Goal: Task Accomplishment & Management: Manage account settings

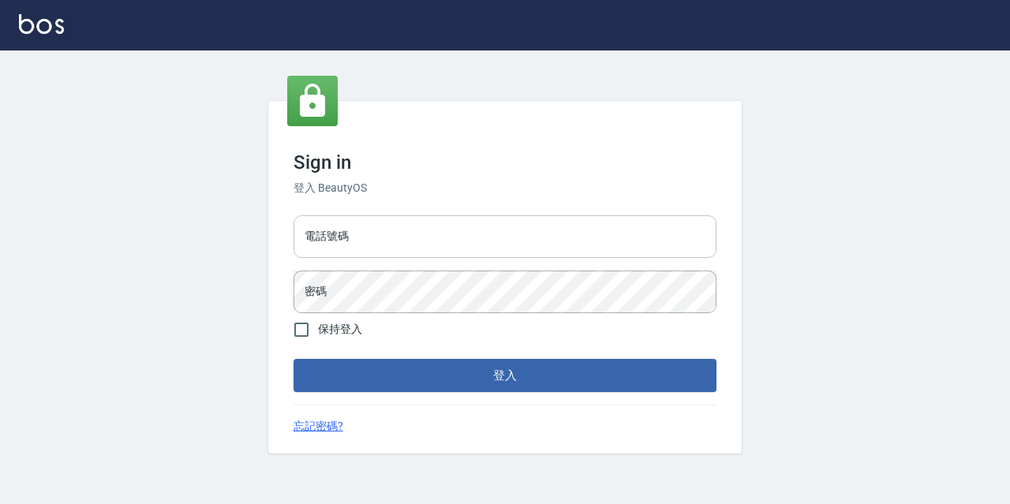
click at [328, 241] on input "電話號碼" at bounding box center [505, 236] width 423 height 43
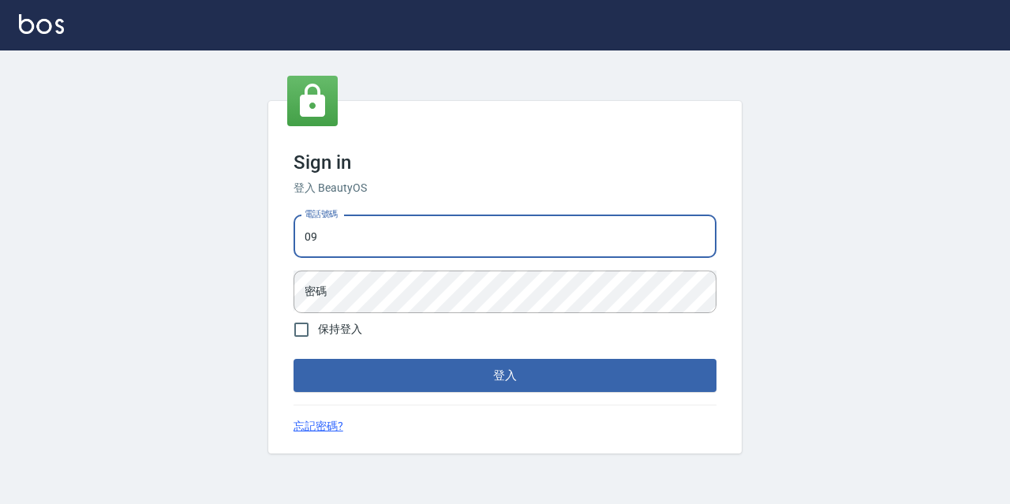
type input "0986907135"
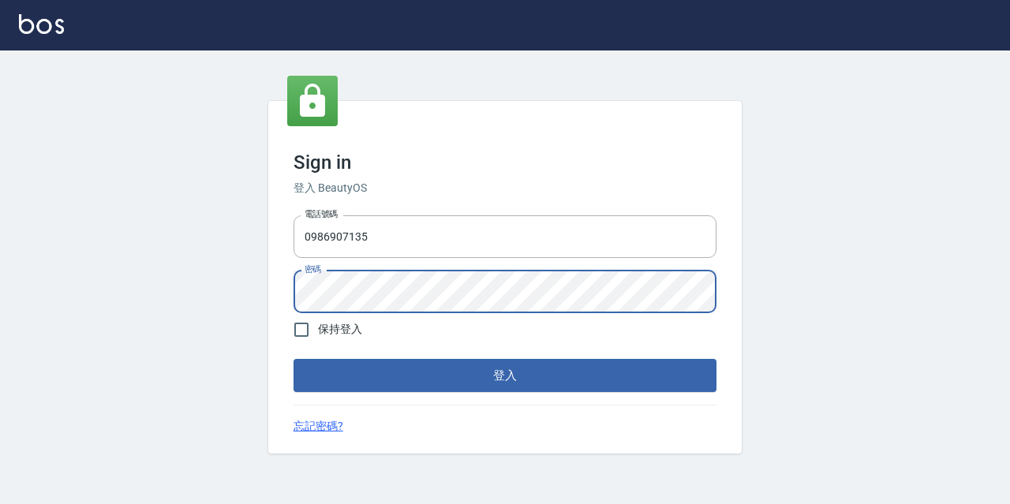
click at [294, 359] on button "登入" at bounding box center [505, 375] width 423 height 33
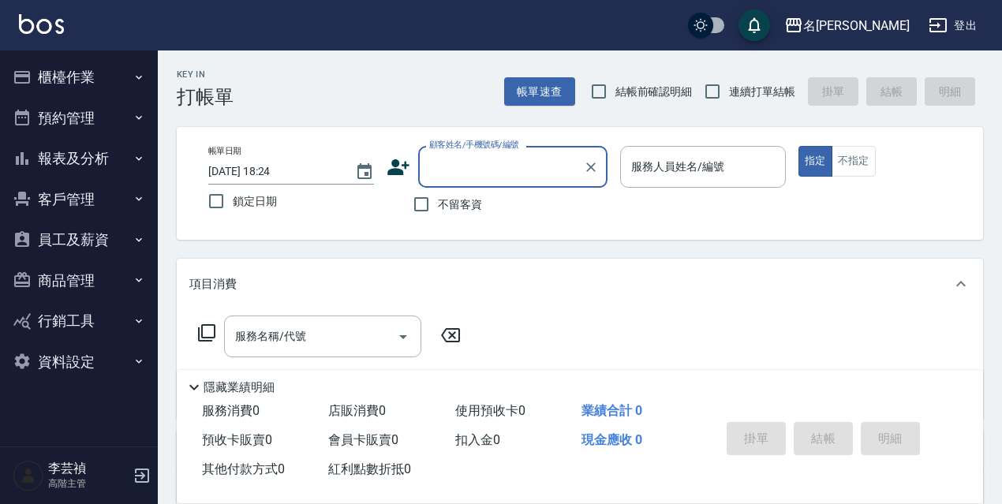
drag, startPoint x: 61, startPoint y: 73, endPoint x: 40, endPoint y: 98, distance: 32.5
click at [58, 73] on button "櫃檯作業" at bounding box center [78, 77] width 145 height 41
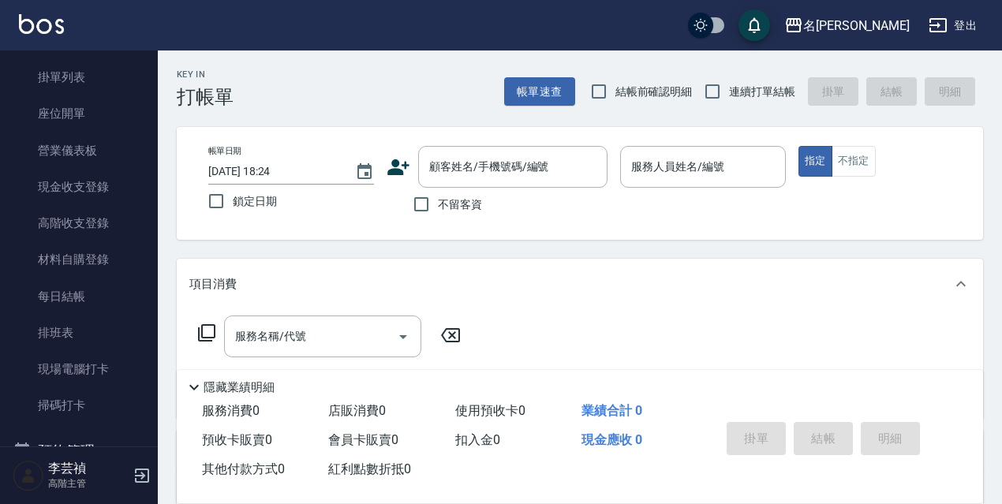
scroll to position [124, 0]
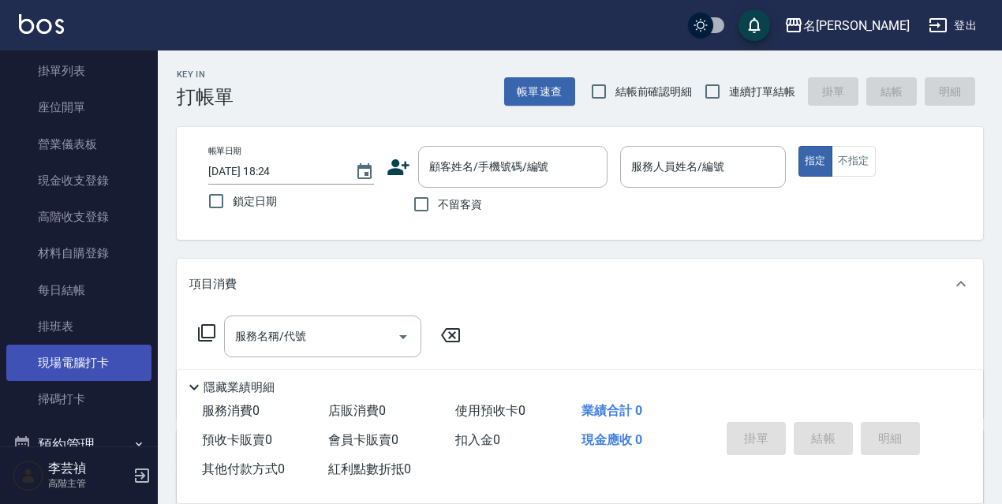
click at [100, 349] on link "現場電腦打卡" at bounding box center [78, 363] width 145 height 36
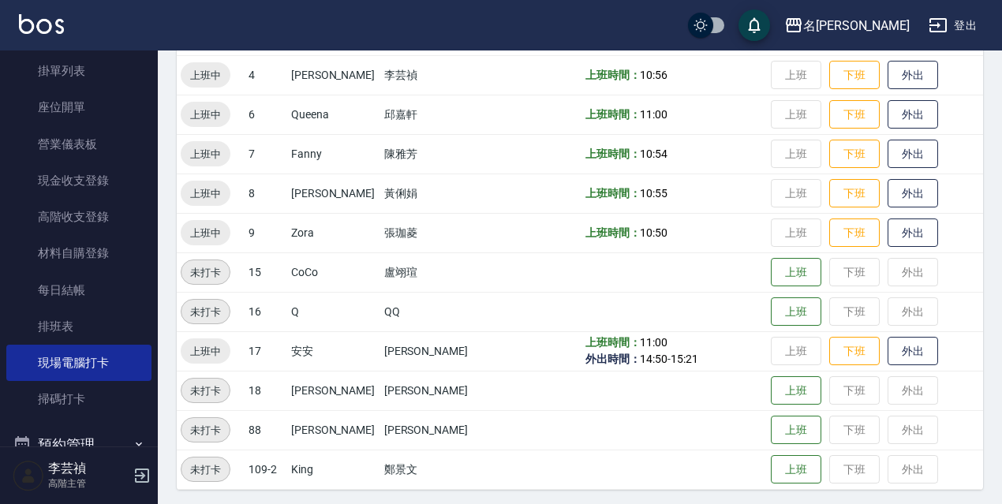
scroll to position [323, 0]
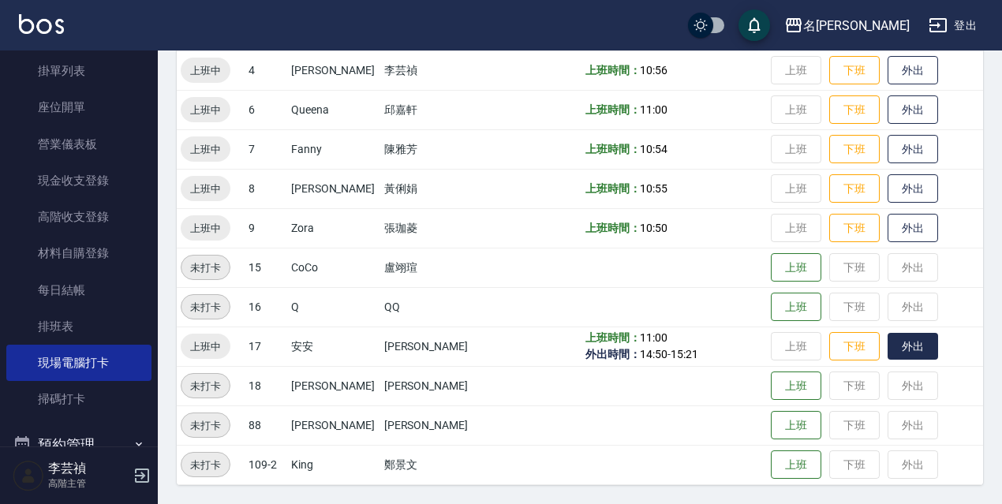
click at [906, 341] on button "外出" at bounding box center [913, 347] width 51 height 28
click at [974, 33] on button "登出" at bounding box center [952, 25] width 61 height 29
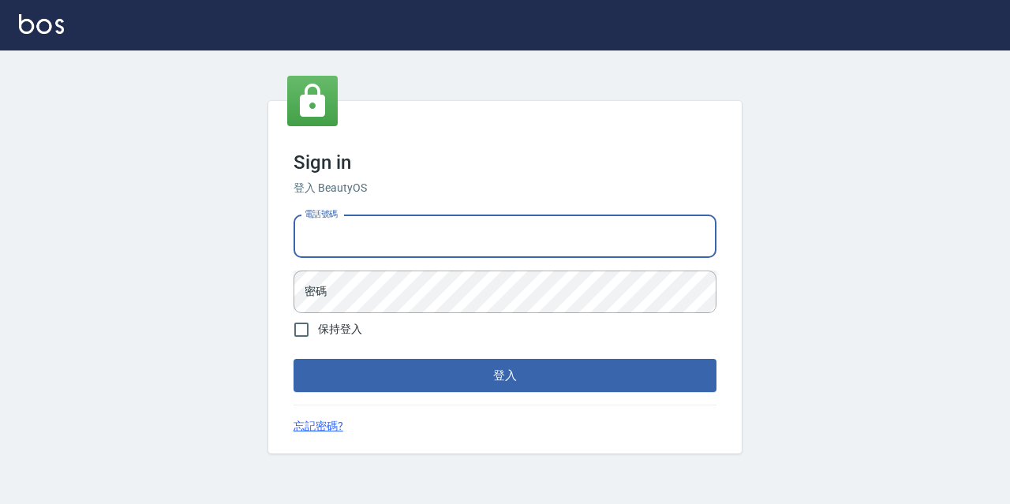
click at [324, 243] on input "電話號碼" at bounding box center [505, 236] width 423 height 43
type input "0977888999"
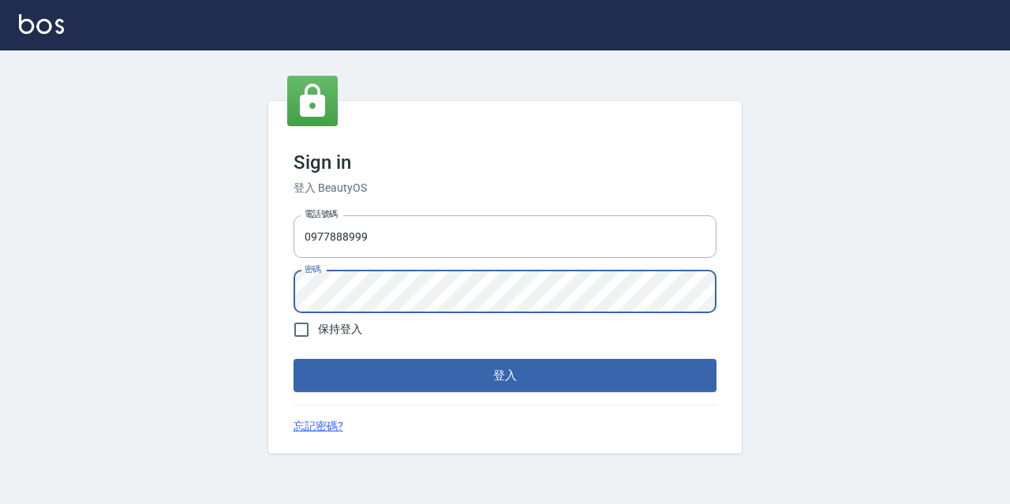
click at [294, 359] on button "登入" at bounding box center [505, 375] width 423 height 33
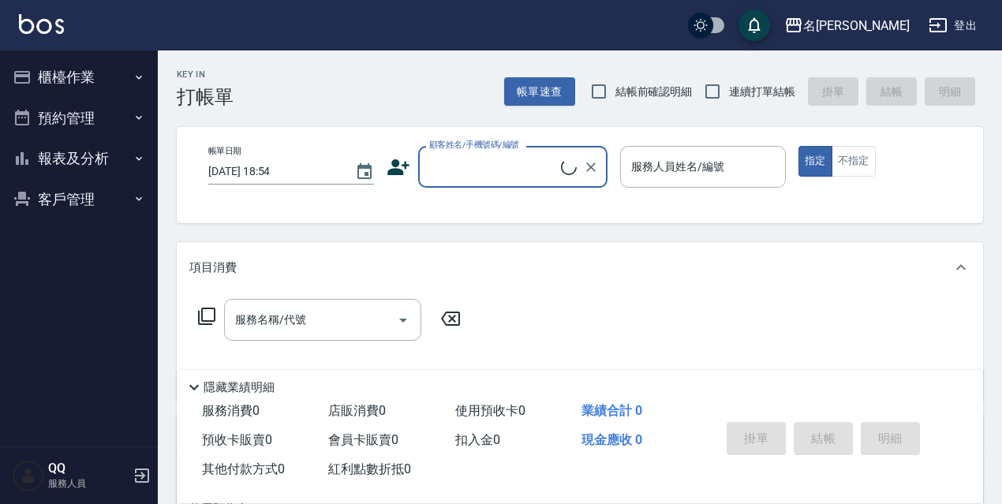
click at [69, 81] on button "櫃檯作業" at bounding box center [78, 77] width 145 height 41
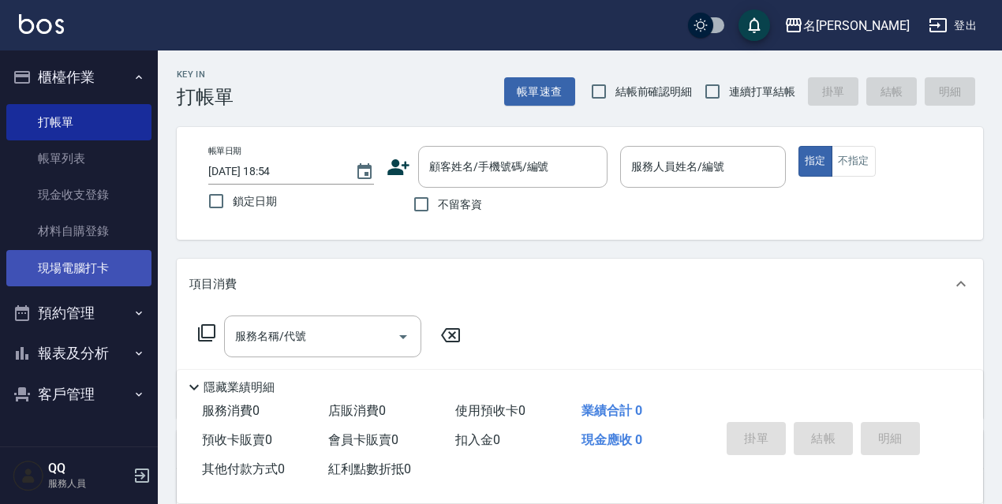
click at [68, 271] on link "現場電腦打卡" at bounding box center [78, 268] width 145 height 36
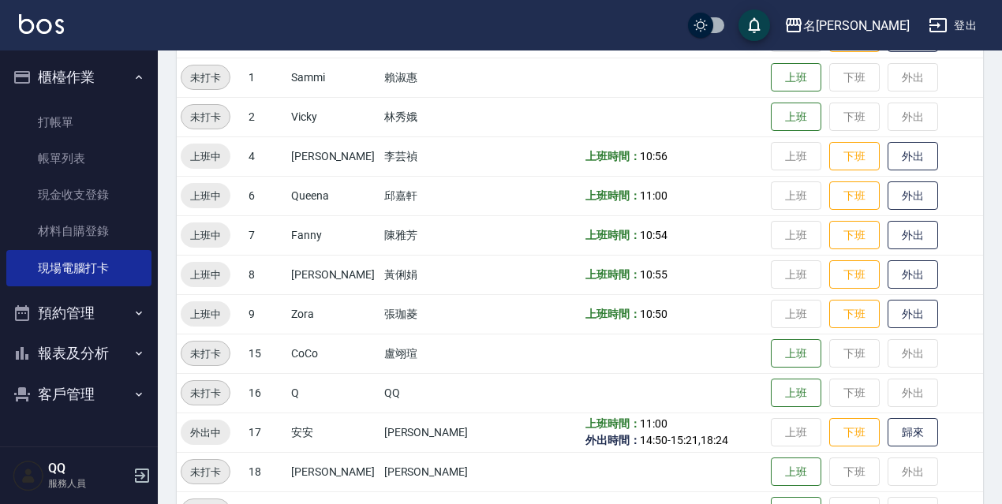
scroll to position [323, 0]
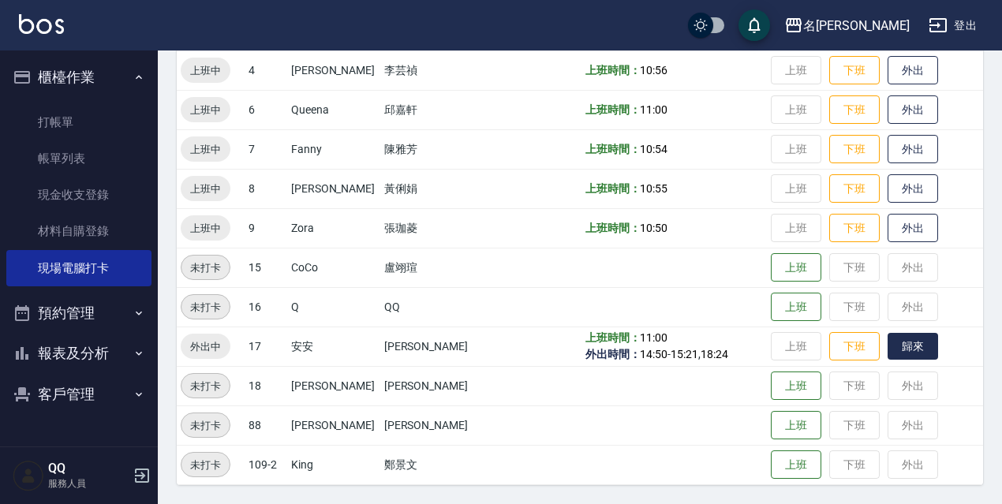
click at [915, 350] on button "歸來" at bounding box center [913, 347] width 51 height 28
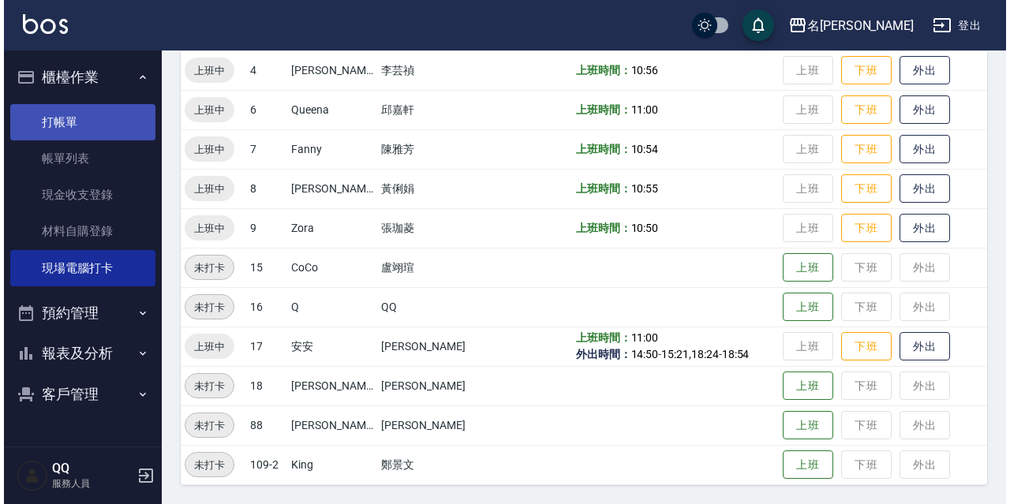
scroll to position [0, 0]
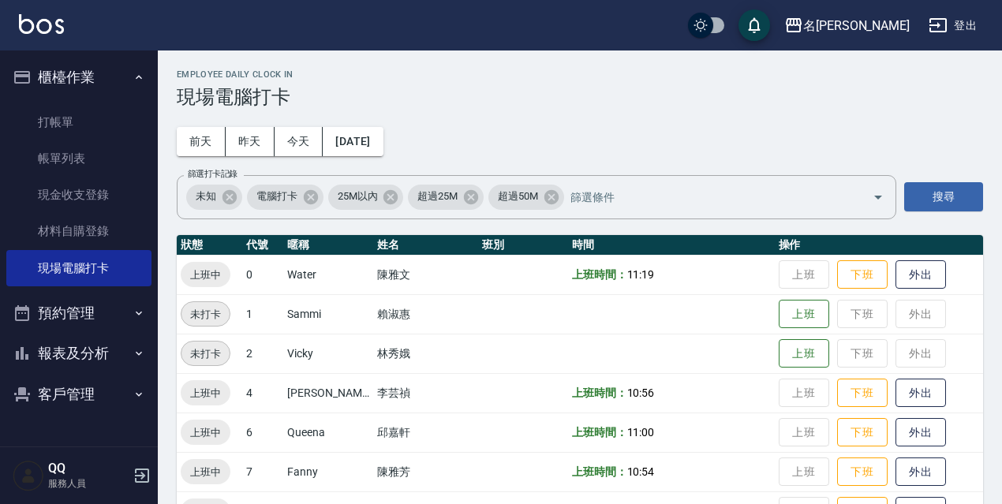
drag, startPoint x: 935, startPoint y: 6, endPoint x: 934, endPoint y: 28, distance: 21.4
click at [935, 7] on div "名留伊通 登出" at bounding box center [501, 25] width 1002 height 51
click at [934, 28] on icon "button" at bounding box center [938, 25] width 19 height 19
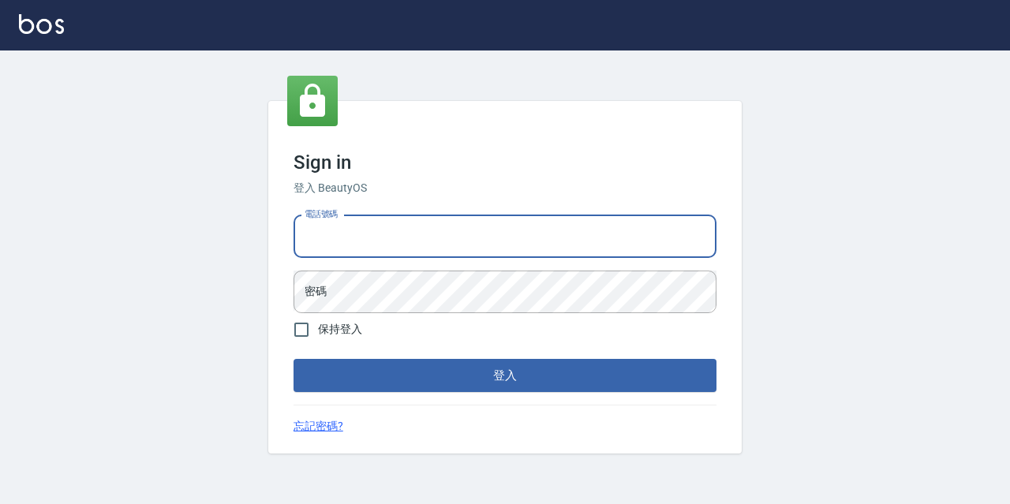
type input "0967388409"
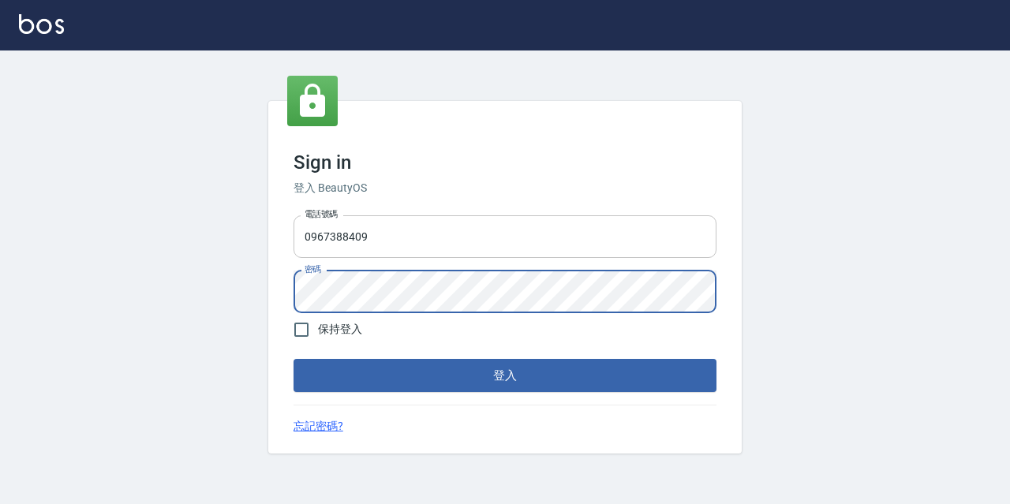
click at [294, 359] on button "登入" at bounding box center [505, 375] width 423 height 33
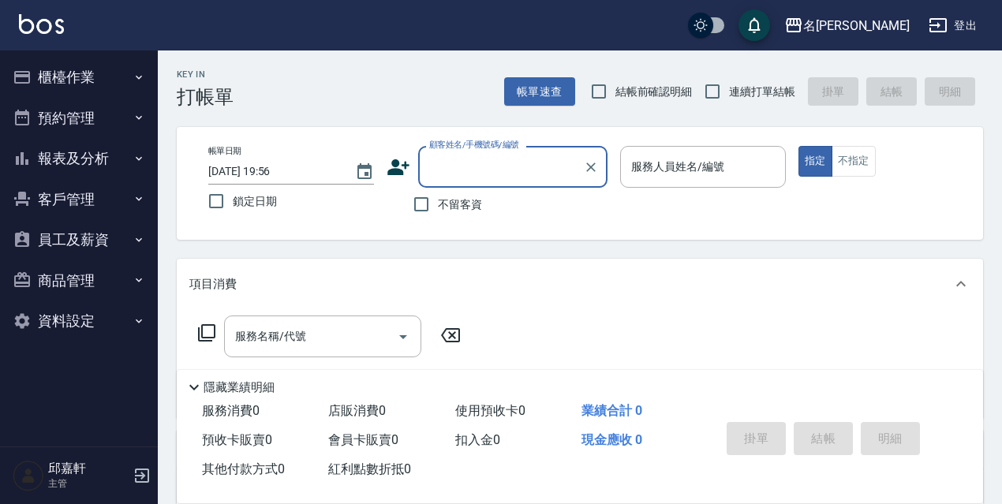
click at [107, 84] on button "櫃檯作業" at bounding box center [78, 77] width 145 height 41
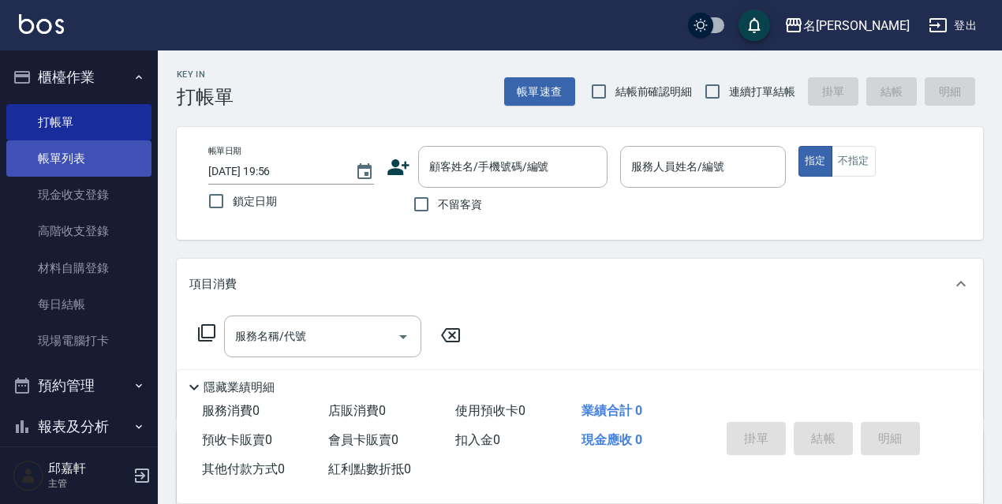
click at [95, 173] on link "帳單列表" at bounding box center [78, 158] width 145 height 36
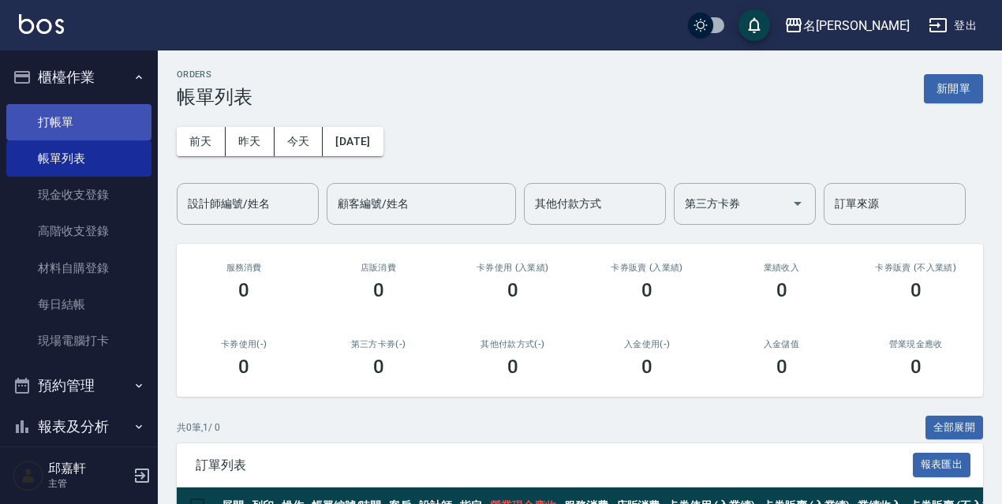
click at [49, 113] on link "打帳單" at bounding box center [78, 122] width 145 height 36
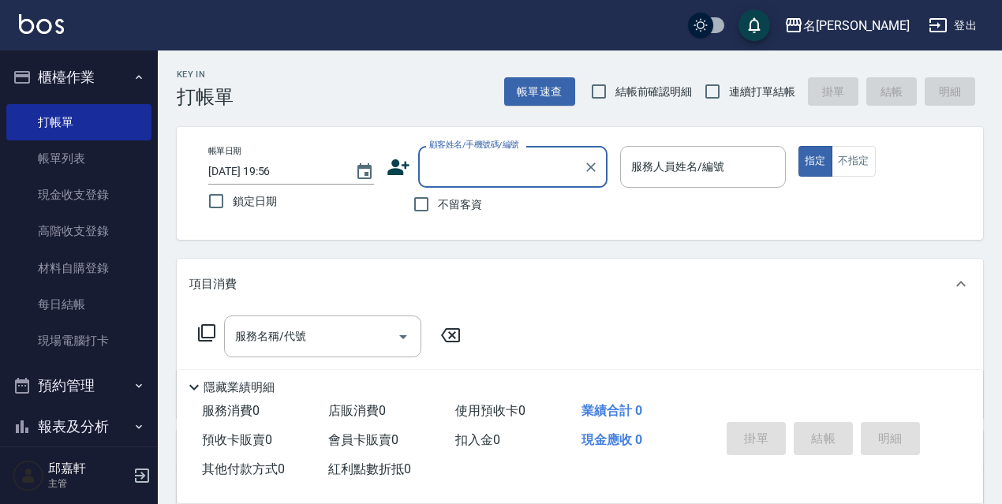
click at [253, 217] on label "鎖定日期" at bounding box center [281, 201] width 162 height 33
click at [233, 217] on input "鎖定日期" at bounding box center [216, 201] width 33 height 33
checkbox input "true"
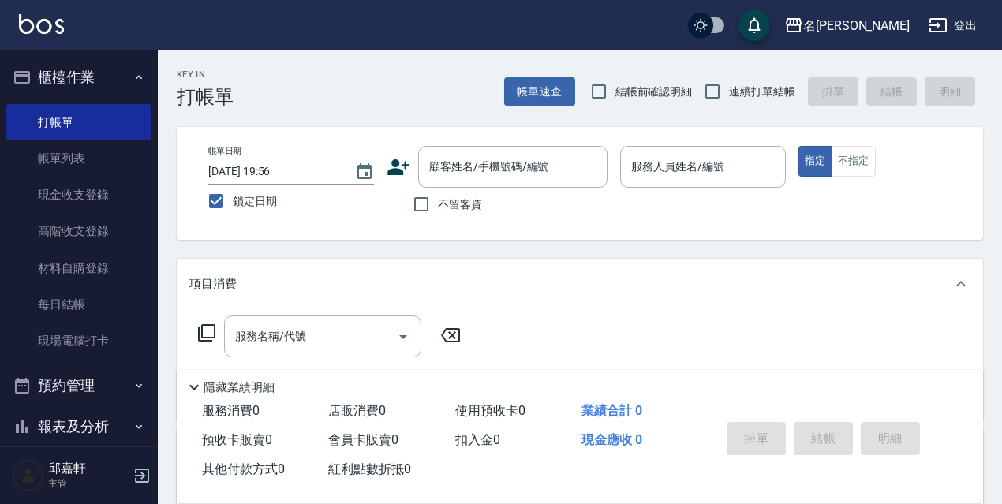
drag, startPoint x: 514, startPoint y: 223, endPoint x: 479, endPoint y: 213, distance: 36.0
click at [504, 222] on div "帳單日期 [DATE] 19:56 鎖定日期 顧客姓名/手機號碼/編號 顧客姓名/手機號碼/編號 不留客資 服務人員姓名/編號 服務人員姓名/編號 指定 不指定" at bounding box center [580, 183] width 806 height 113
click at [473, 211] on span "不留客資" at bounding box center [460, 204] width 44 height 17
click at [438, 211] on input "不留客資" at bounding box center [421, 204] width 33 height 33
checkbox input "true"
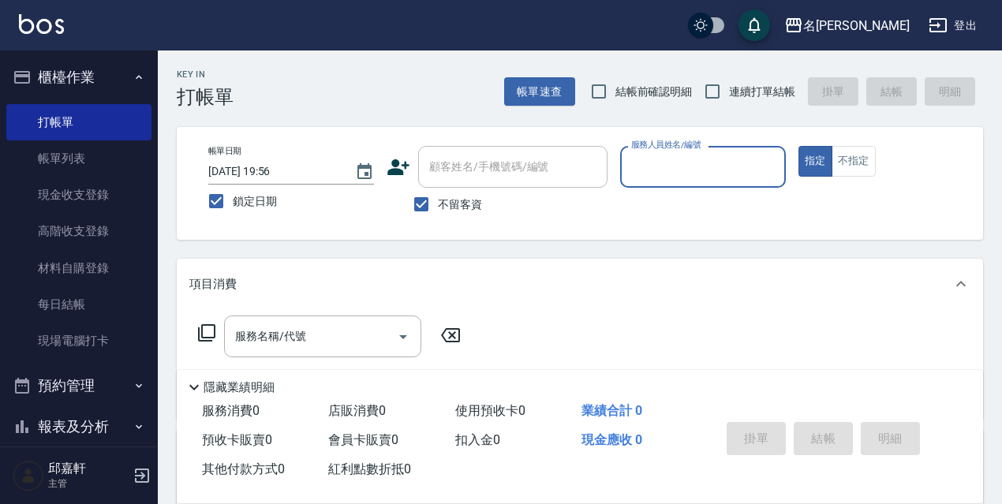
drag, startPoint x: 704, startPoint y: 60, endPoint x: 690, endPoint y: 81, distance: 25.6
click at [704, 59] on div "Key In 打帳單 帳單速查 結帳前確認明細 連續打單結帳 掛單 結帳 明細" at bounding box center [570, 80] width 825 height 58
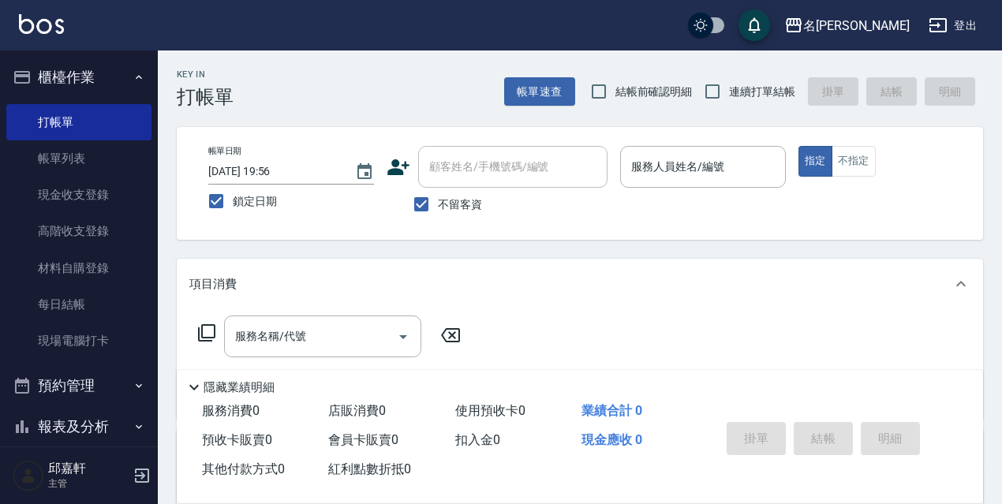
click at [682, 92] on span "結帳前確認明細" at bounding box center [654, 92] width 77 height 17
click at [616, 92] on input "結帳前確認明細" at bounding box center [598, 91] width 33 height 33
checkbox input "true"
click at [737, 84] on span "連續打單結帳" at bounding box center [762, 92] width 66 height 17
click at [729, 84] on input "連續打單結帳" at bounding box center [712, 91] width 33 height 33
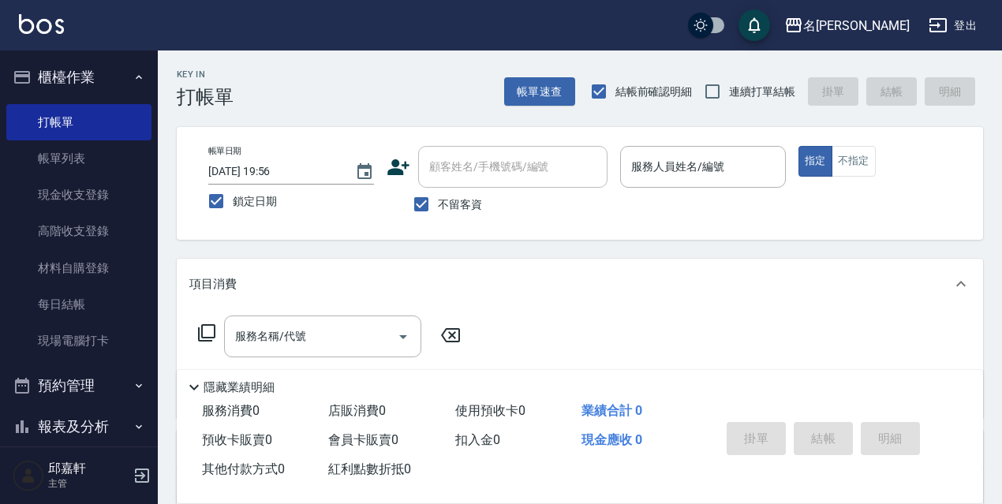
checkbox input "true"
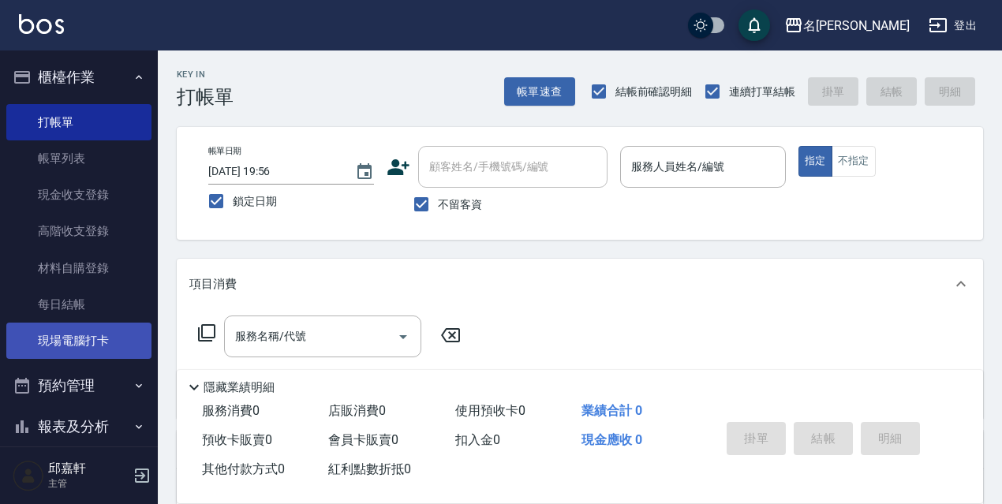
click at [86, 338] on link "現場電腦打卡" at bounding box center [78, 341] width 145 height 36
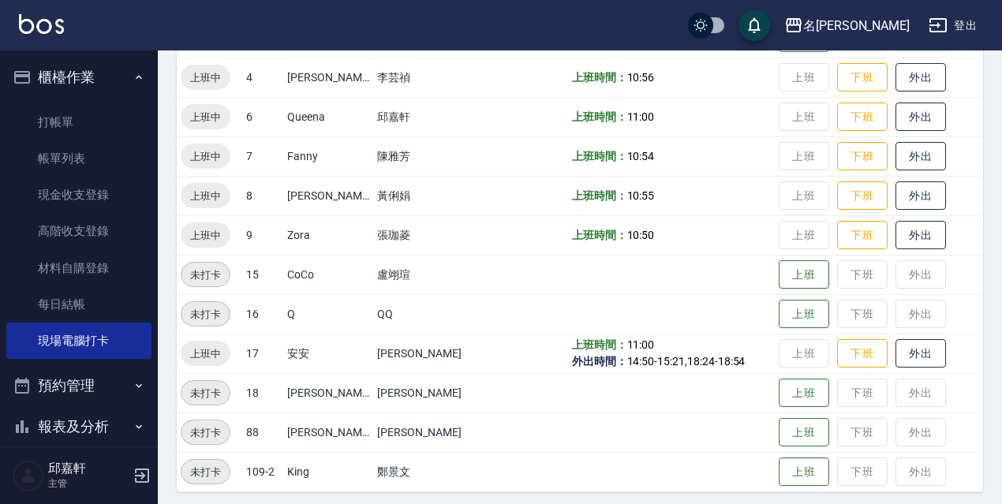
scroll to position [323, 0]
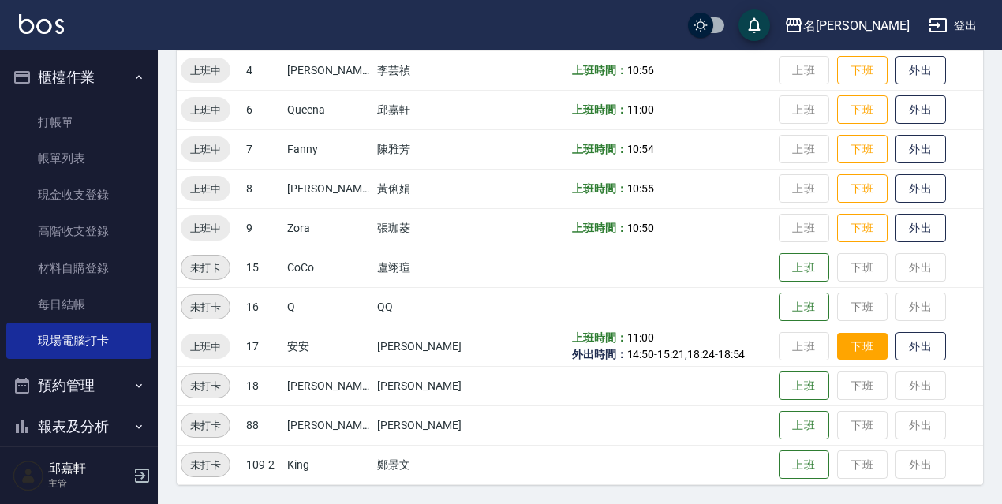
click at [870, 344] on button "下班" at bounding box center [862, 347] width 51 height 28
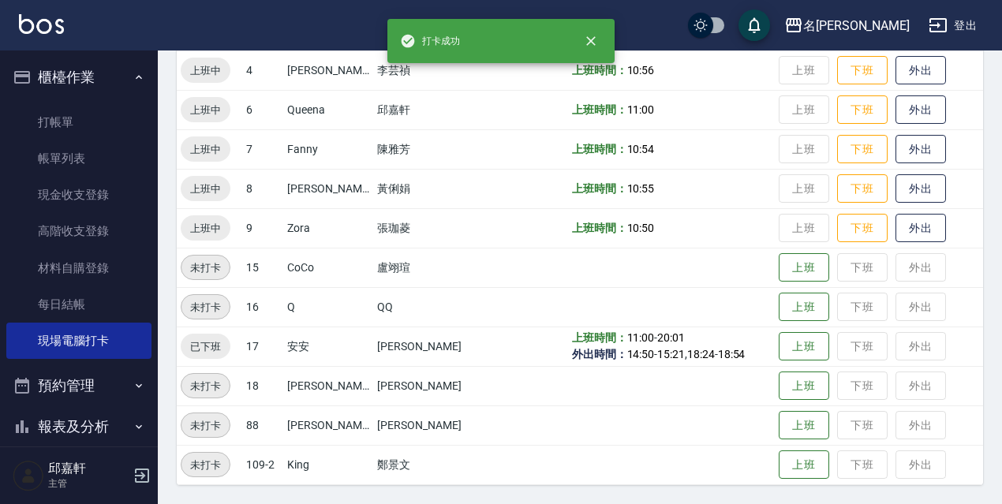
scroll to position [244, 0]
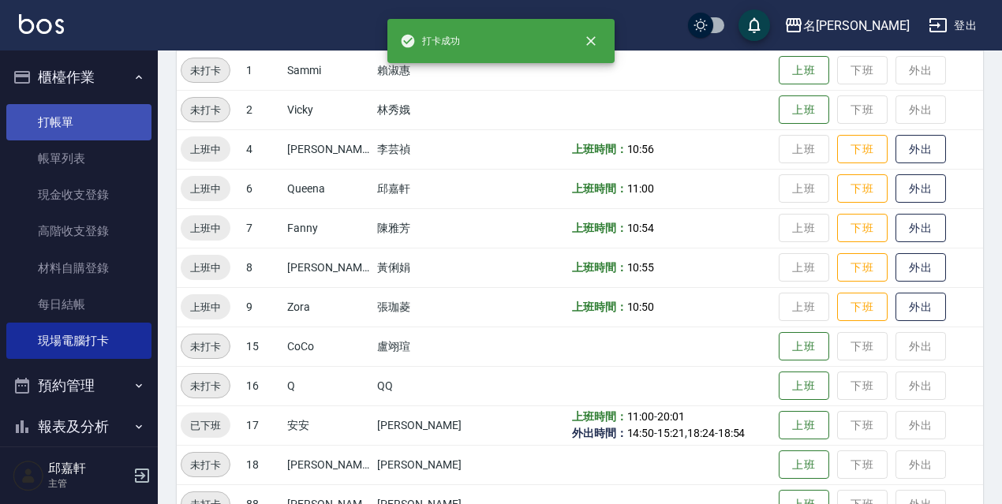
click at [118, 130] on link "打帳單" at bounding box center [78, 122] width 145 height 36
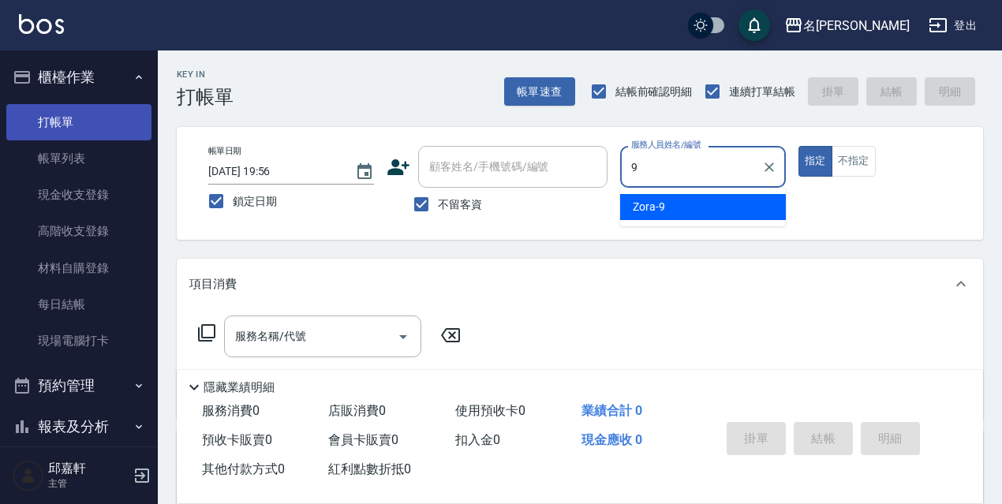
type input "Zora-9"
type button "true"
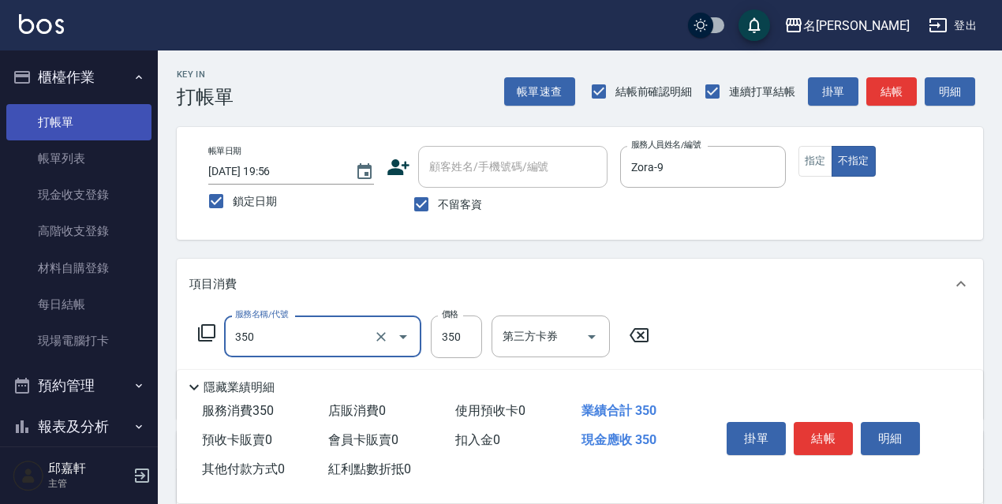
type input "洗髮350(350)"
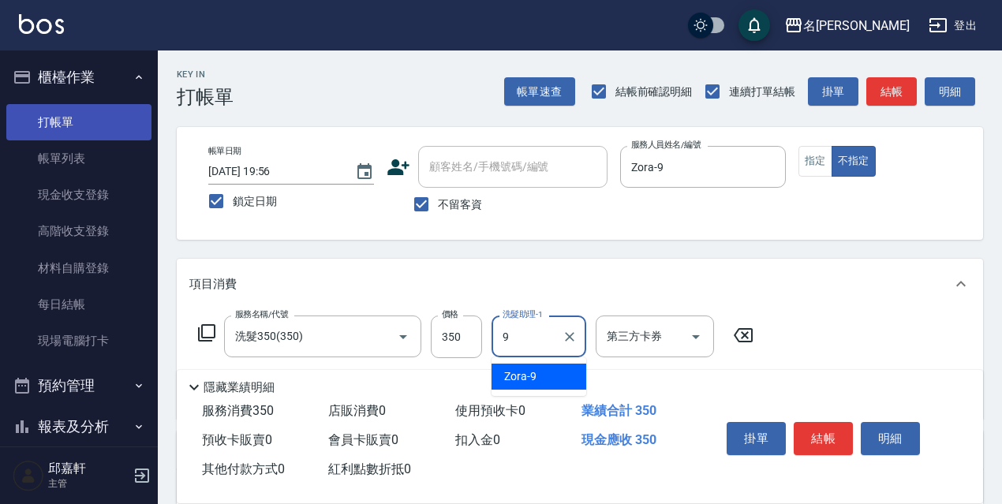
type input "Zora-9"
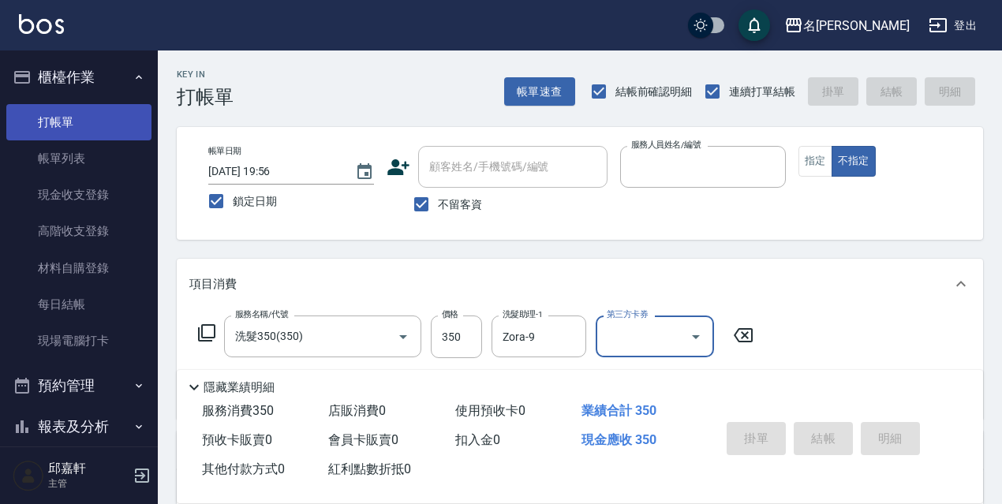
type input "4"
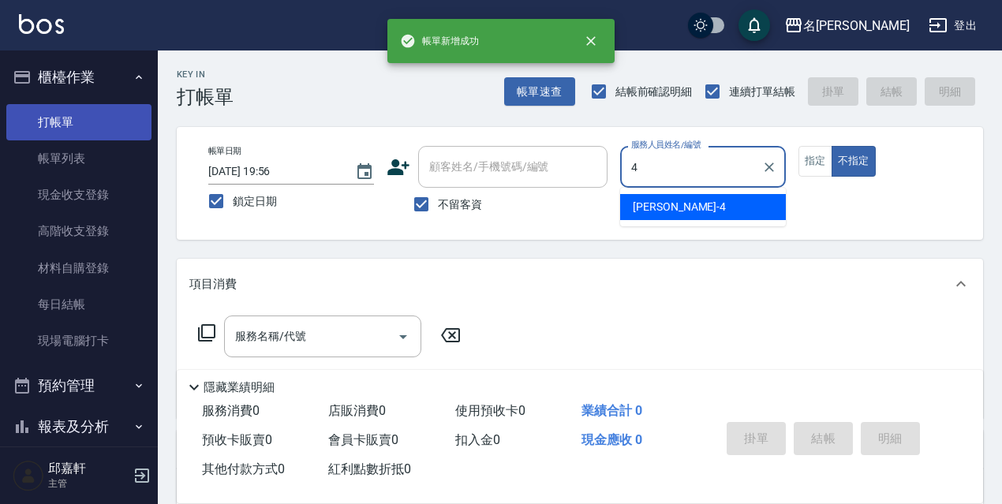
type input "[PERSON_NAME]-4"
type button "false"
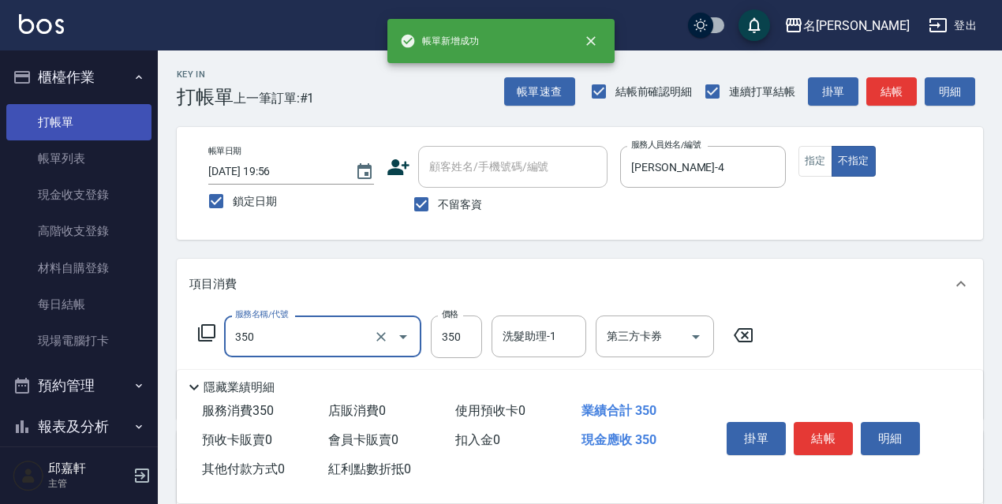
type input "洗髮350(350)"
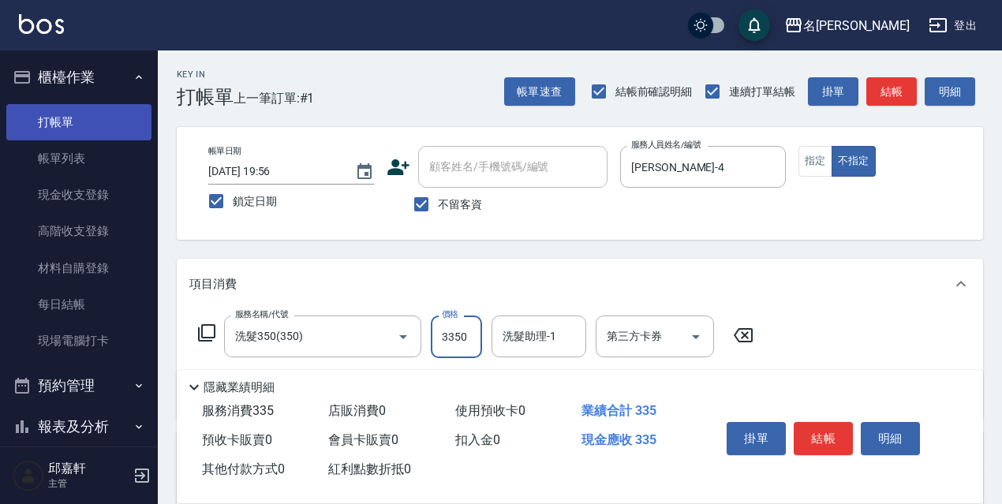
type input "3350"
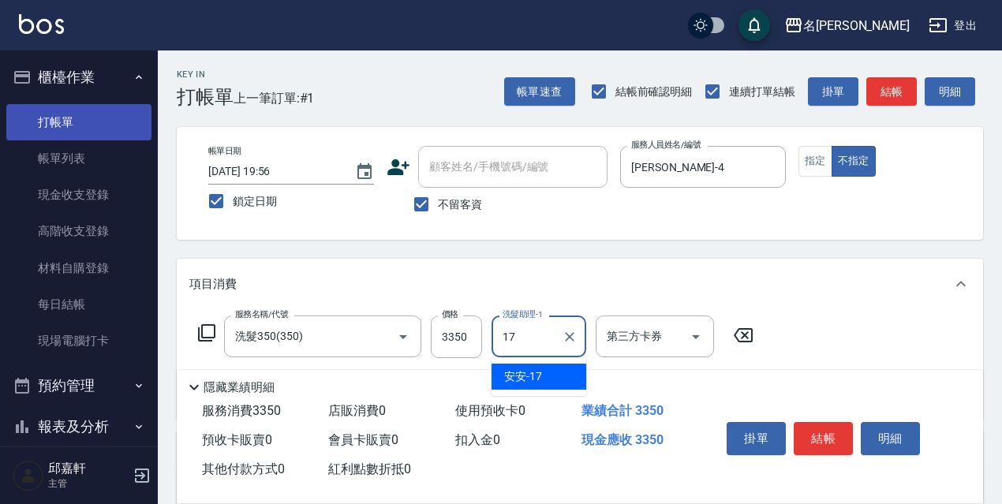
type input "安安-17"
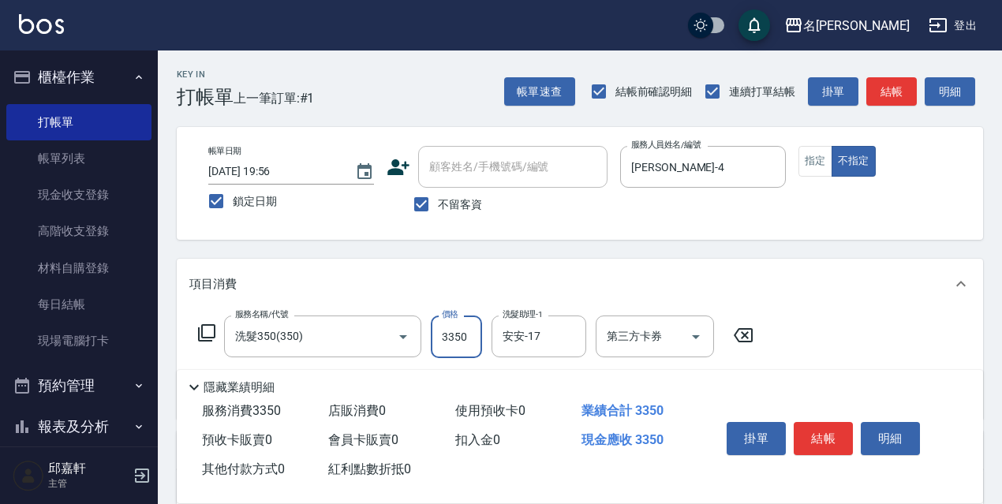
click at [452, 331] on input "3350" at bounding box center [456, 337] width 51 height 43
type input "350"
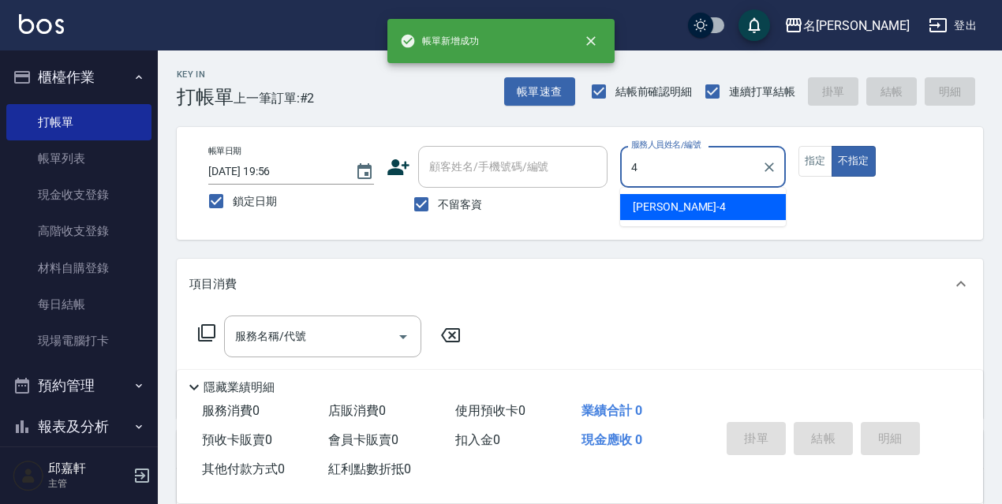
type input "[PERSON_NAME]-4"
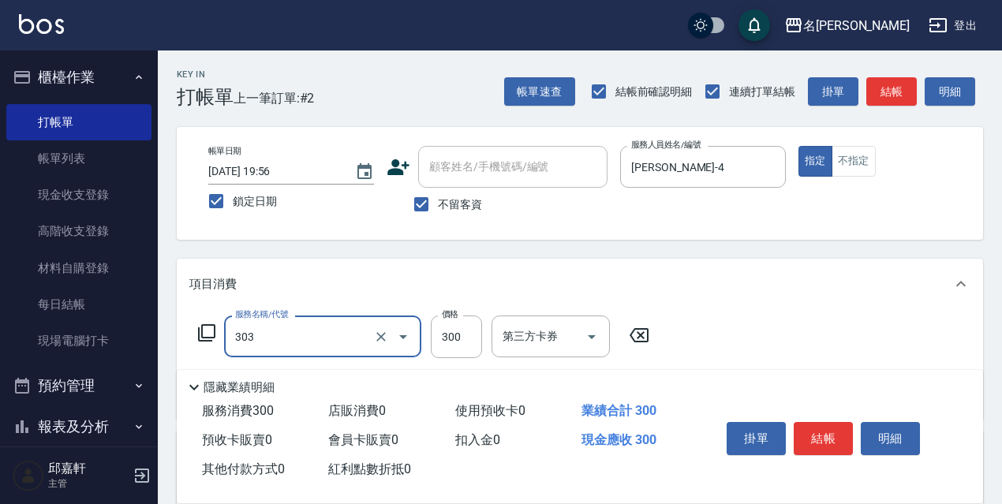
type input "剪髮300(303)"
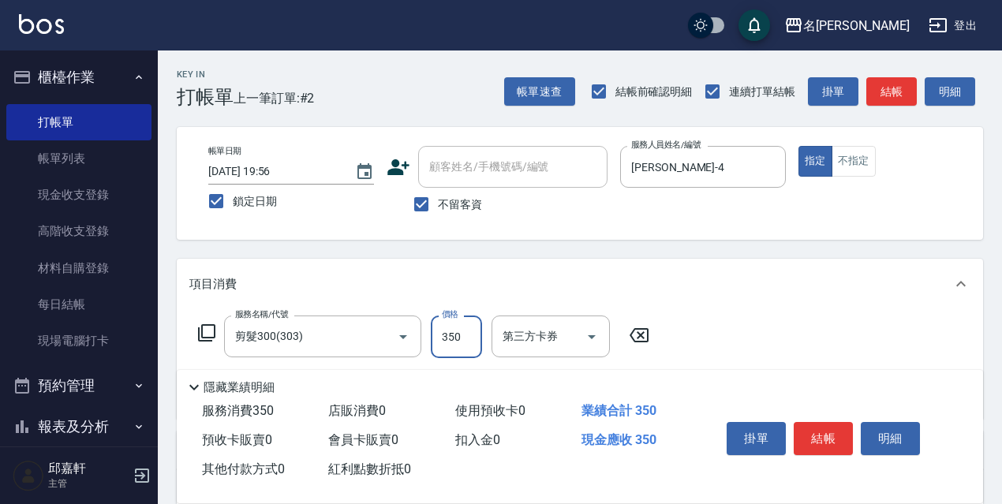
type input "350"
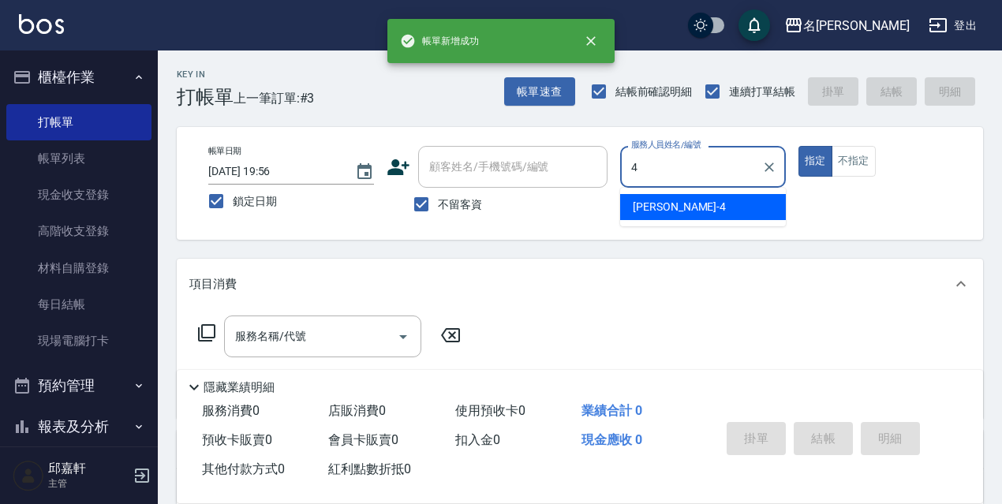
type input "[PERSON_NAME]-4"
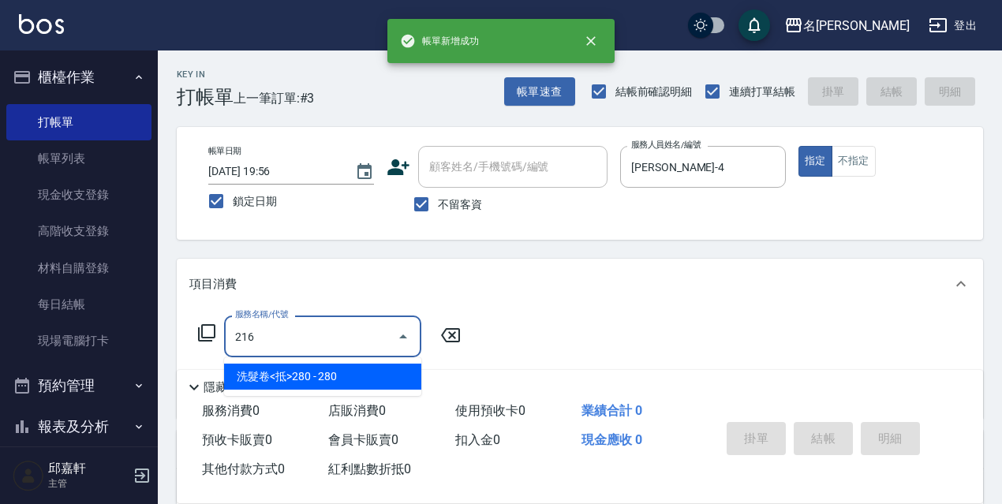
type input "洗髮卷<抵>280(216)"
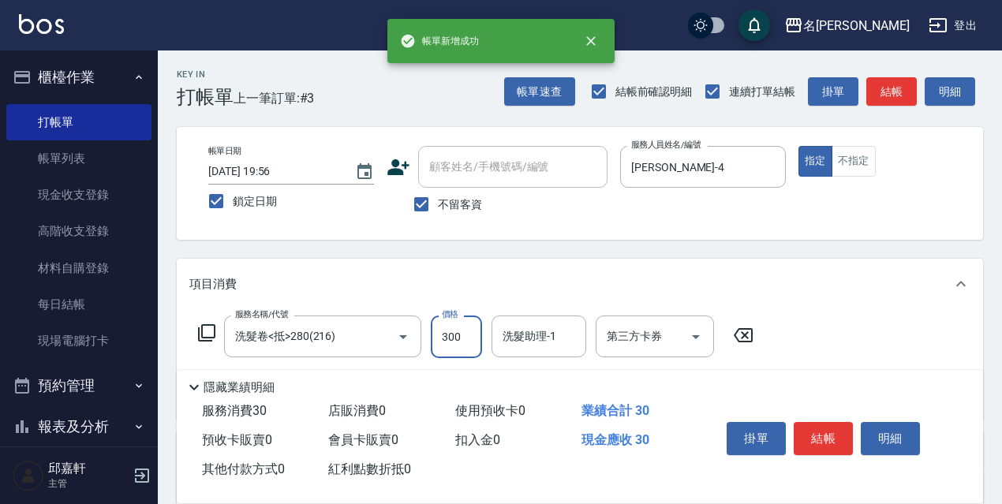
type input "300"
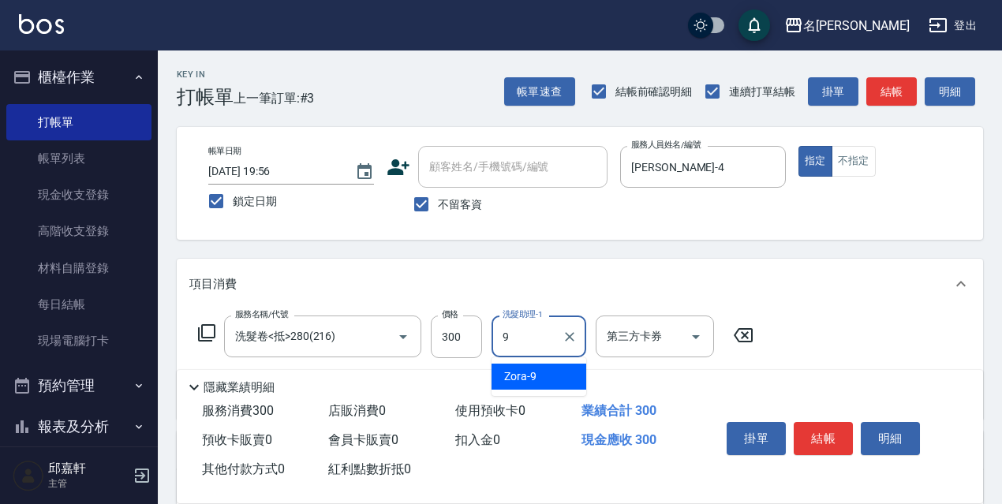
type input "Zora-9"
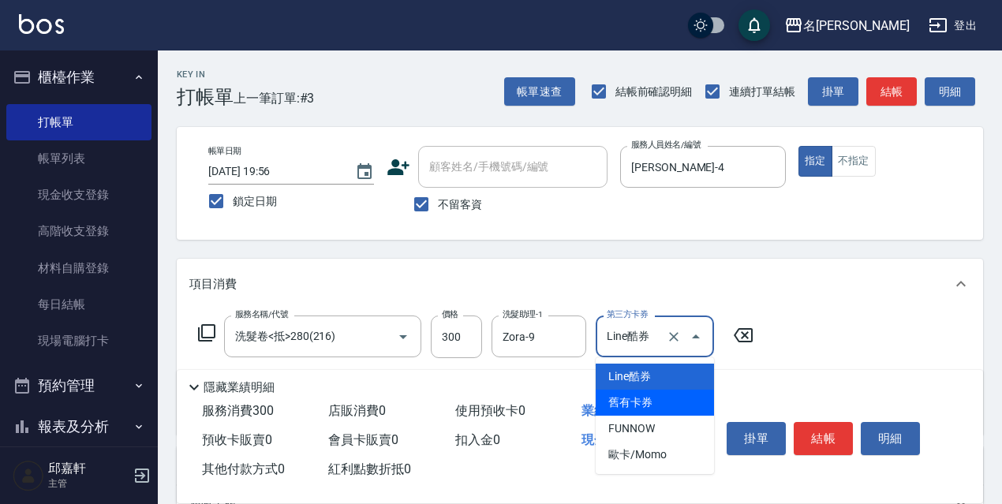
type input "舊有卡券"
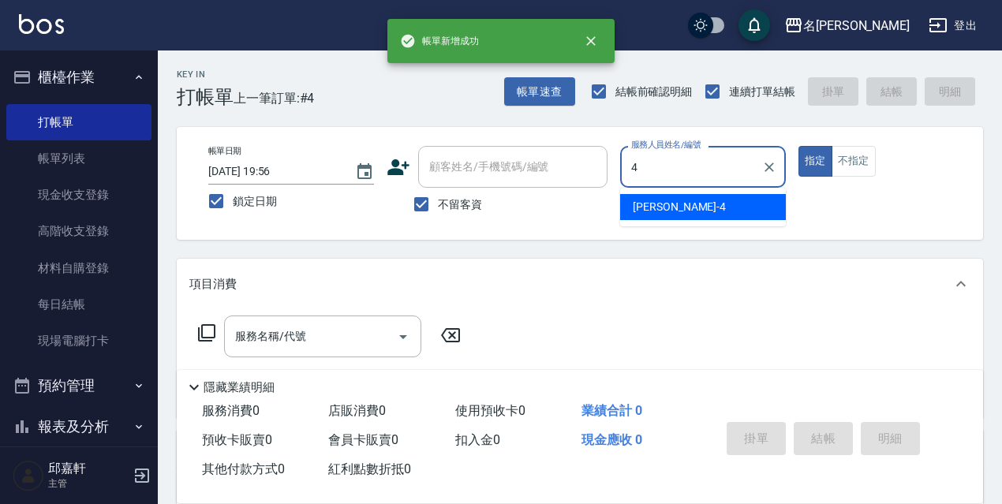
type input "[PERSON_NAME]-4"
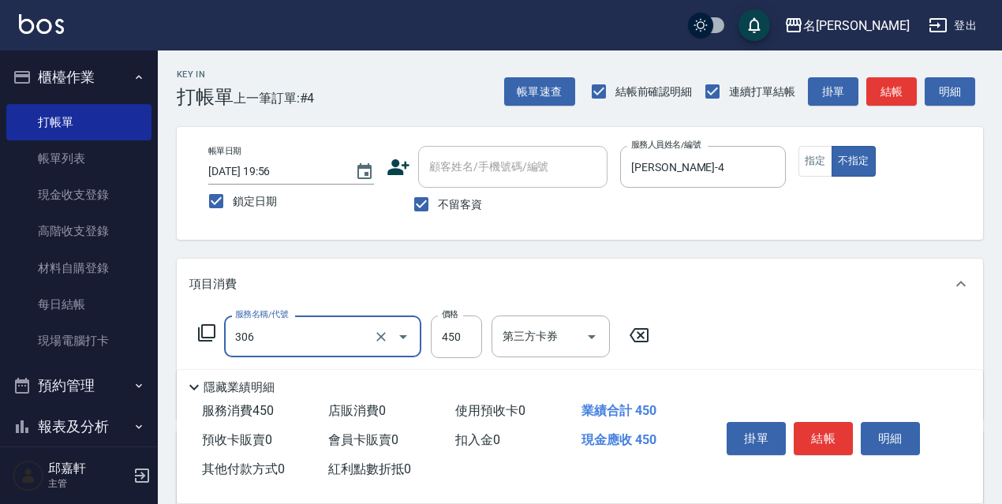
type input "剪髮450(306)"
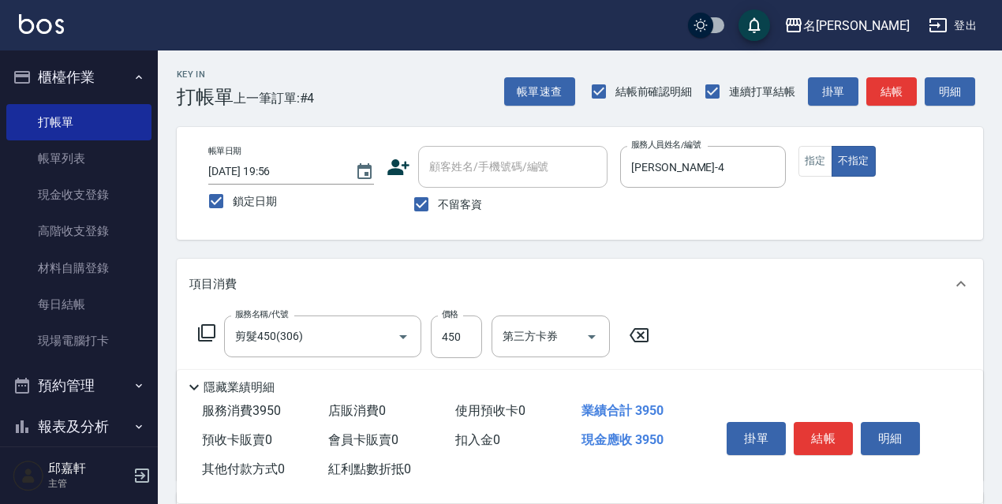
type input "阿速卡醫學染髮(519)"
type input "3500"
type input "[PERSON_NAME]-4"
type input "Line酷券"
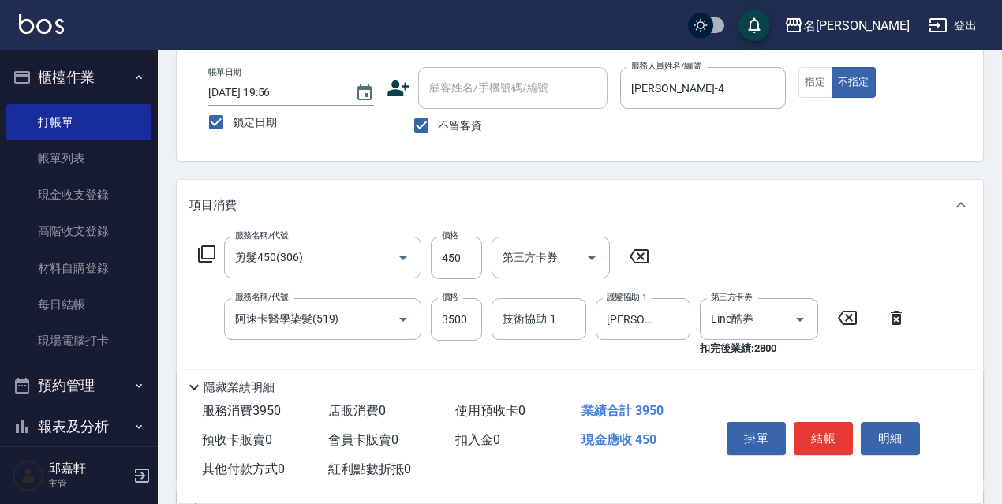
scroll to position [158, 0]
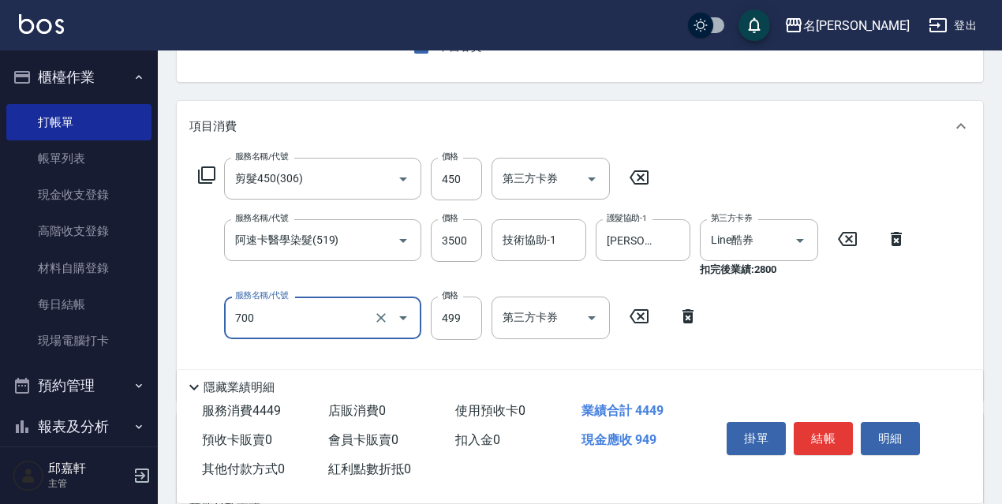
type input "頭皮隔離(700)"
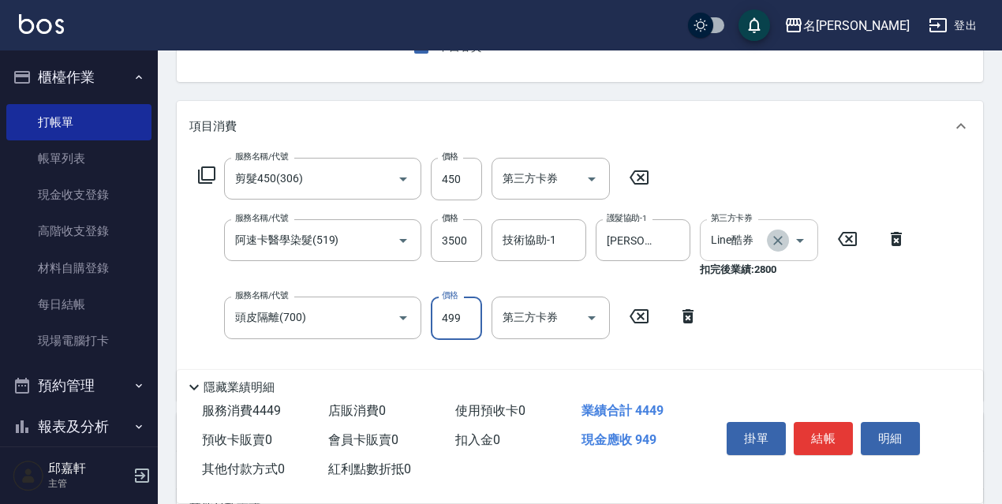
click at [776, 244] on icon "Clear" at bounding box center [778, 241] width 16 height 16
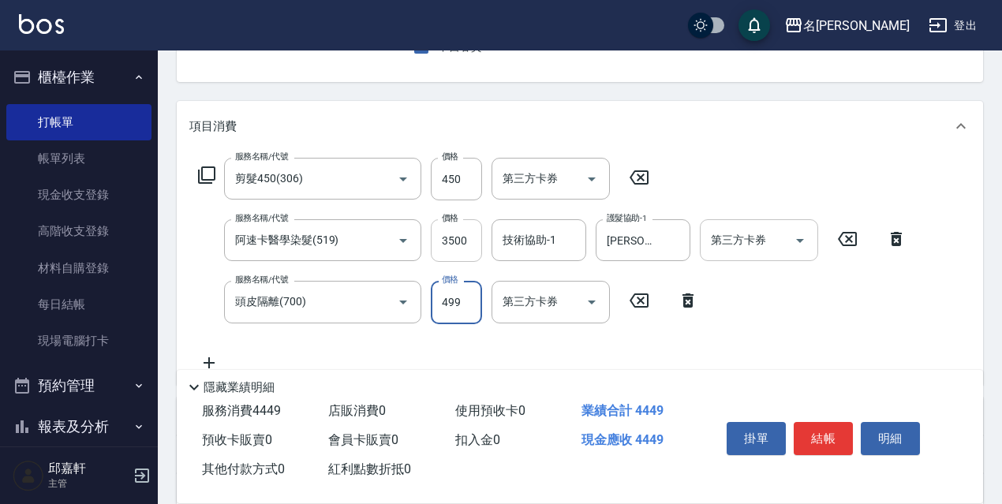
click at [472, 223] on input "3500" at bounding box center [456, 240] width 51 height 43
click at [540, 239] on input "技術協助-1" at bounding box center [539, 240] width 80 height 28
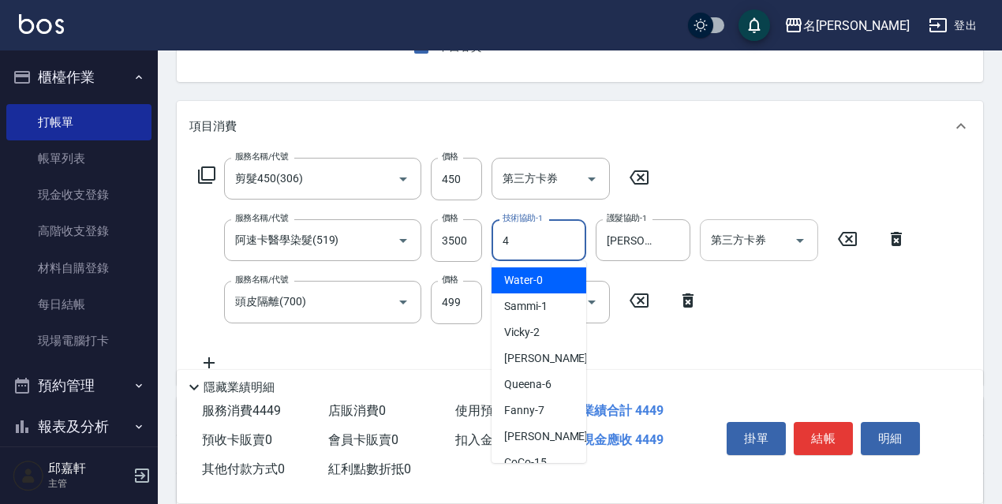
type input "[PERSON_NAME]-4"
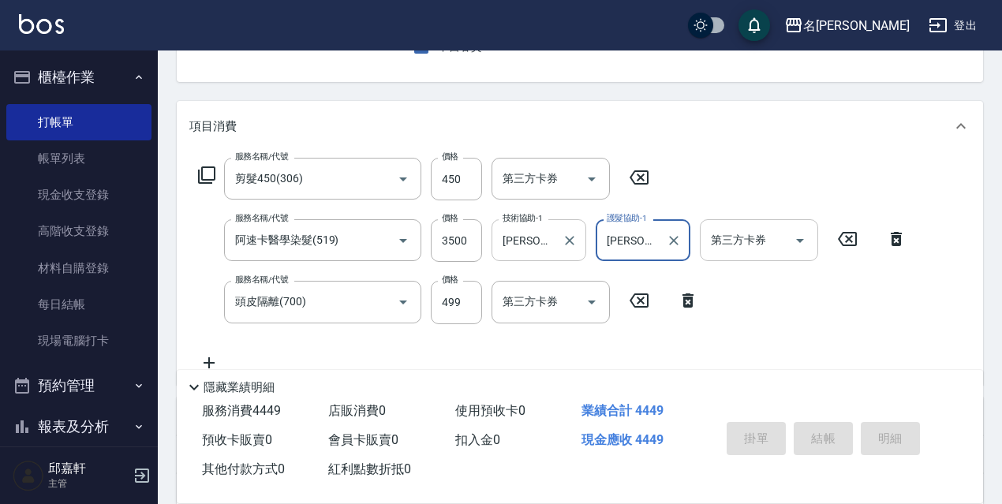
scroll to position [153, 0]
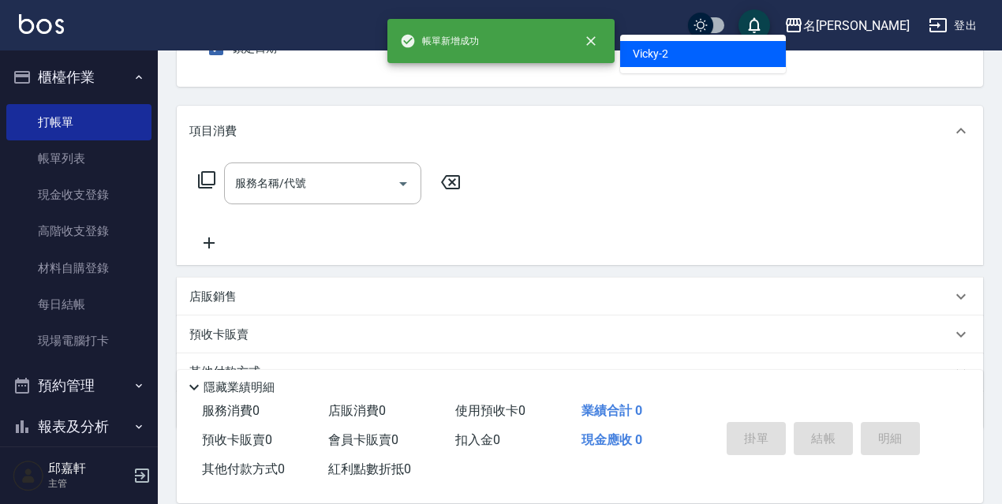
type input "Vicky-2"
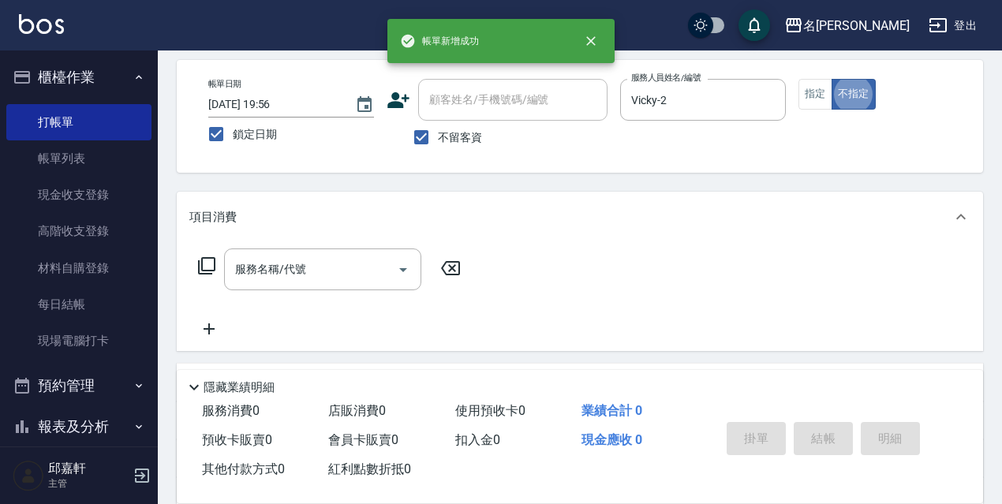
scroll to position [0, 0]
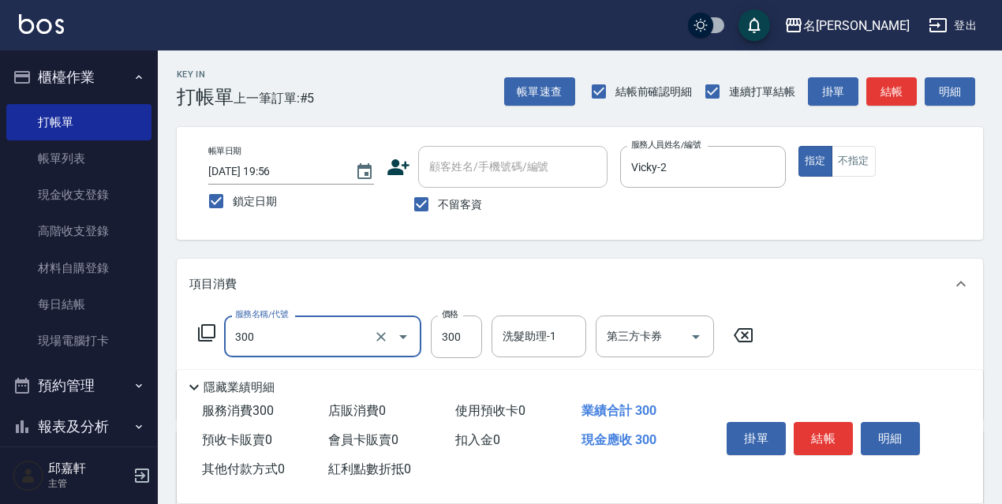
type input "洗髮300(300)"
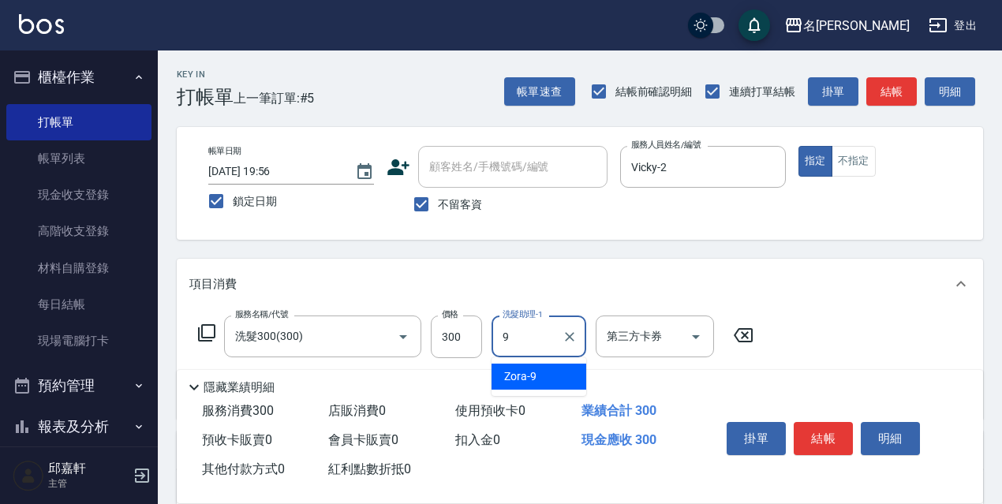
type input "Zora-9"
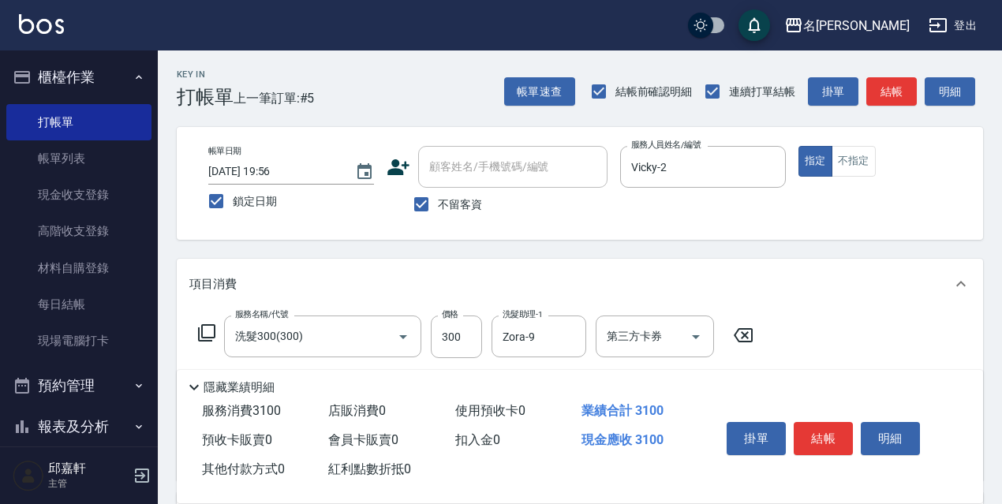
type input "染髮(2800)(507)"
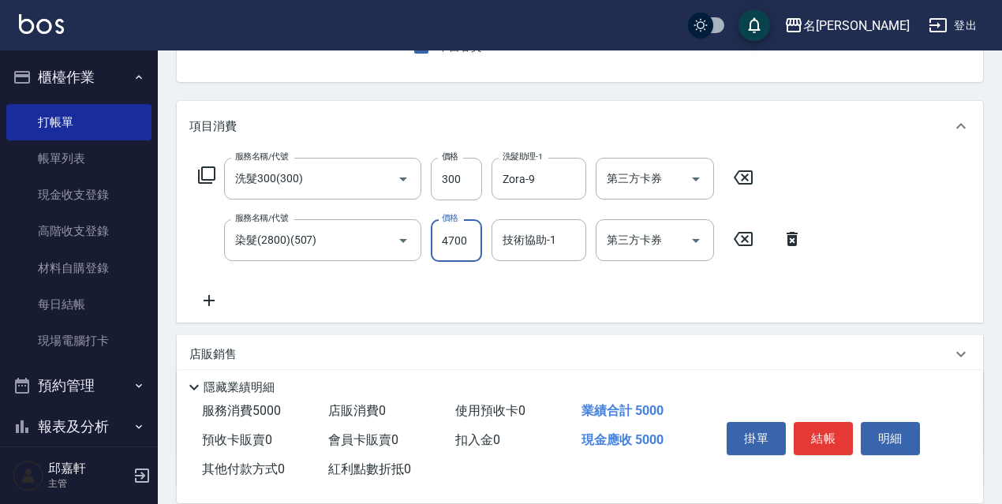
type input "4700"
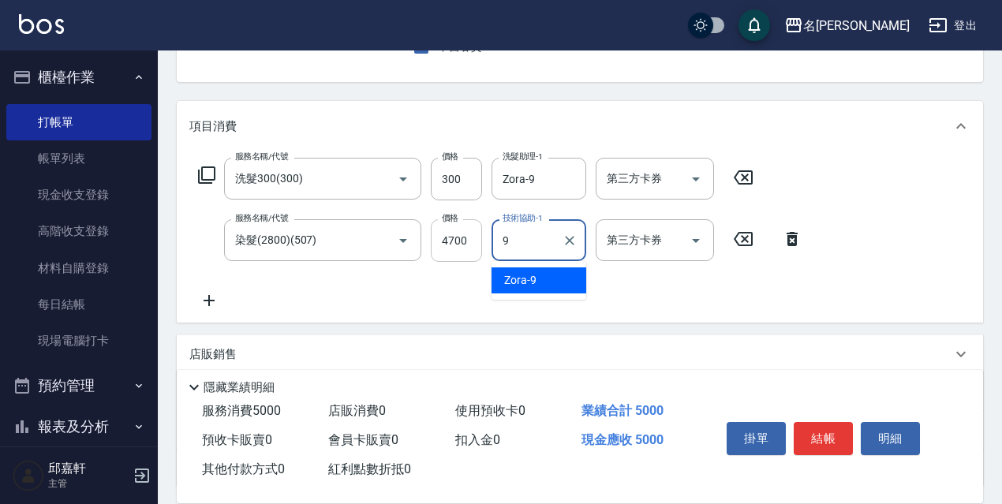
type input "Zora-9"
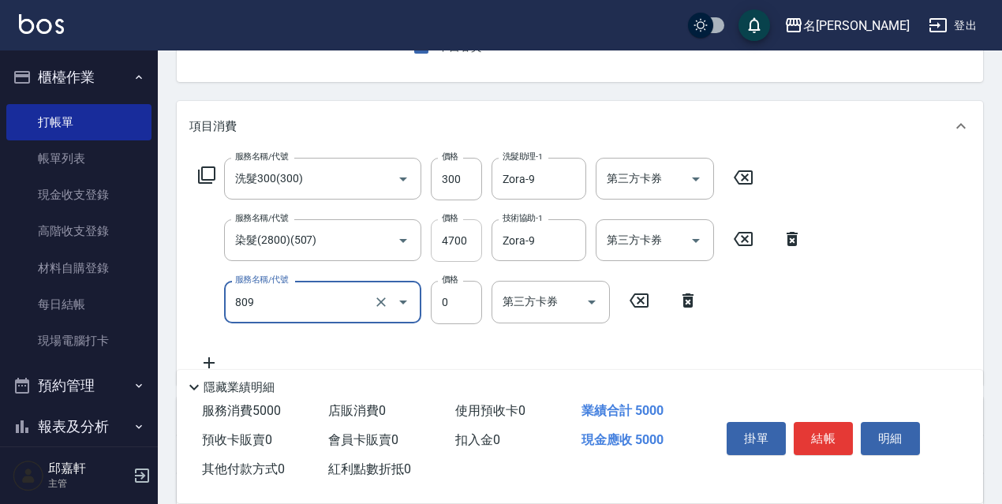
type input "保濕護髮(809)"
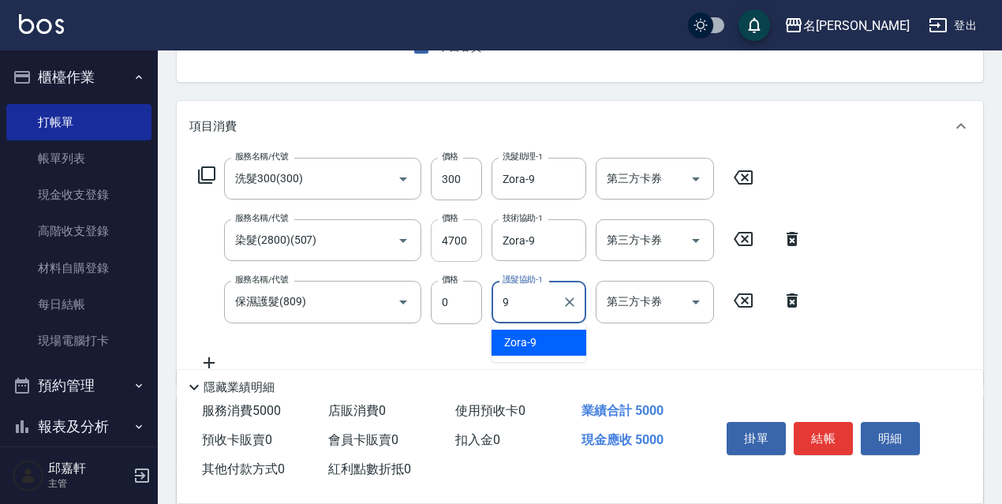
type input "Zora-9"
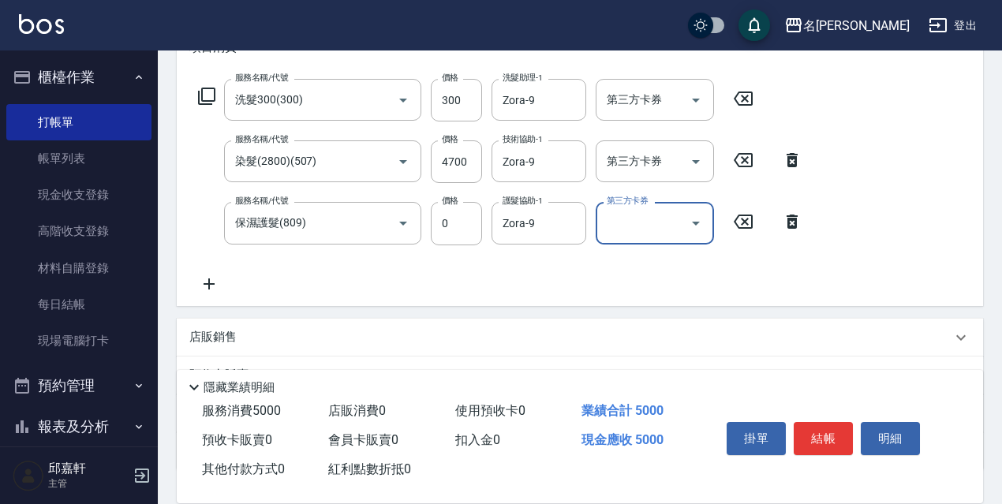
scroll to position [354, 0]
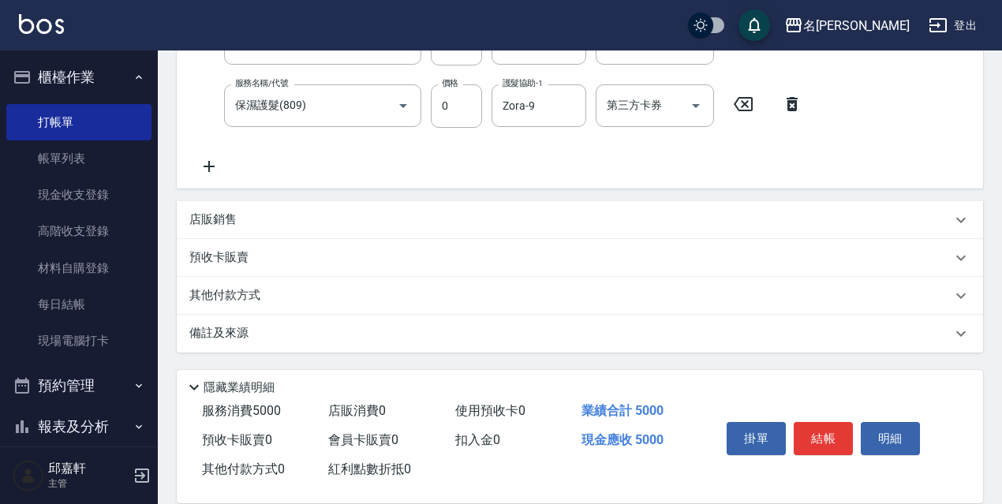
click at [241, 206] on div "店販銷售" at bounding box center [580, 220] width 806 height 38
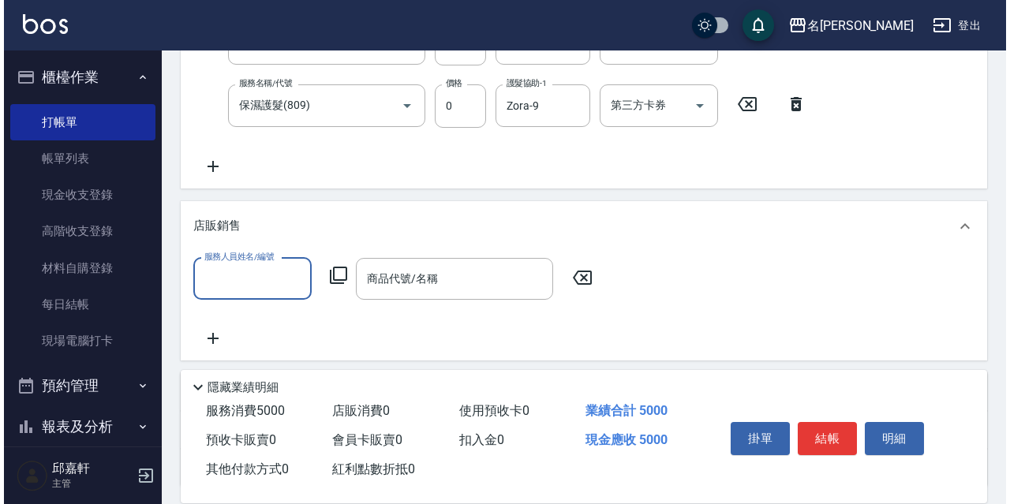
scroll to position [0, 0]
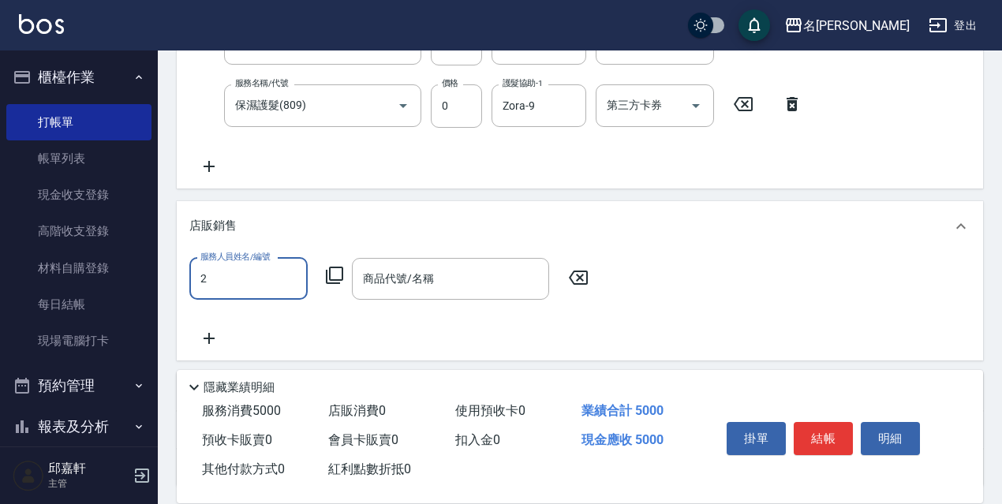
type input "Vicky-2"
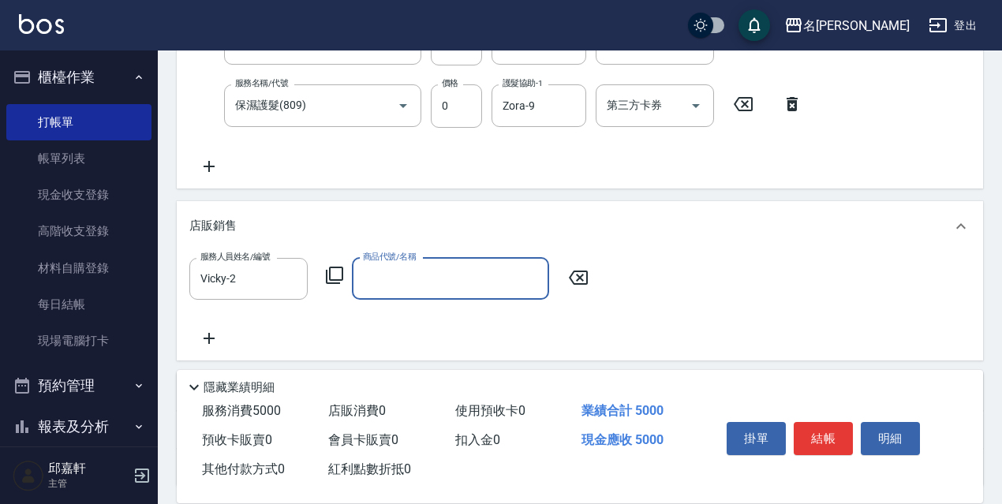
click at [327, 277] on icon at bounding box center [334, 275] width 17 height 17
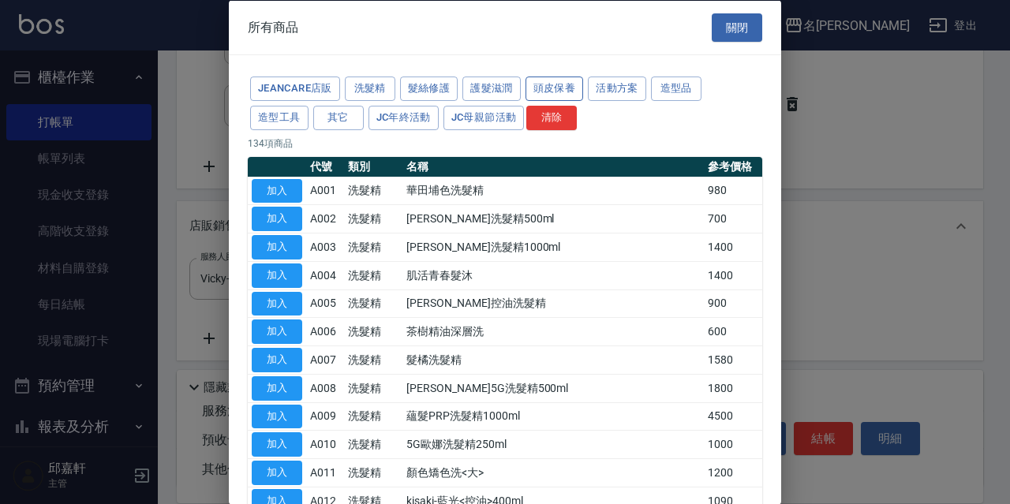
click at [549, 84] on button "頭皮保養" at bounding box center [555, 89] width 58 height 24
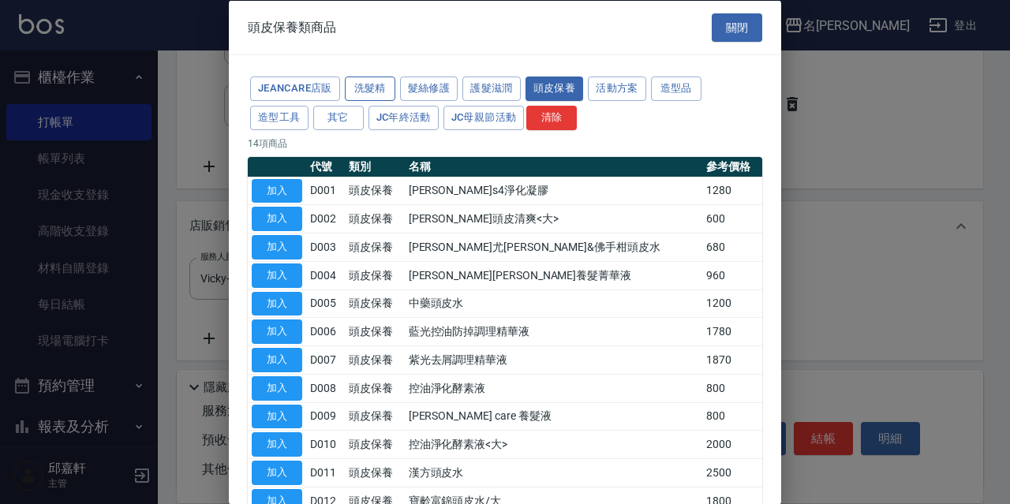
click at [382, 86] on button "洗髮精" at bounding box center [370, 89] width 51 height 24
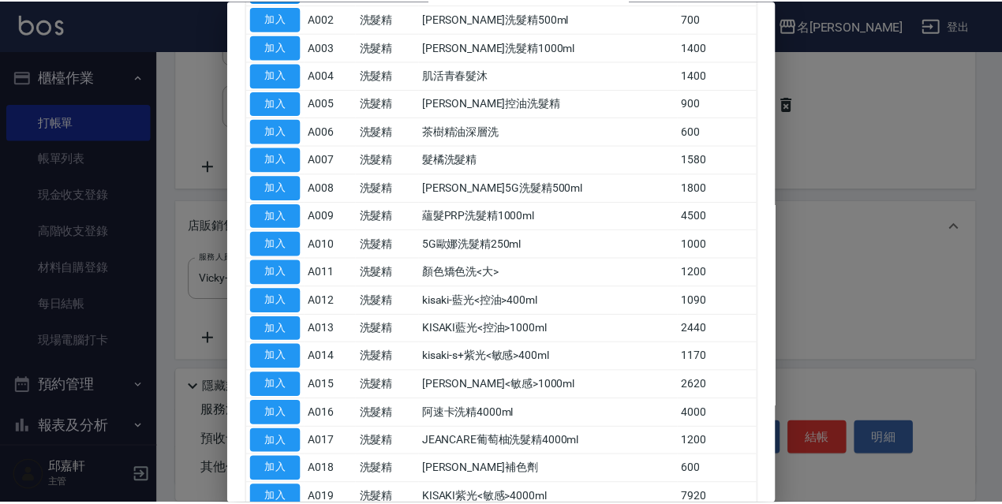
scroll to position [121, 0]
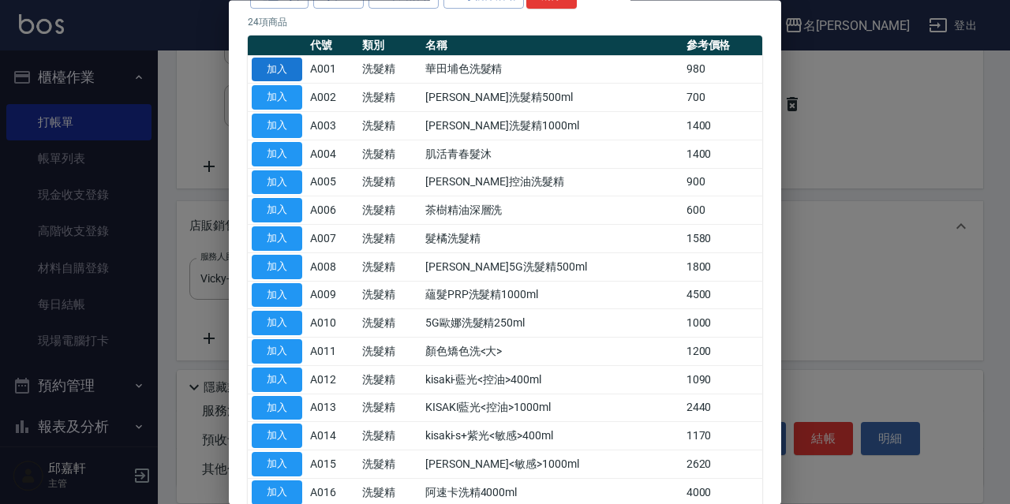
click at [264, 59] on button "加入" at bounding box center [277, 70] width 51 height 24
type input "華田埔色洗髮精"
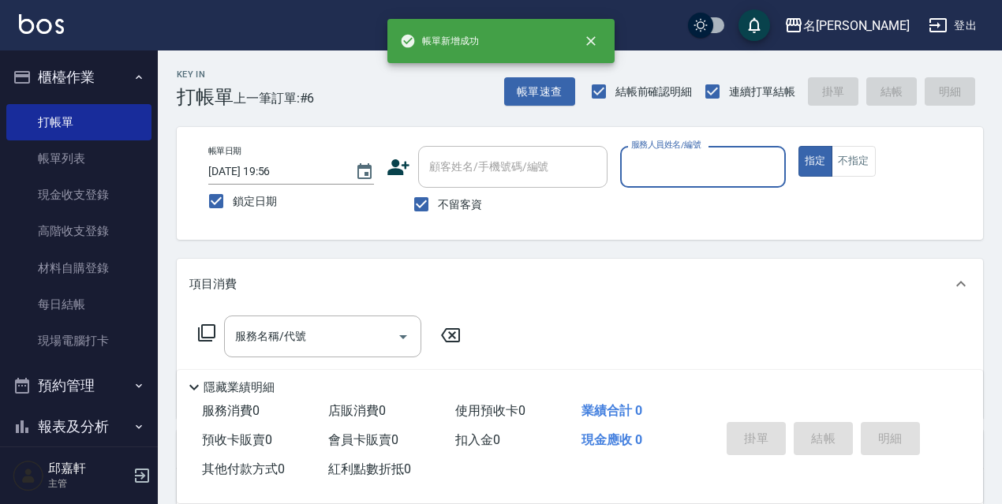
scroll to position [79, 0]
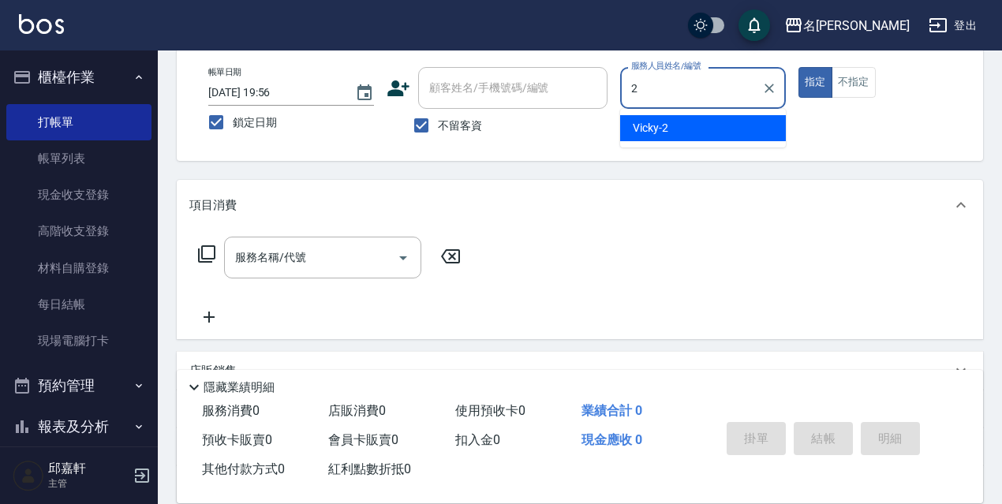
type input "Vicky-2"
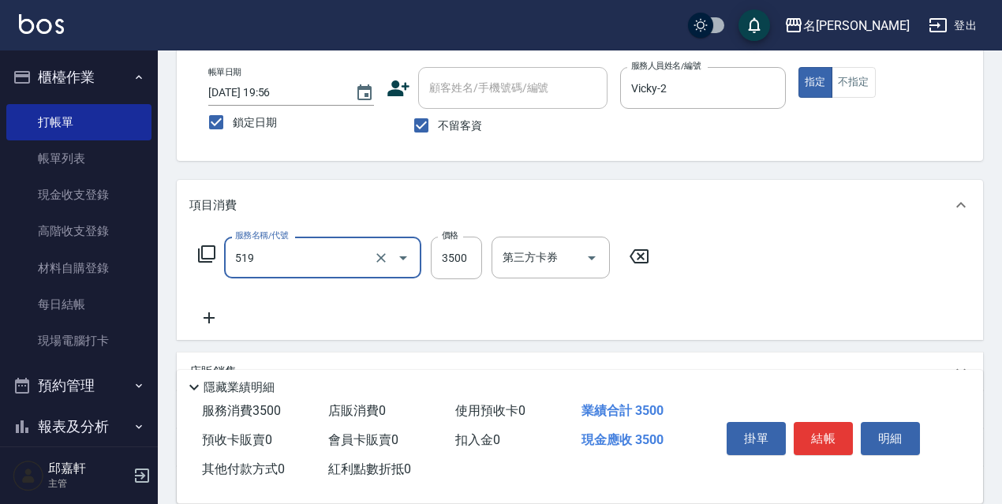
type input "阿速卡醫學染髮(519)"
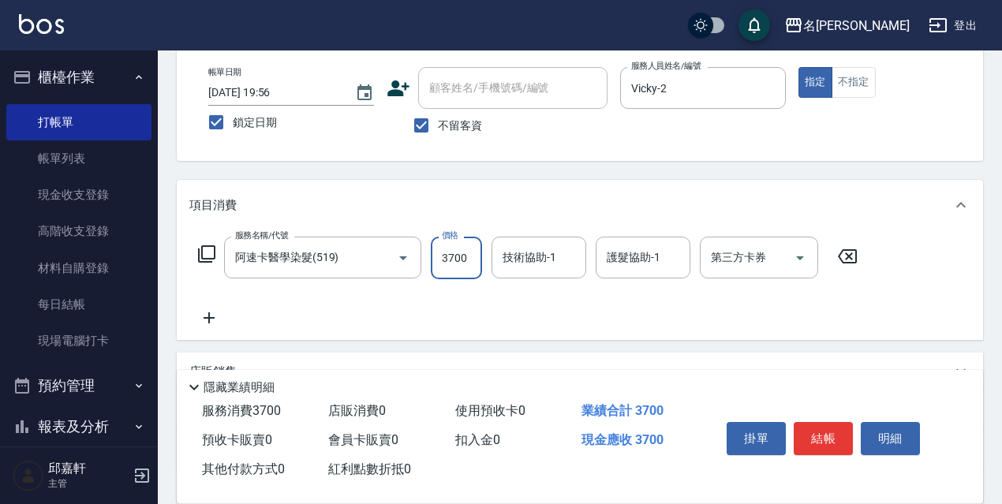
type input "3700"
type input "Fanny-7"
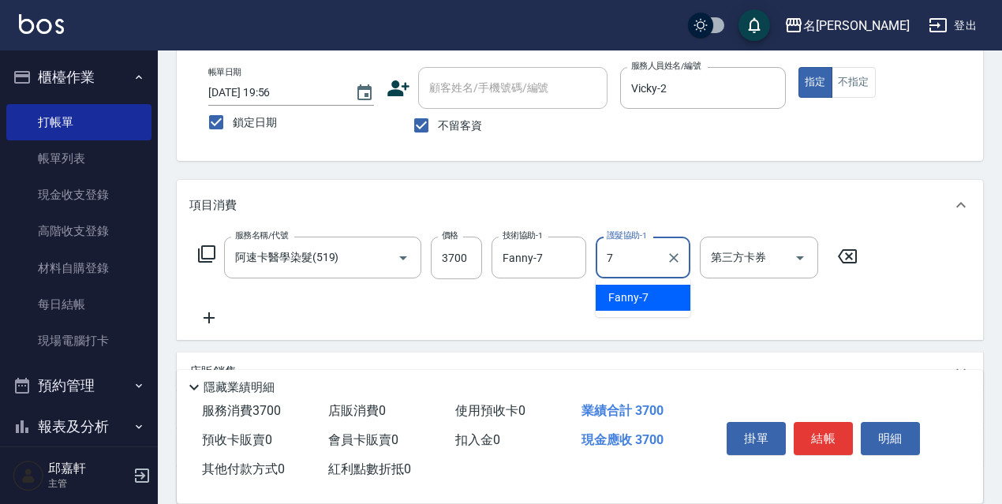
type input "Fanny-7"
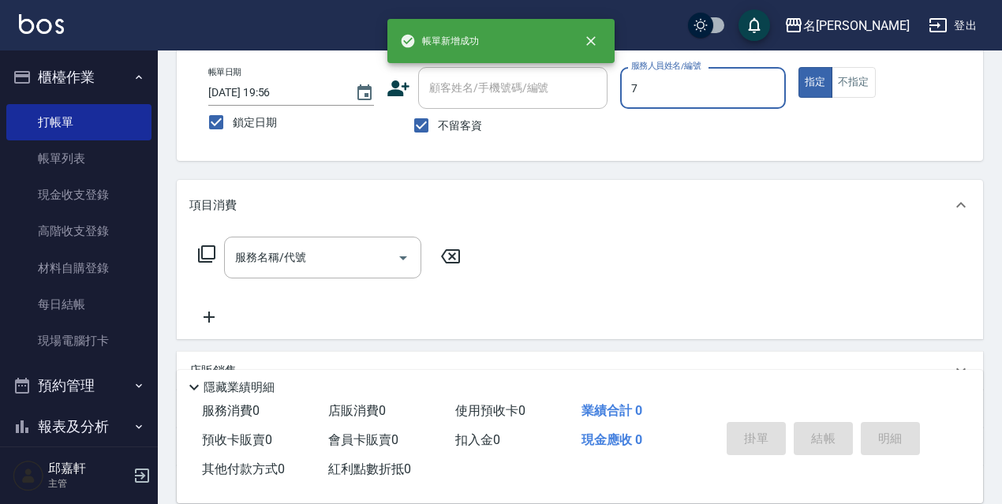
type input "Fanny-7"
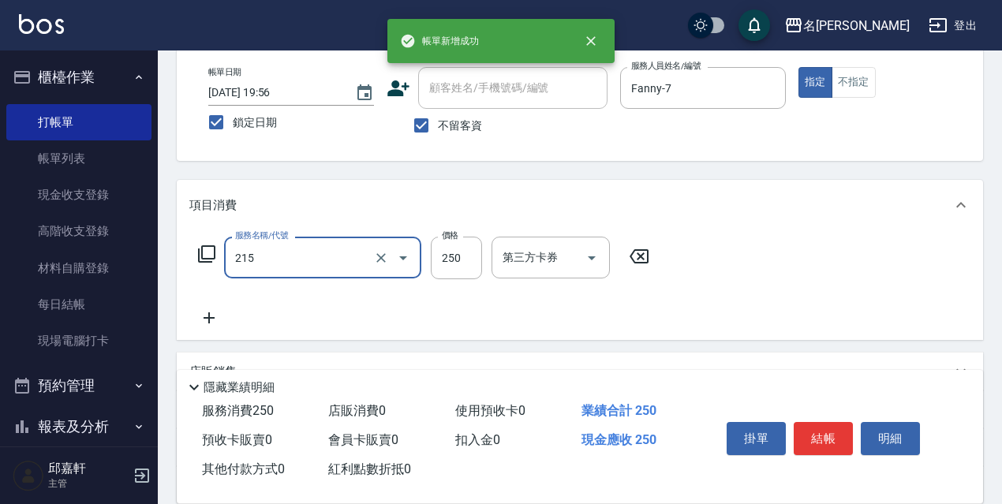
type input "215"
type input "2"
type input "洗髮卷<抵>250(215)"
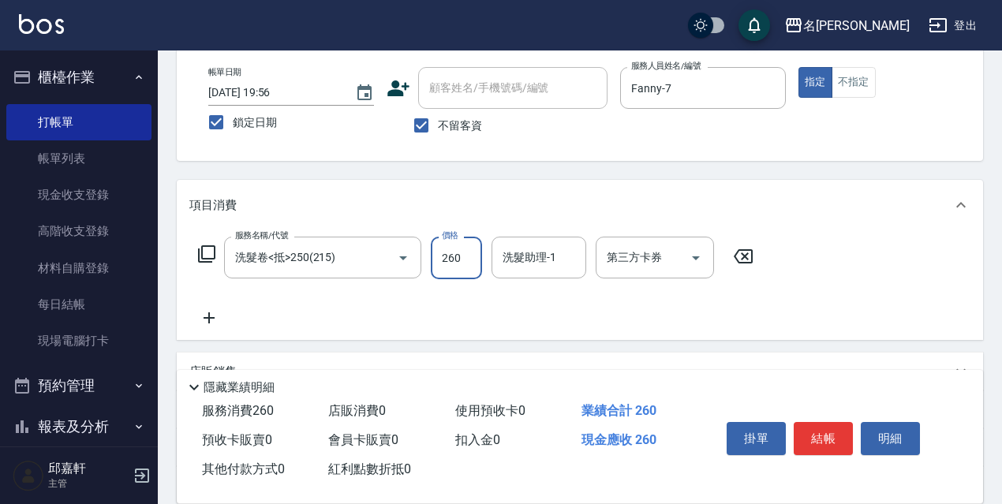
type input "260"
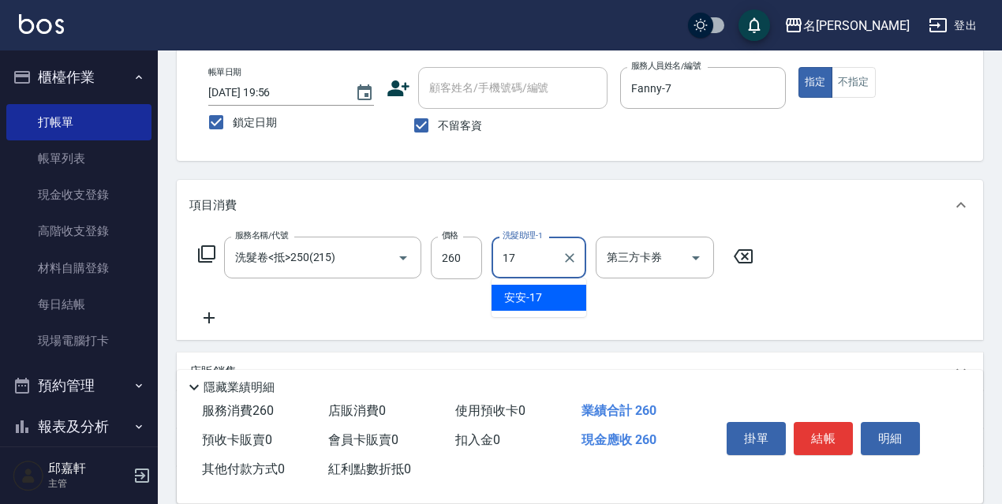
type input "安安-17"
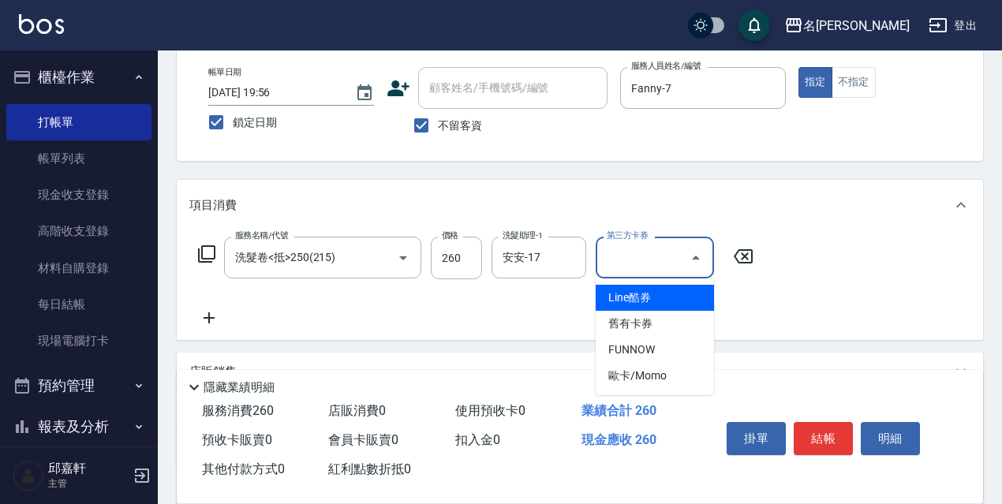
type input "舊有卡券"
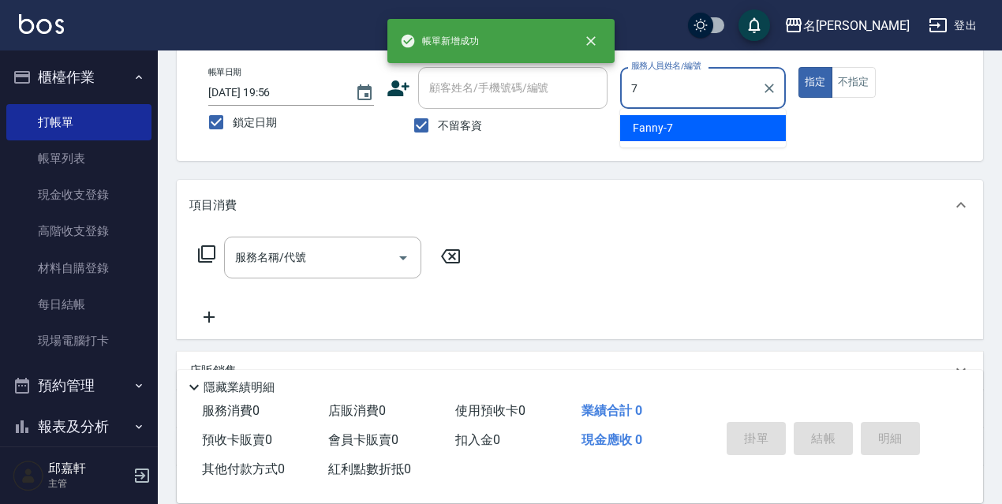
type input "Fanny-7"
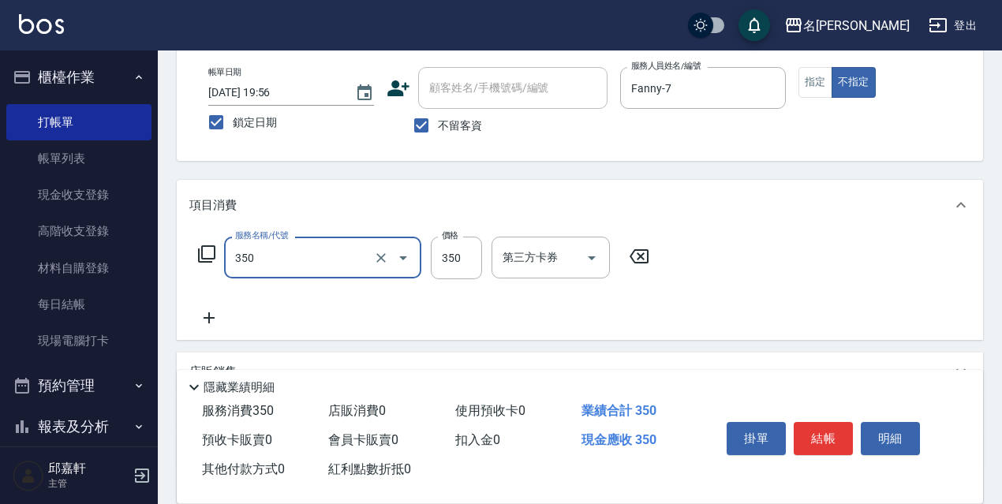
type input "洗髮350(350)"
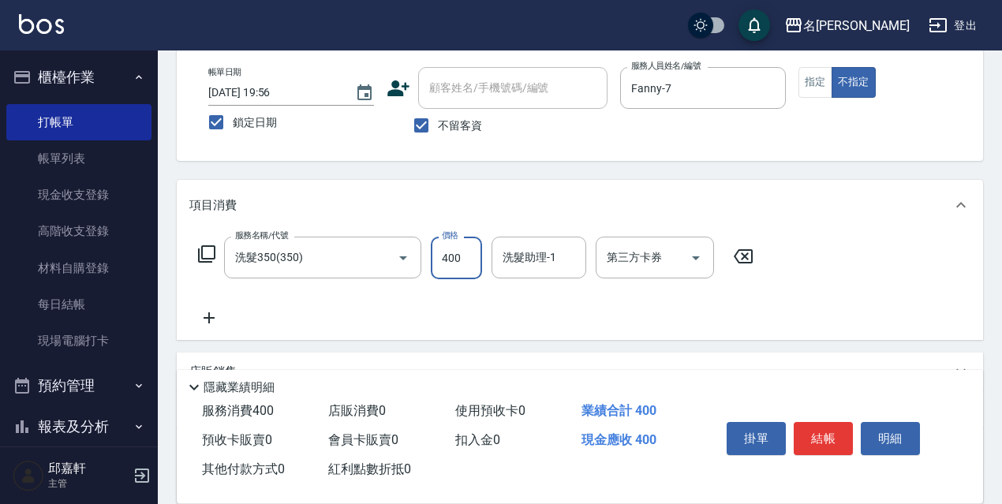
type input "400"
type input "Fanny-7"
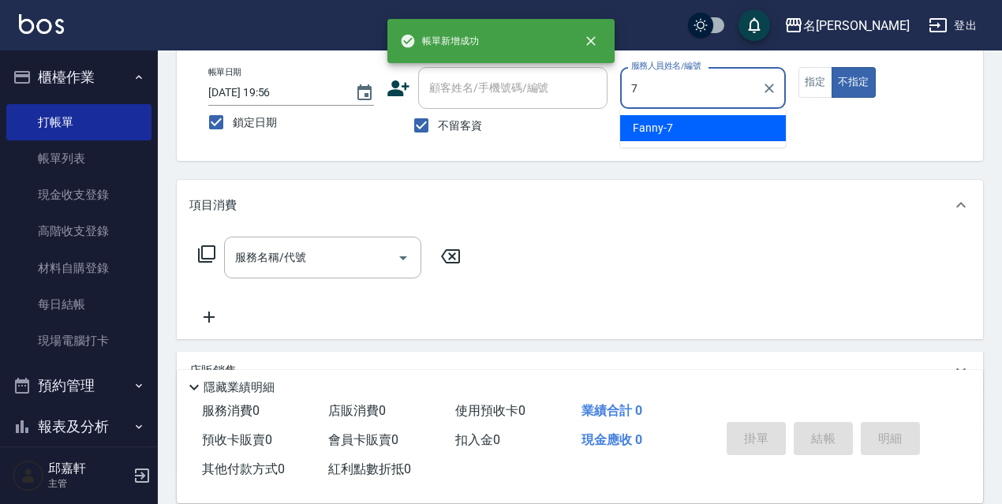
type input "Fanny-7"
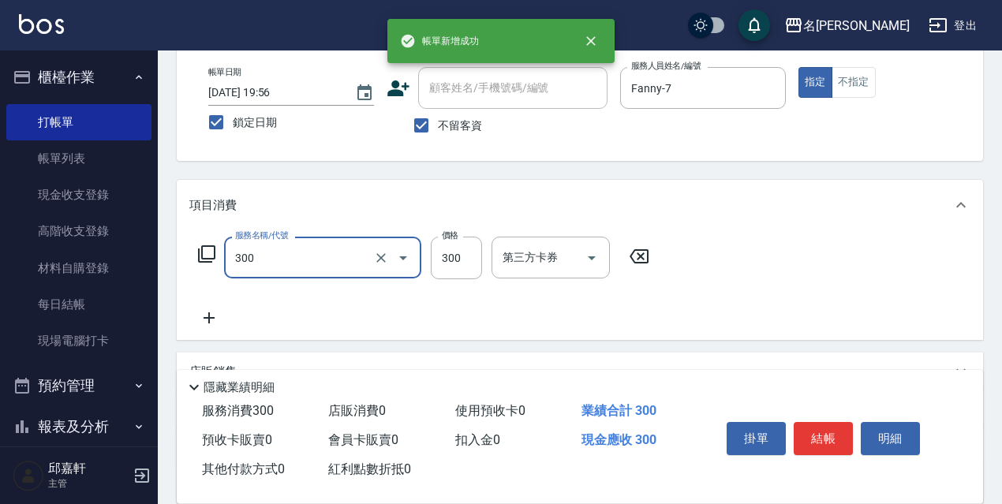
type input "洗髮300(300)"
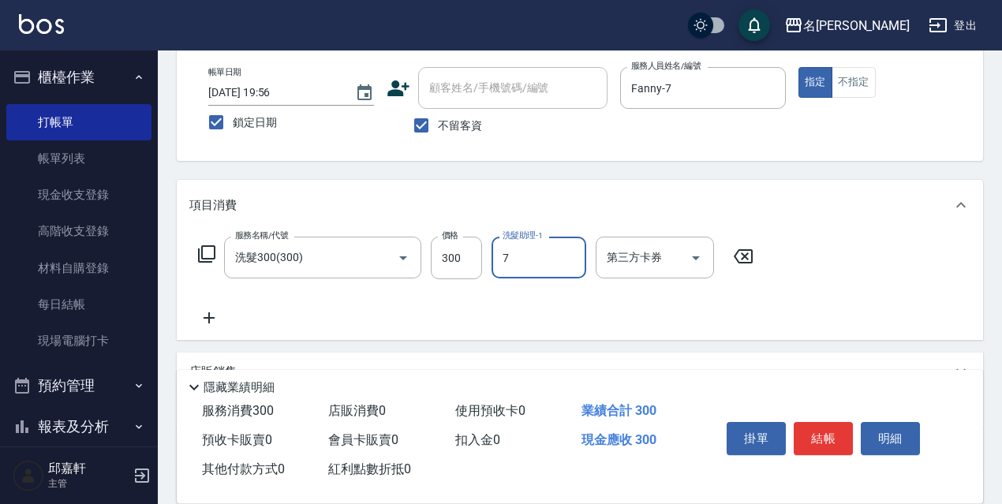
type input "Fanny-7"
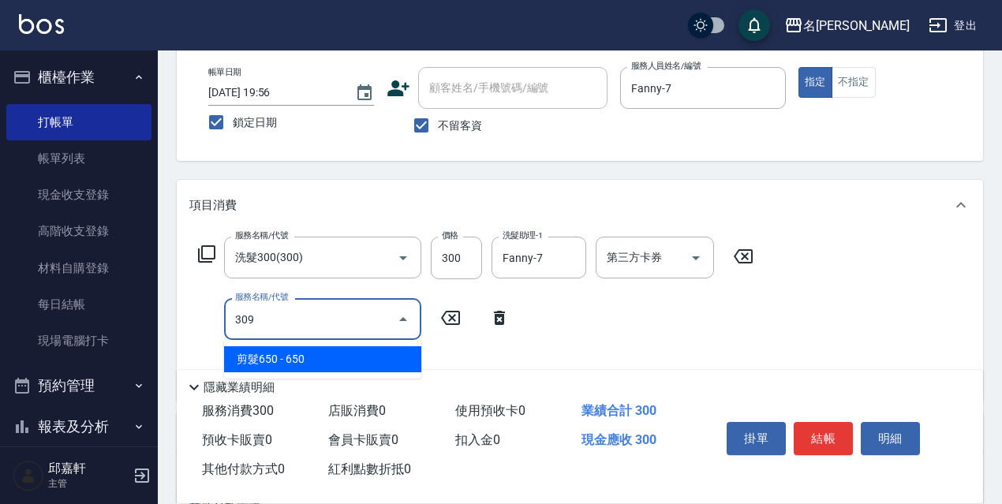
type input "剪髮650(309)"
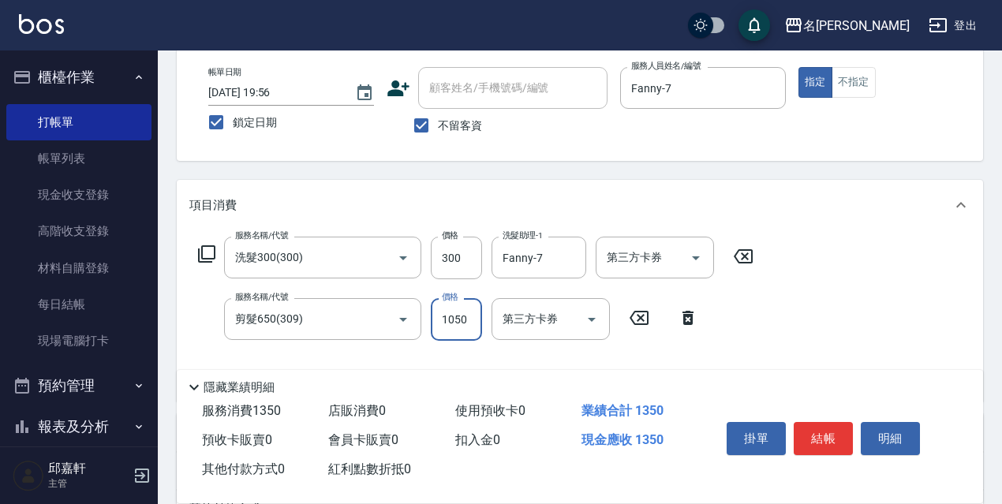
type input "1050"
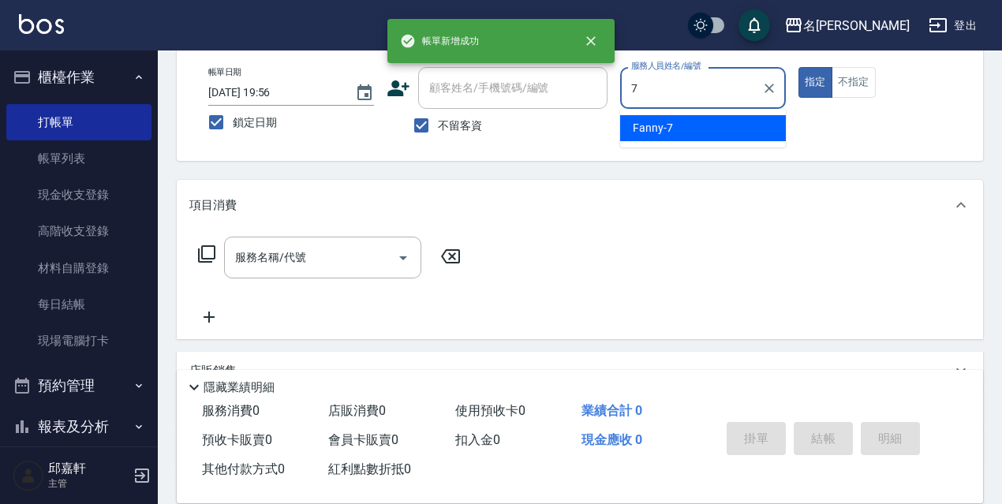
type input "Fanny-7"
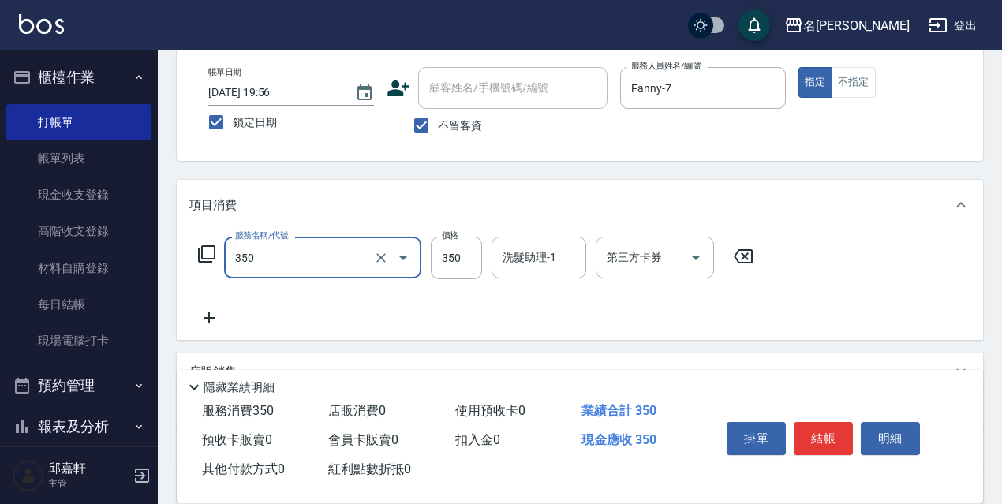
type input "洗髮350(350)"
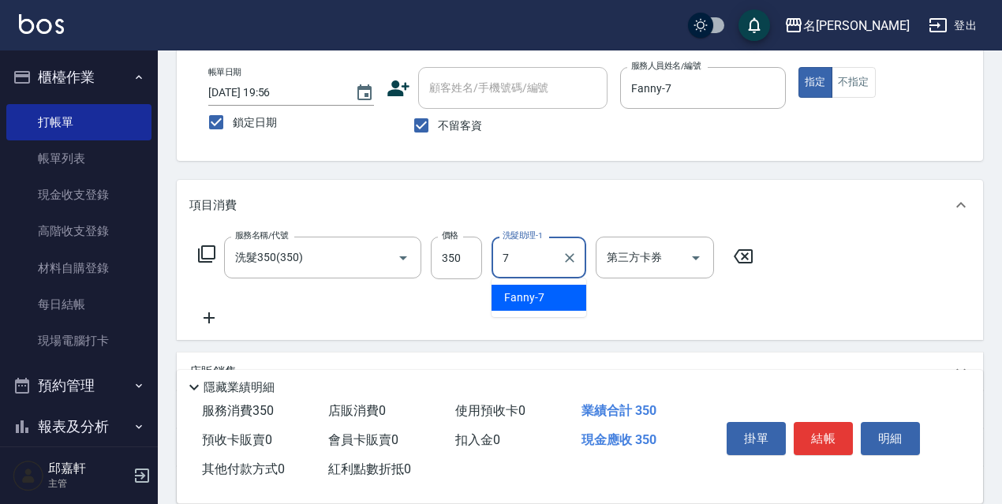
type input "Fanny-7"
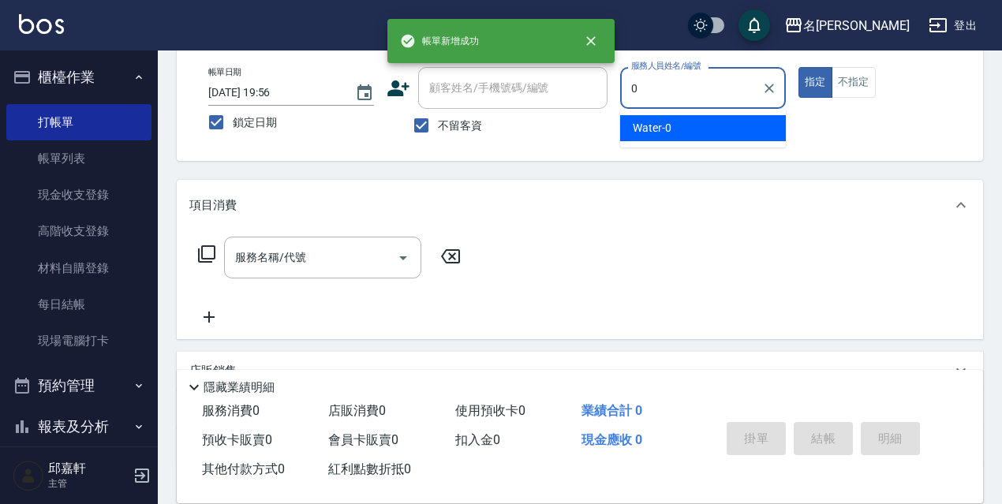
type input "Water-0"
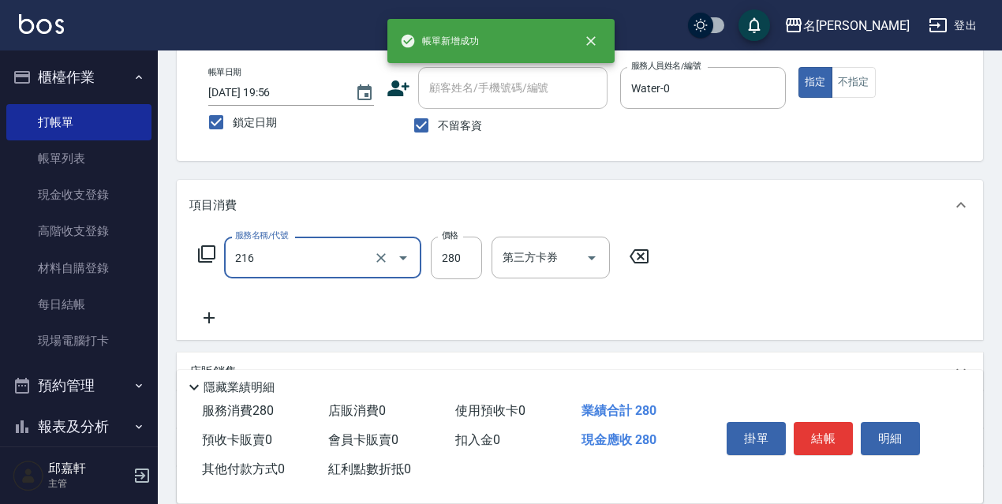
type input "洗髮卷<抵>280(216)"
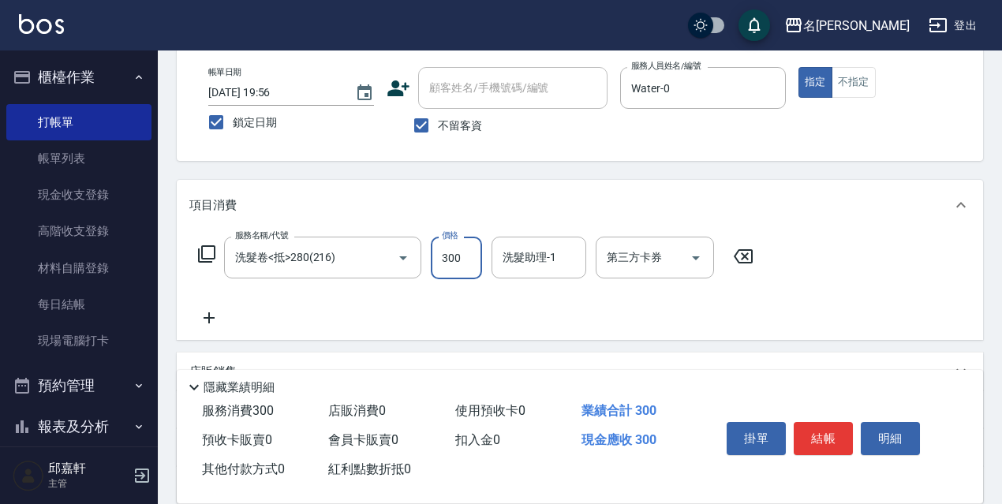
type input "300"
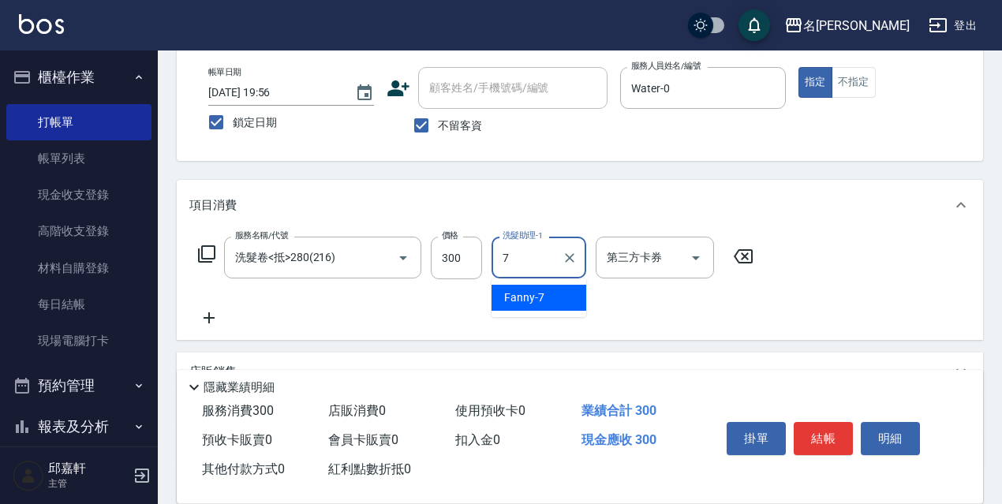
type input "Fanny-7"
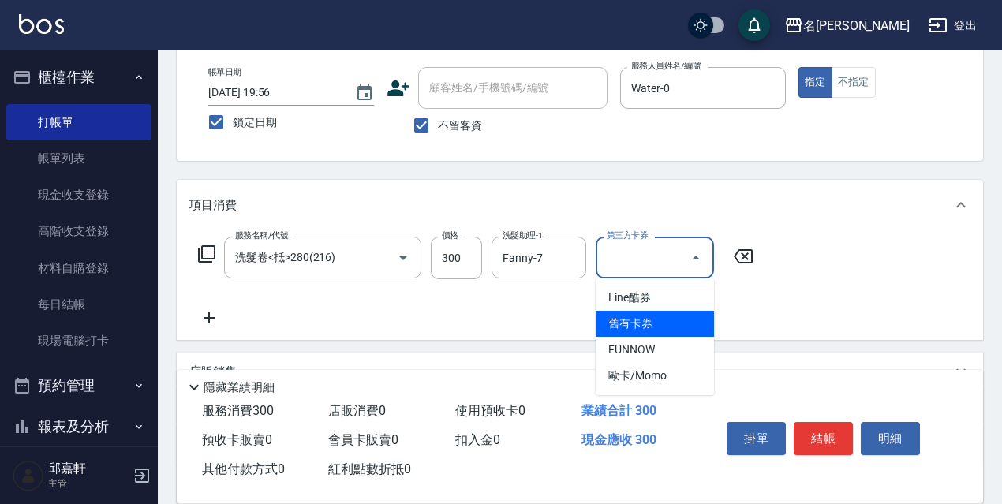
type input "舊有卡券"
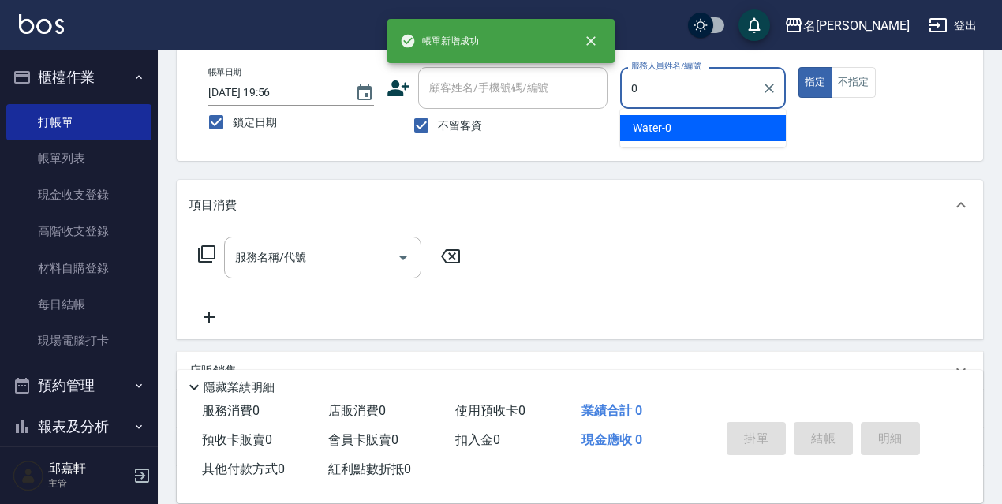
type input "Water-0"
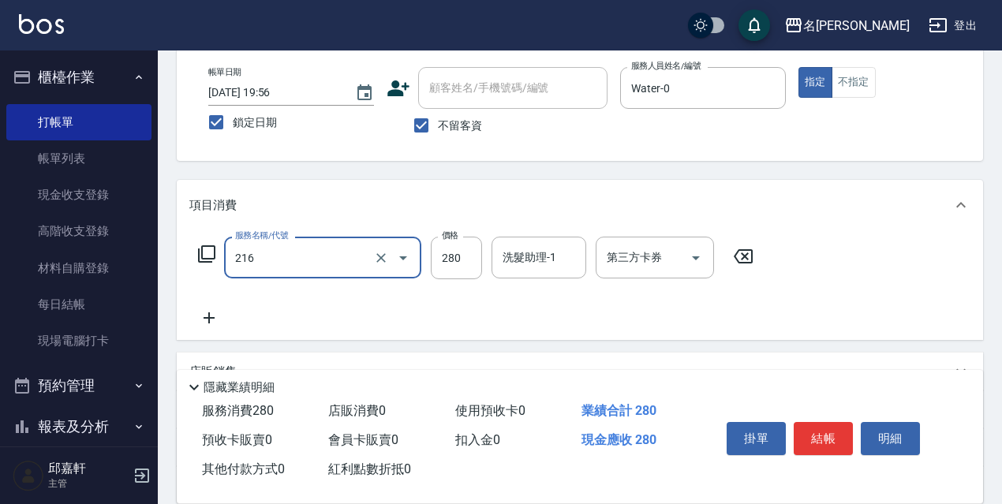
type input "洗髮卷<抵>280(216)"
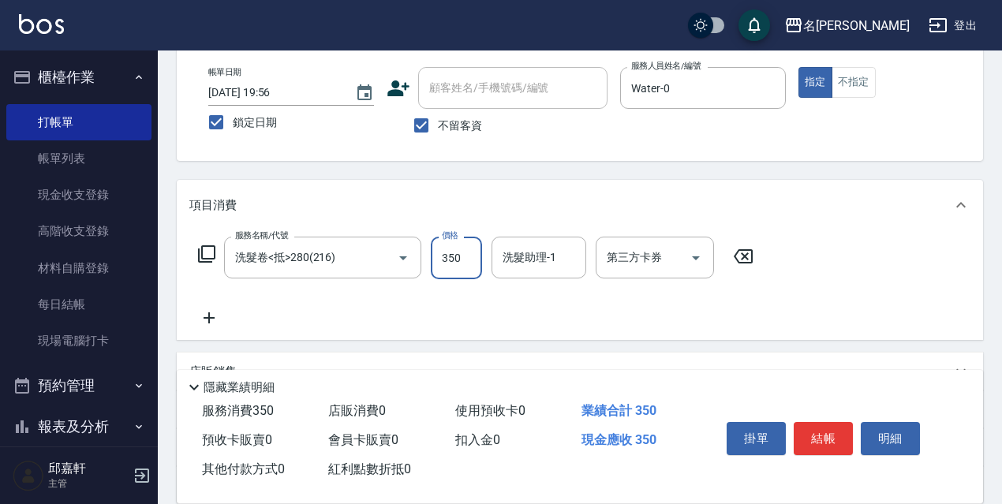
type input "350"
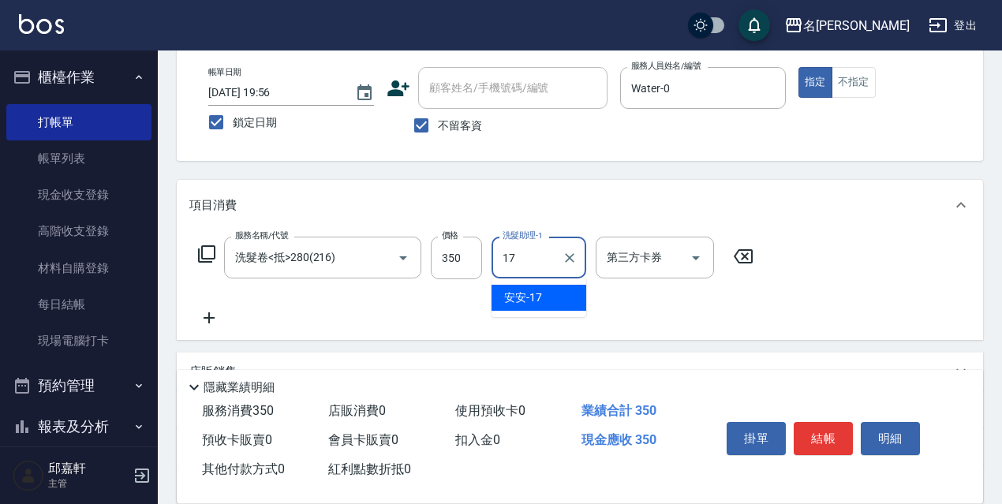
type input "安安-17"
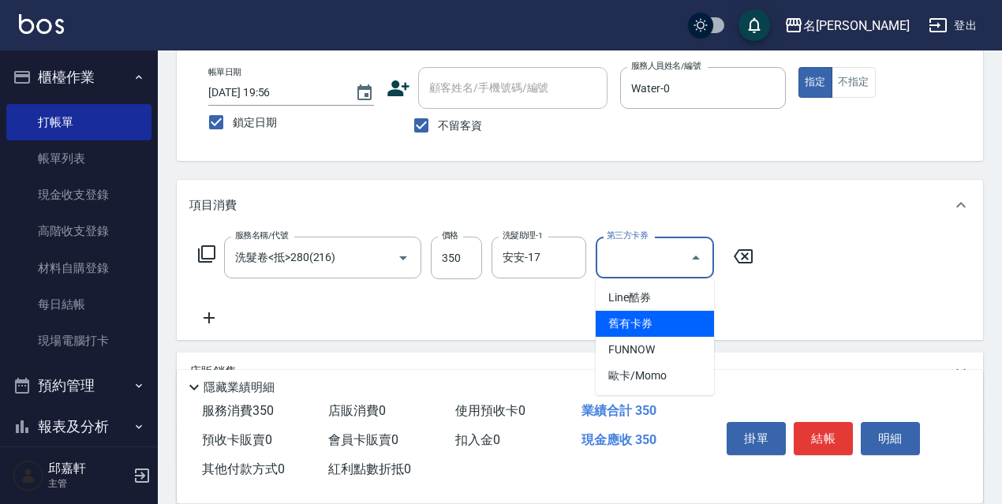
type input "舊有卡券"
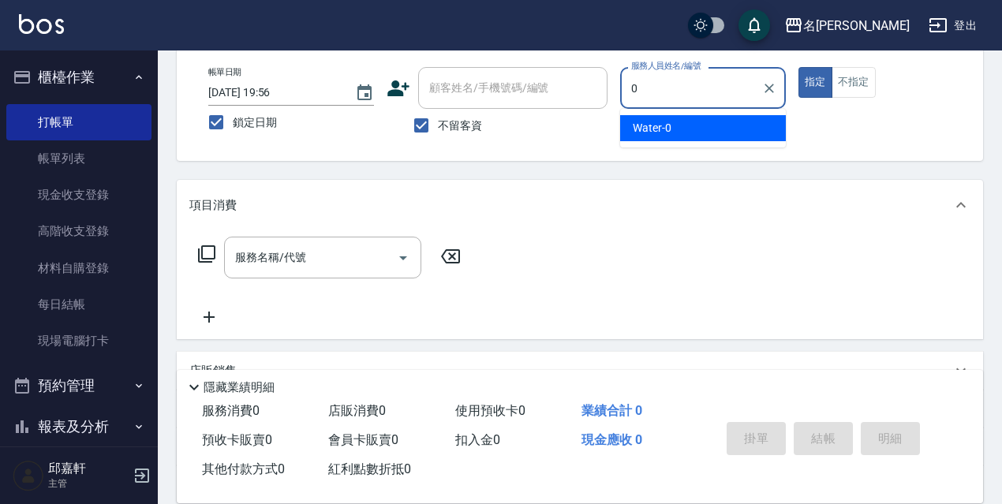
type input "Water-0"
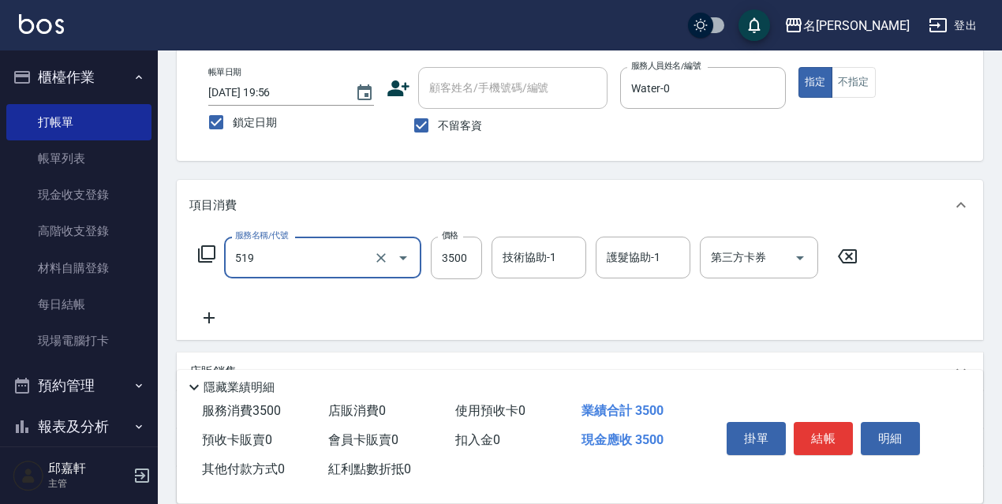
type input "阿速卡醫學染髮(519)"
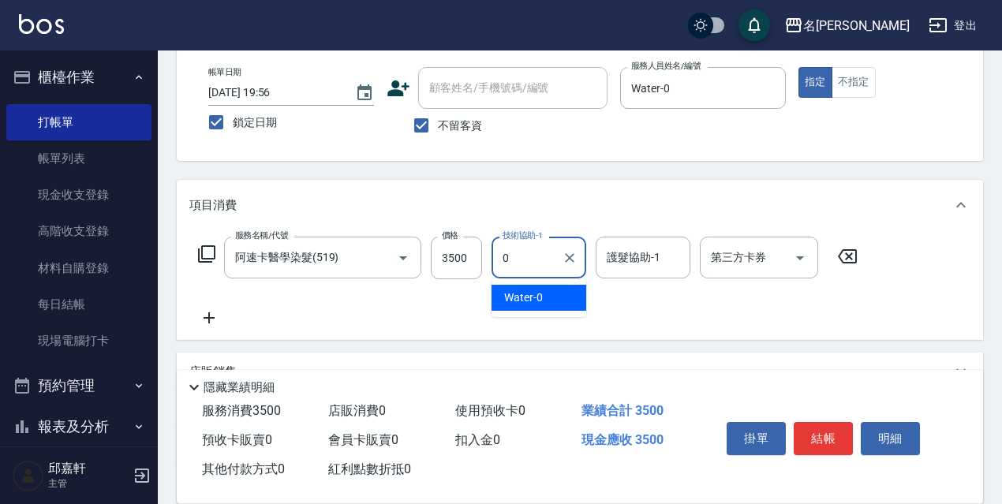
type input "Water-0"
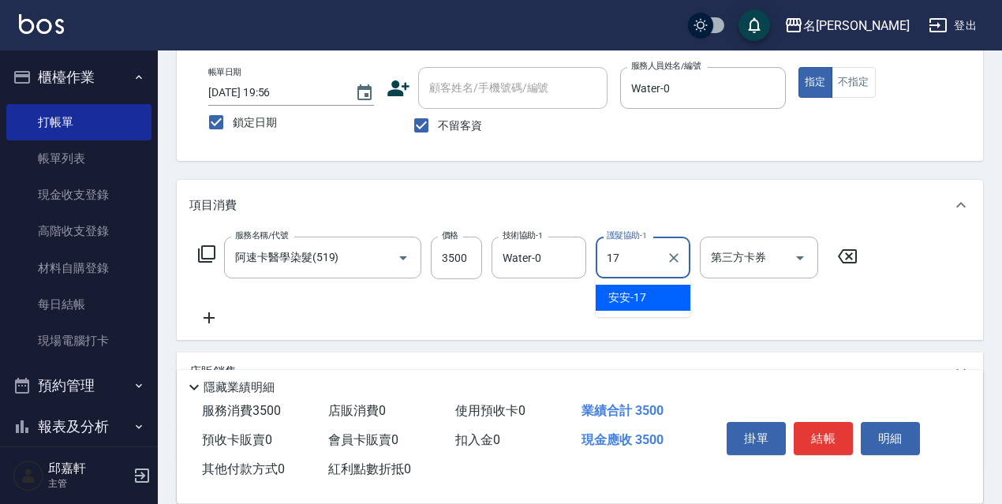
type input "安安-17"
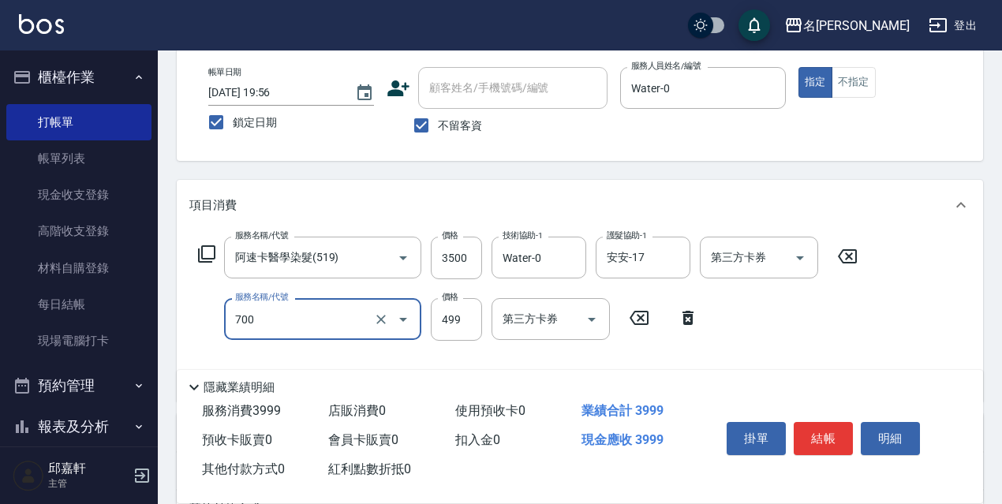
type input "頭皮隔離(700)"
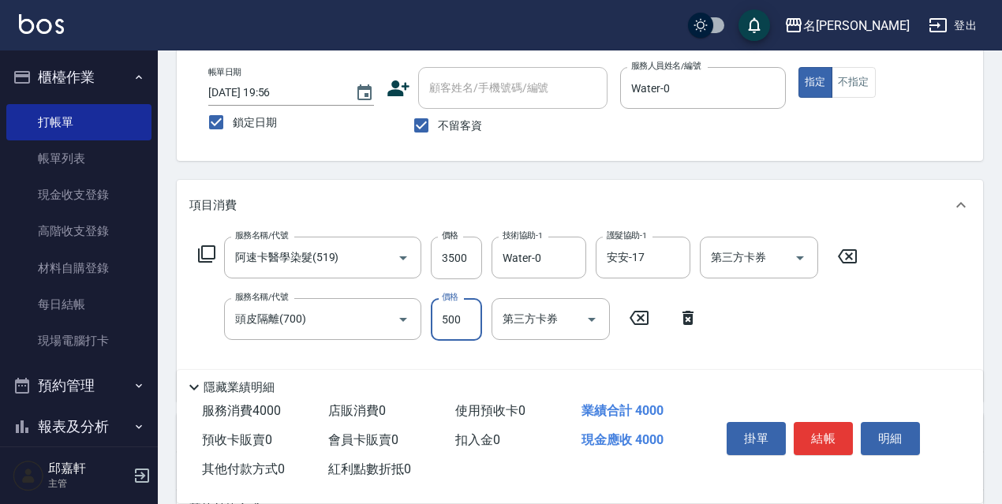
type input "500"
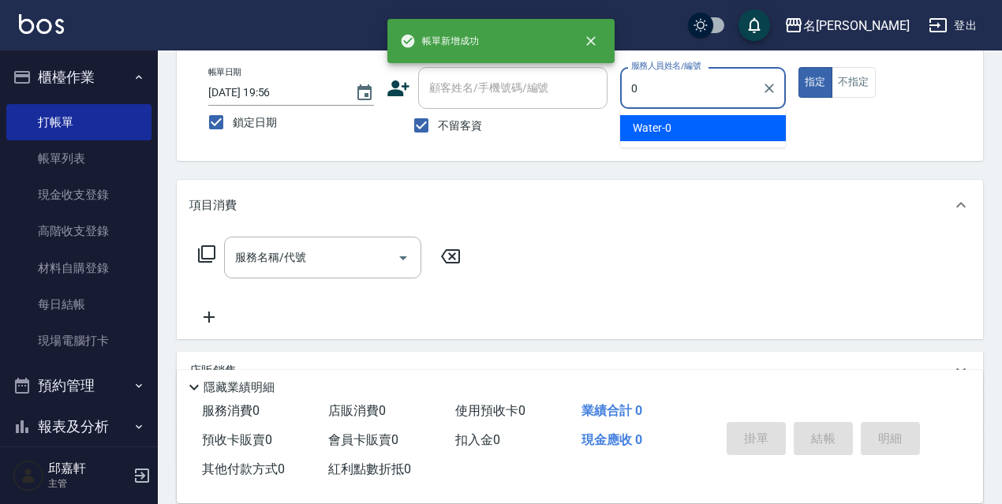
type input "Water-0"
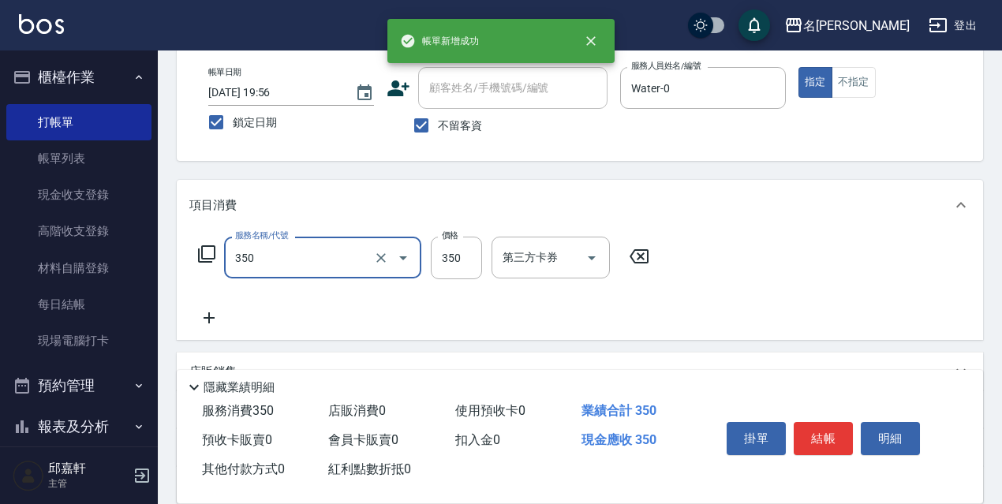
type input "洗髮350(350)"
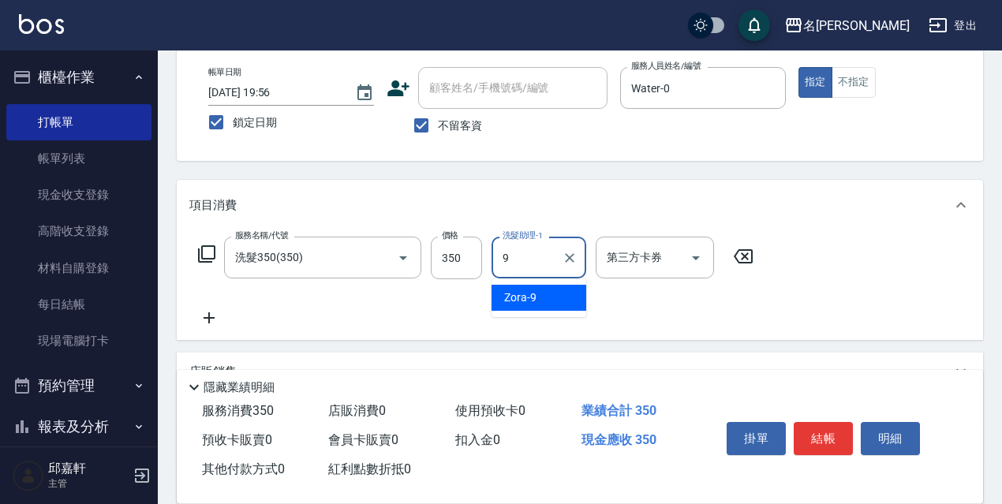
type input "Zora-9"
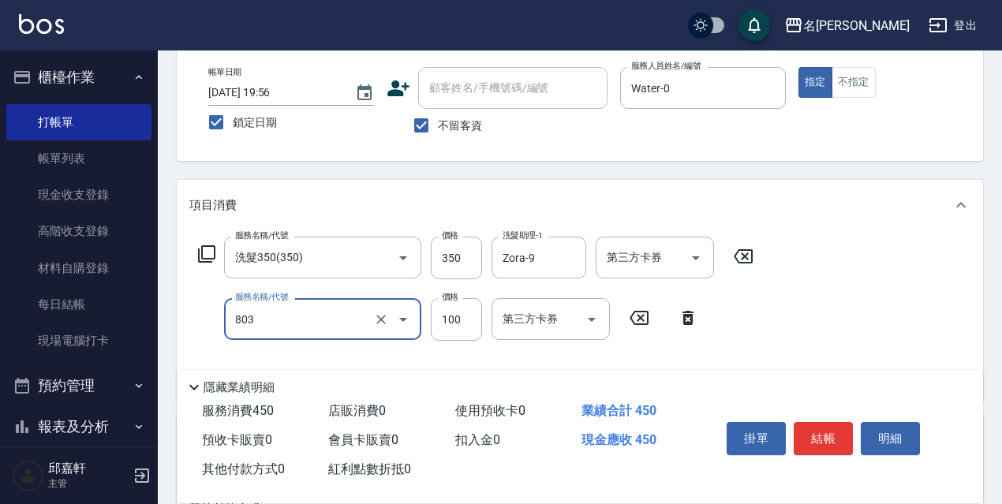
type input "電棒/夾直(803)"
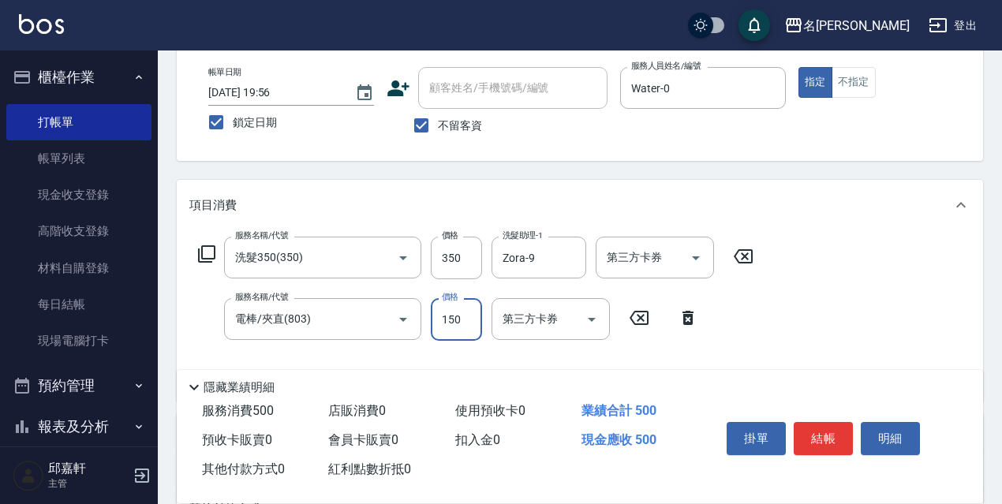
type input "150"
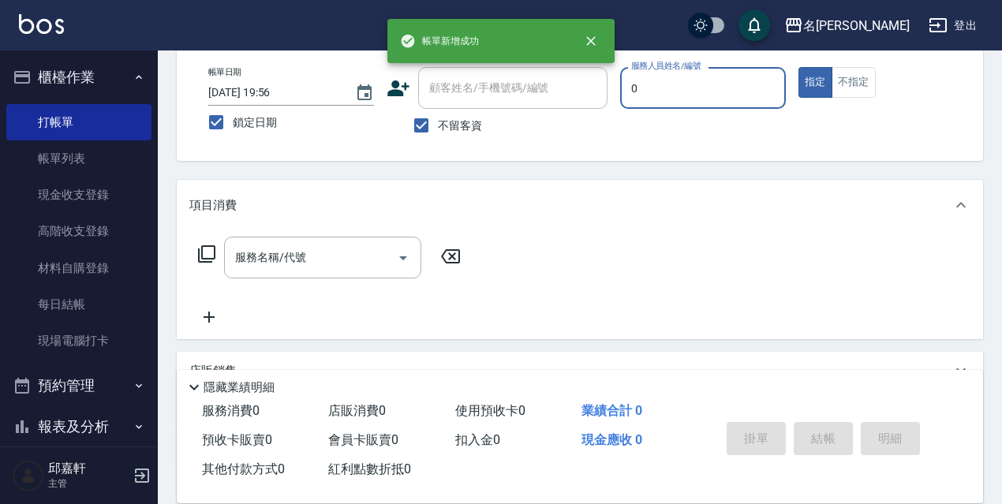
type input "Water-0"
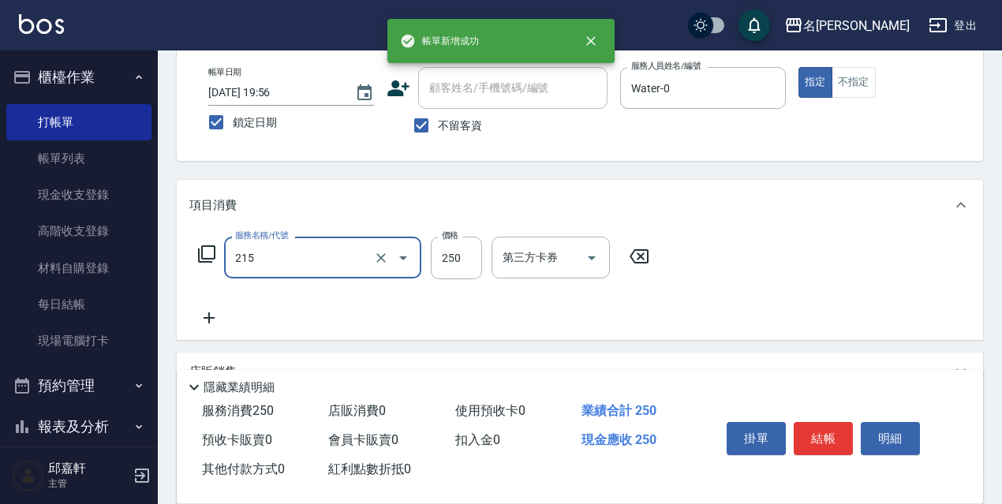
type input "洗髮卷<抵>250(215)"
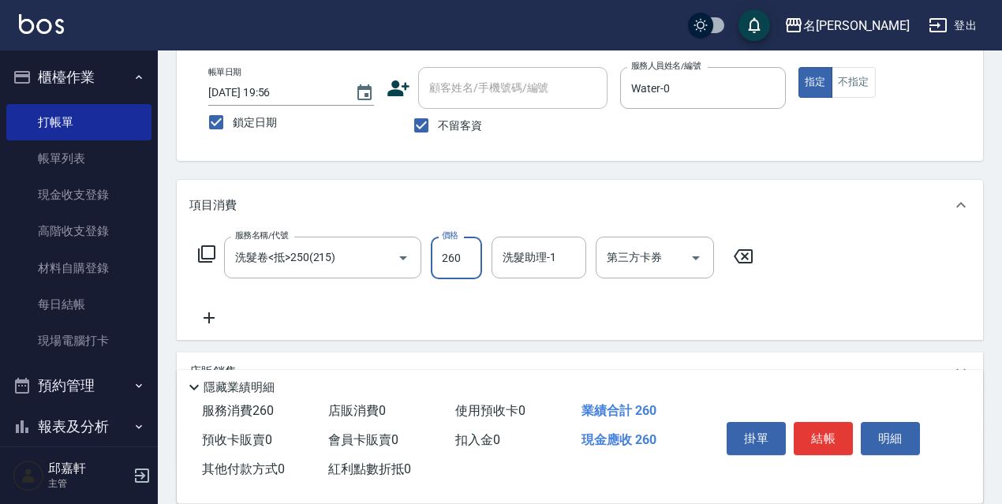
type input "260"
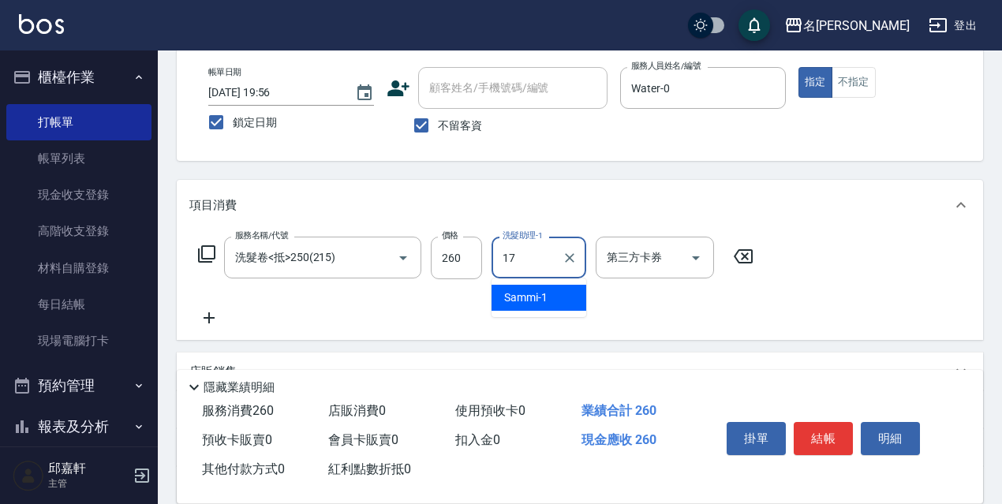
type input "安安-17"
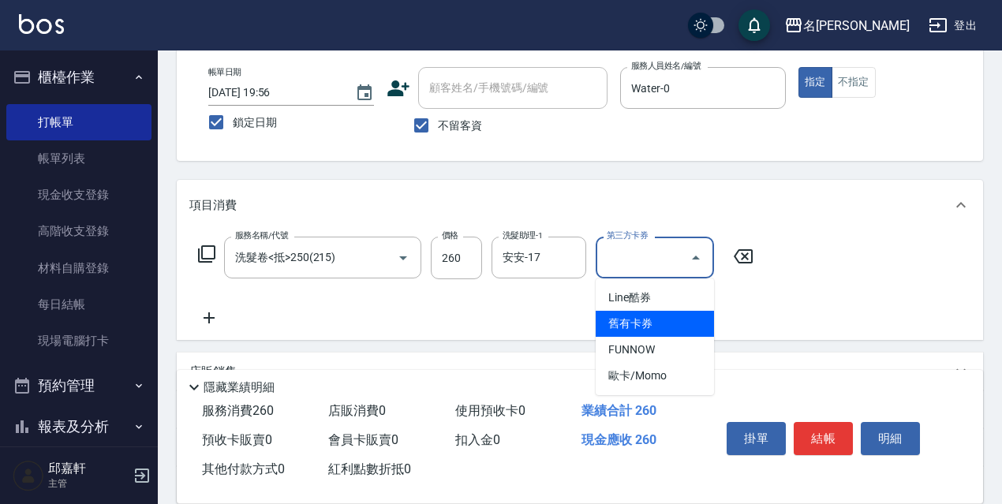
type input "舊有卡券"
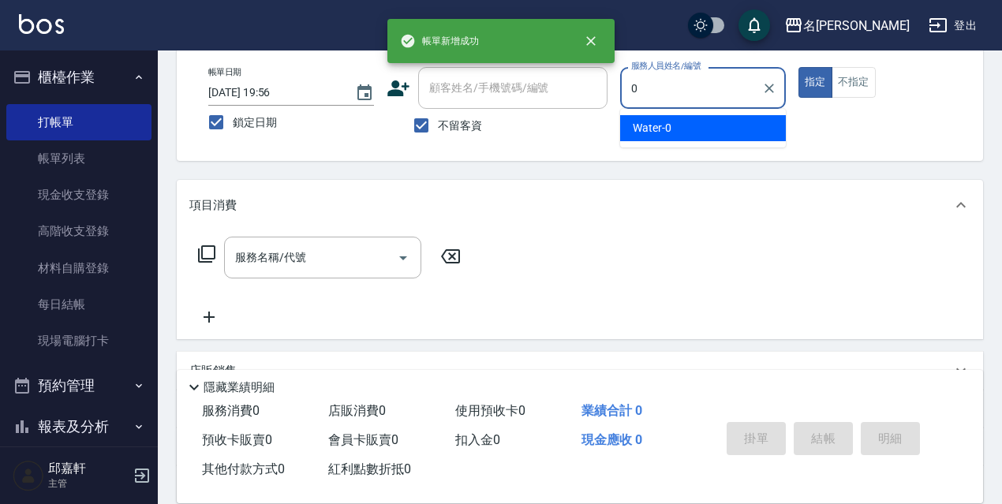
type input "Water-0"
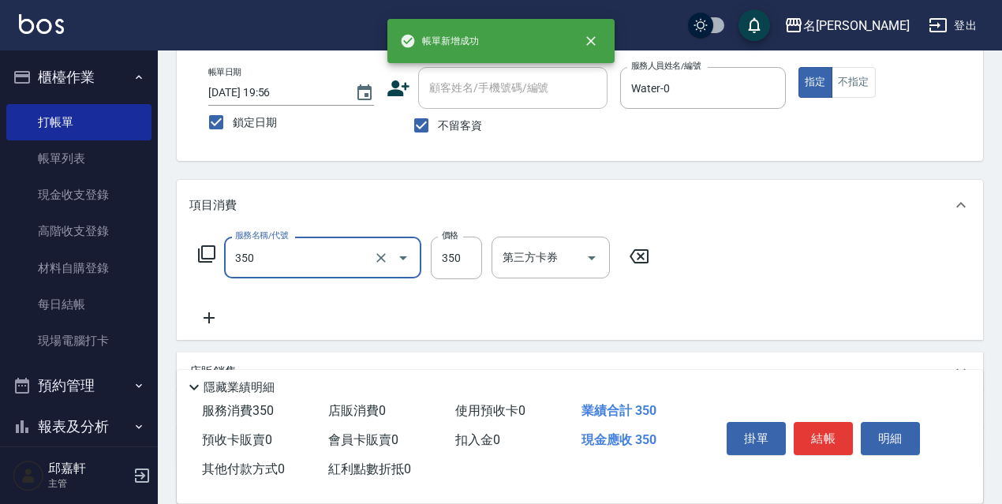
type input "洗髮350(350)"
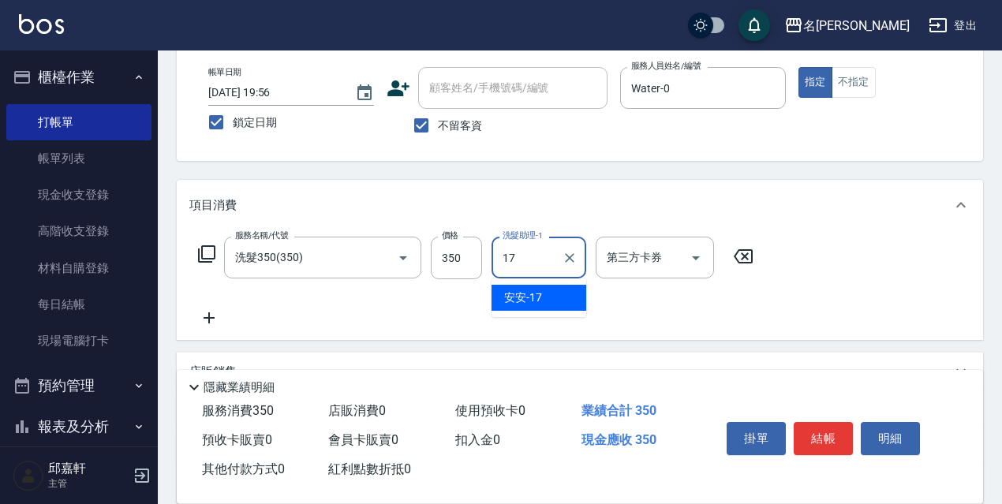
type input "安安-17"
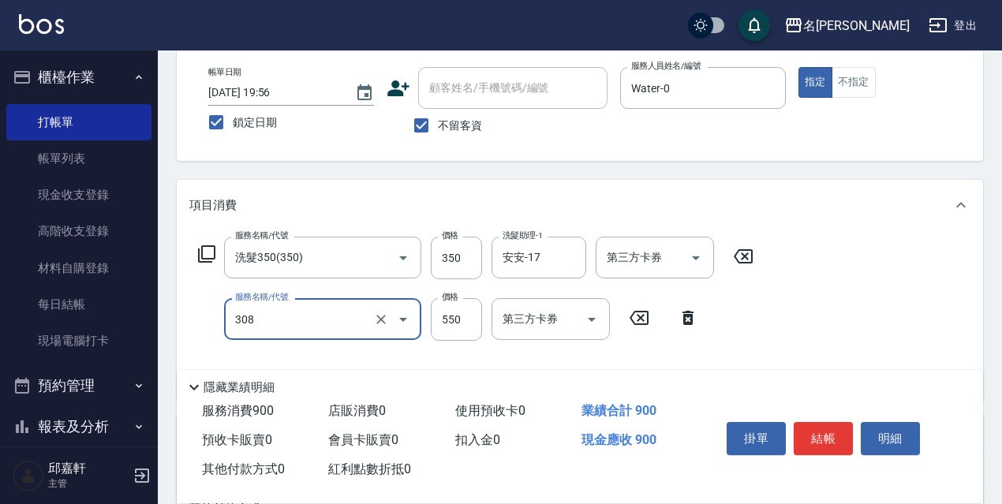
type input "剪髮550(308)"
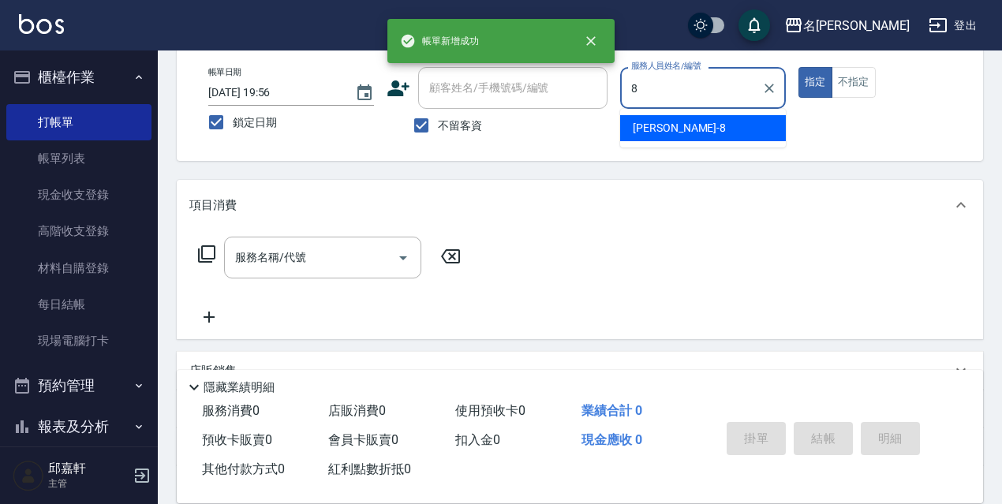
type input "Cindy-8"
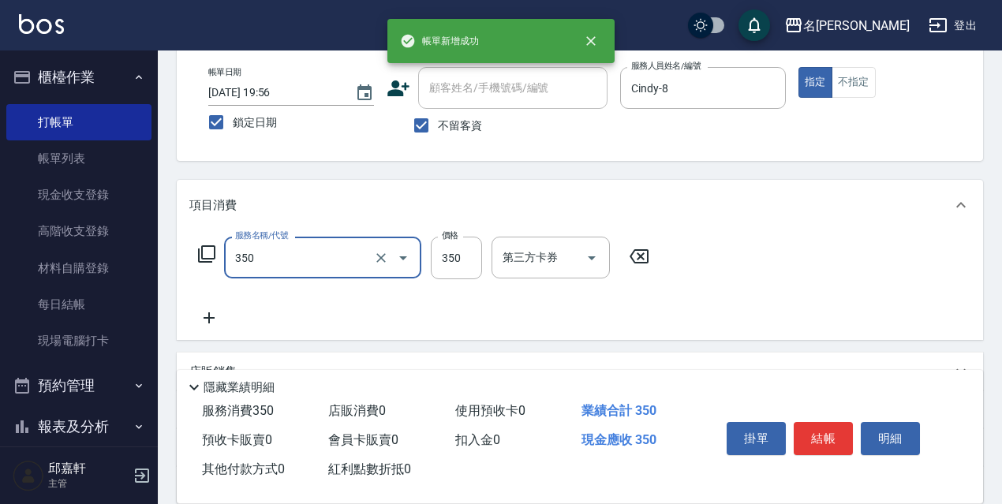
type input "洗髮350(350)"
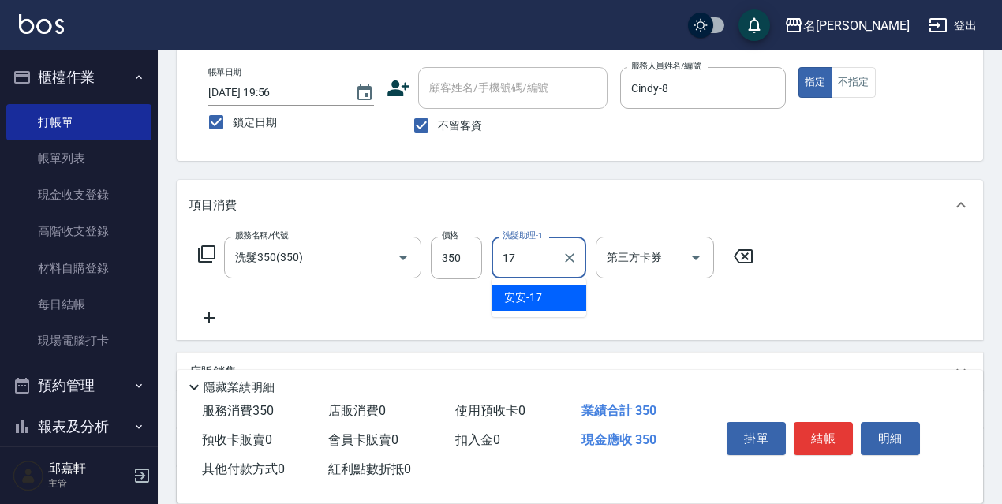
type input "安安-17"
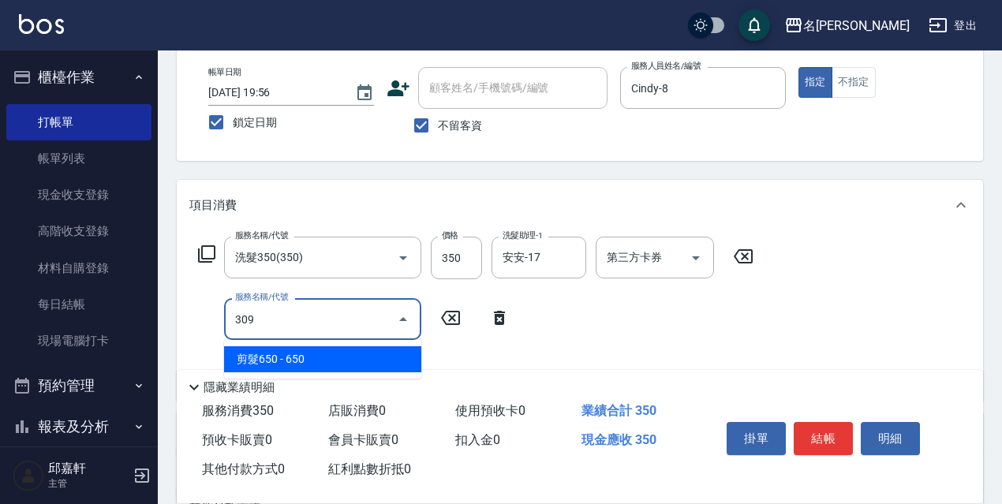
type input "剪髮650(309)"
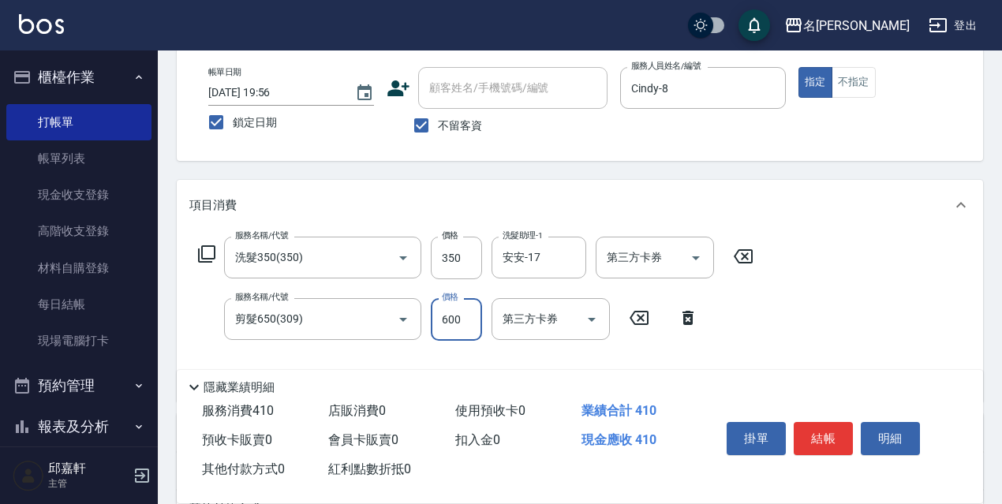
type input "600"
type input "染髮(800)(501)"
type input "500"
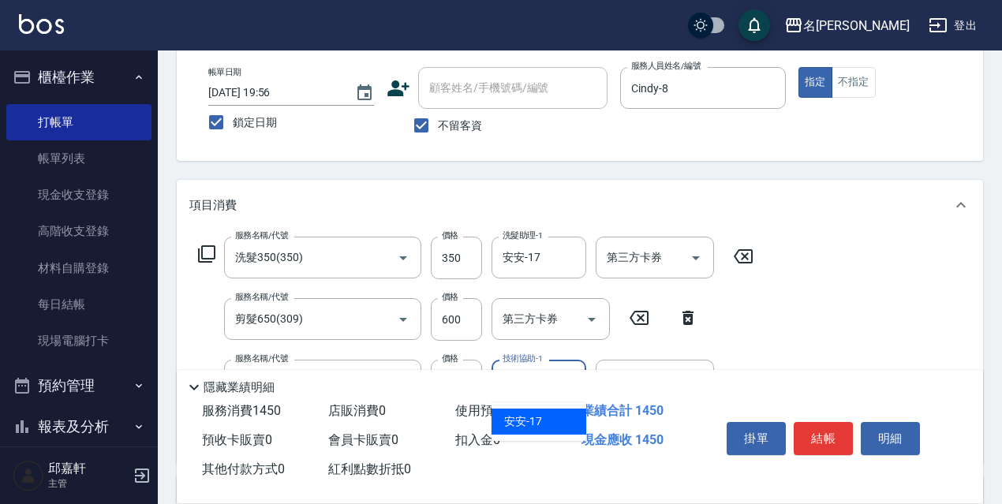
type input "安安-17"
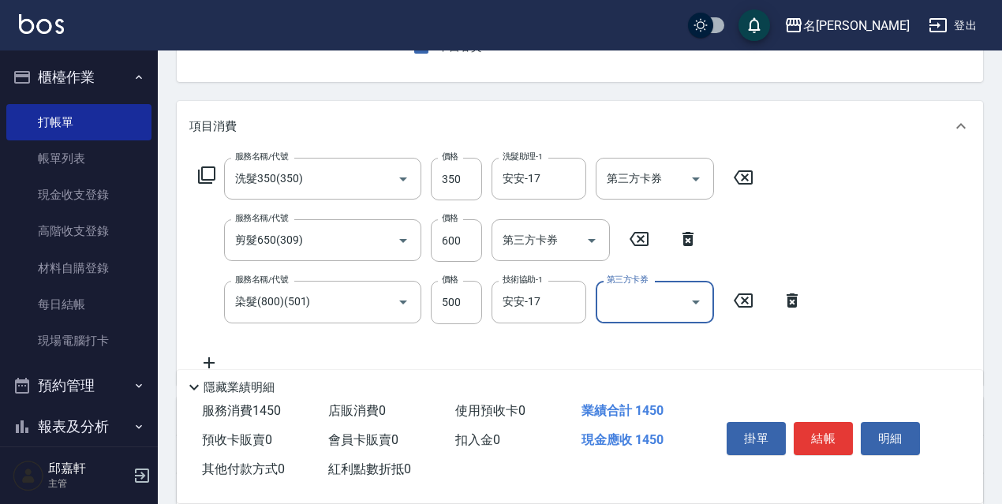
scroll to position [237, 0]
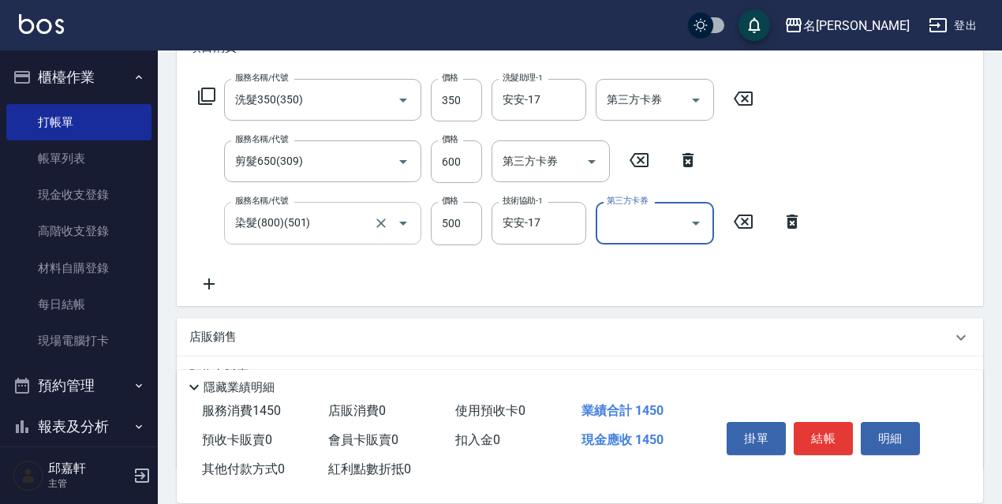
click at [369, 230] on input "染髮(800)(501)" at bounding box center [300, 223] width 139 height 28
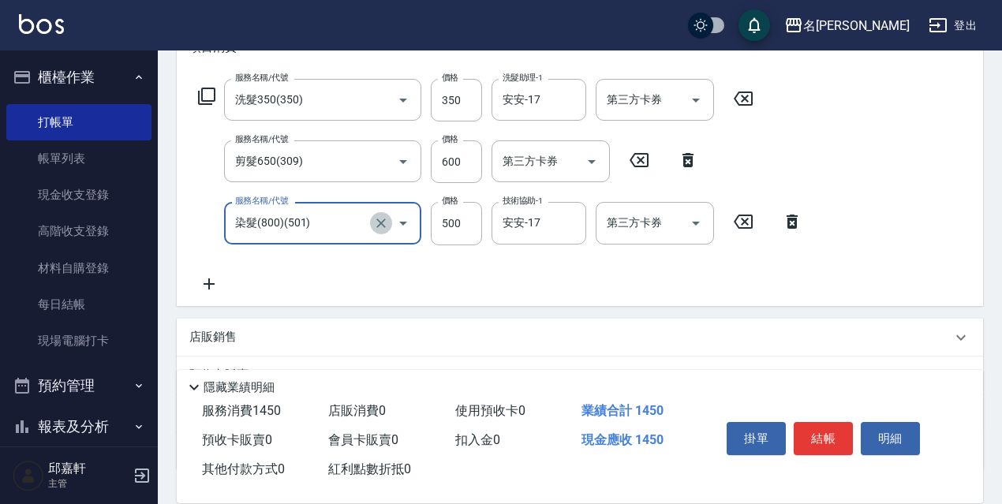
click at [385, 227] on icon "Clear" at bounding box center [380, 223] width 9 height 9
type input "染髮(1500)(503)"
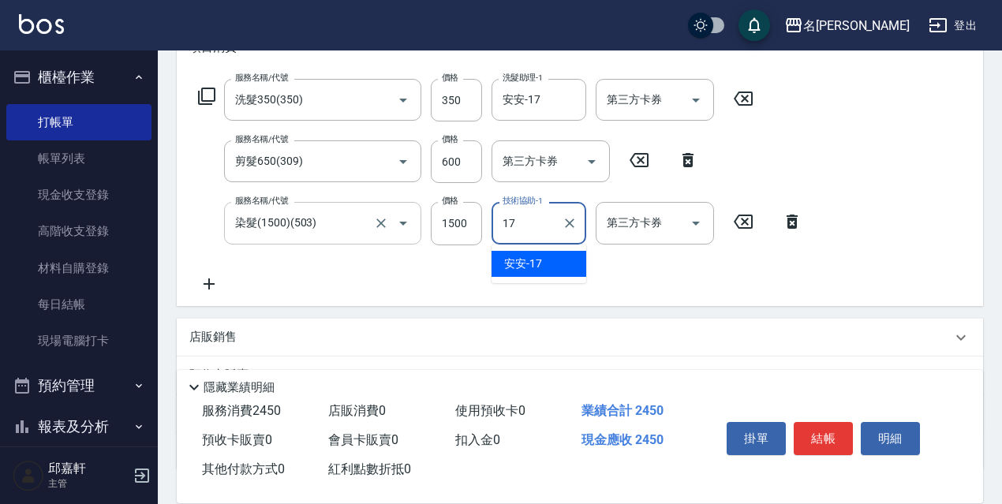
type input "安安-17"
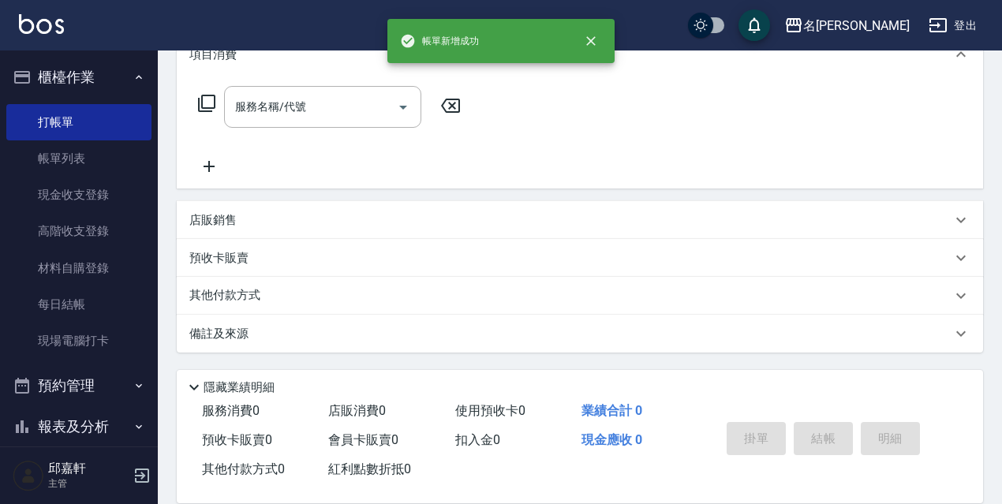
scroll to position [0, 0]
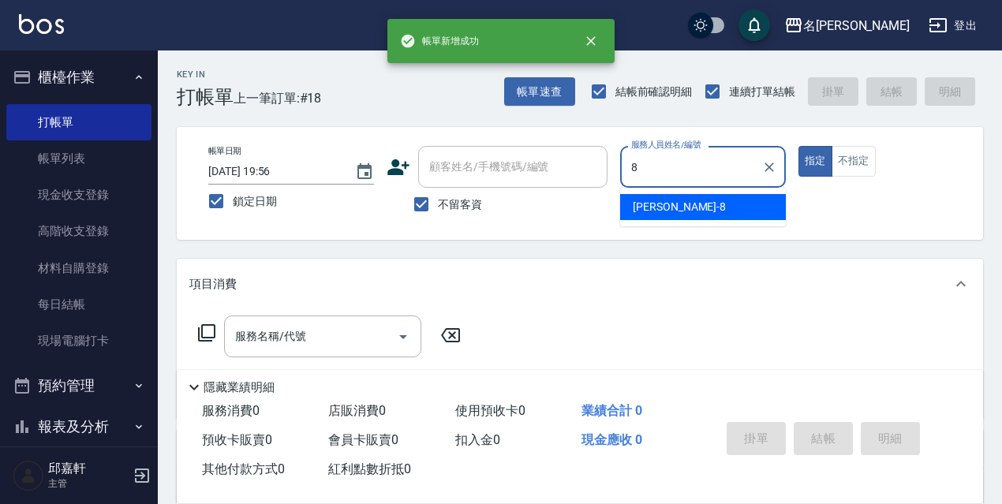
type input "Cindy-8"
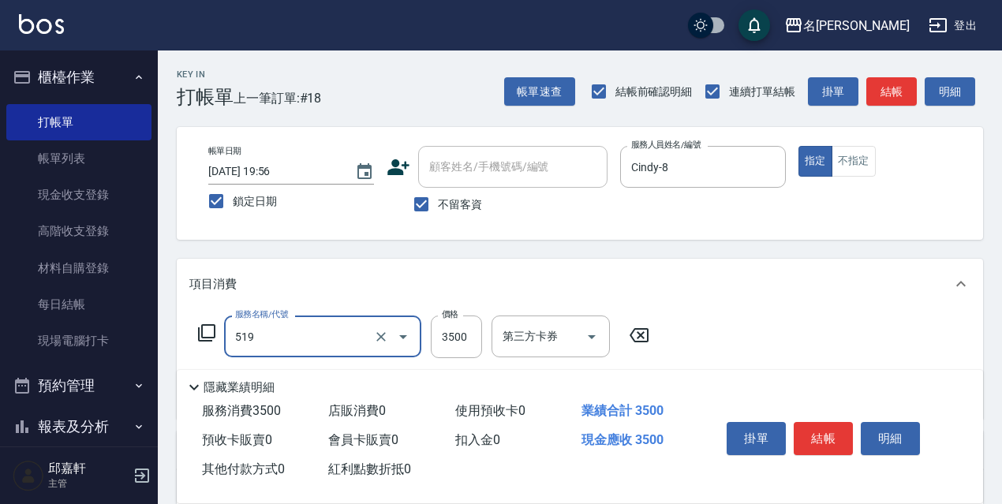
type input "阿速卡醫學染髮(519)"
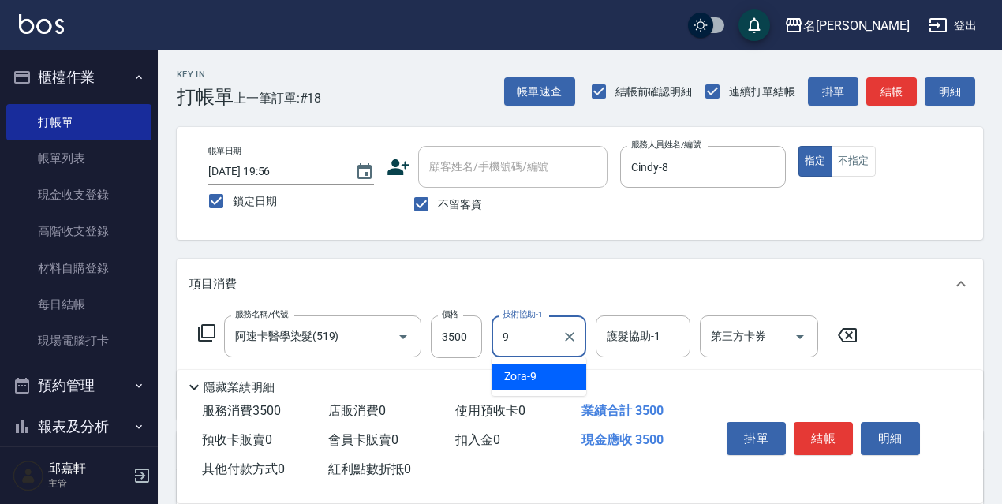
type input "Zora-9"
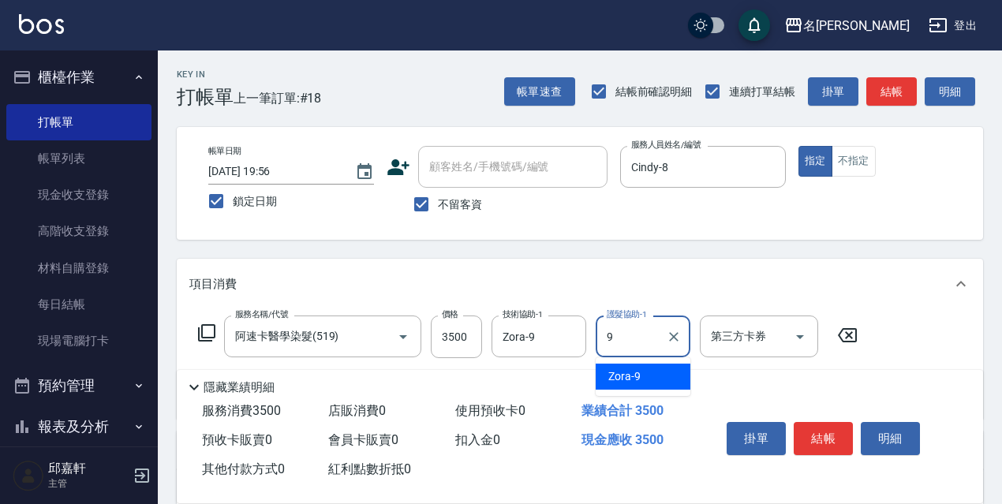
type input "Zora-9"
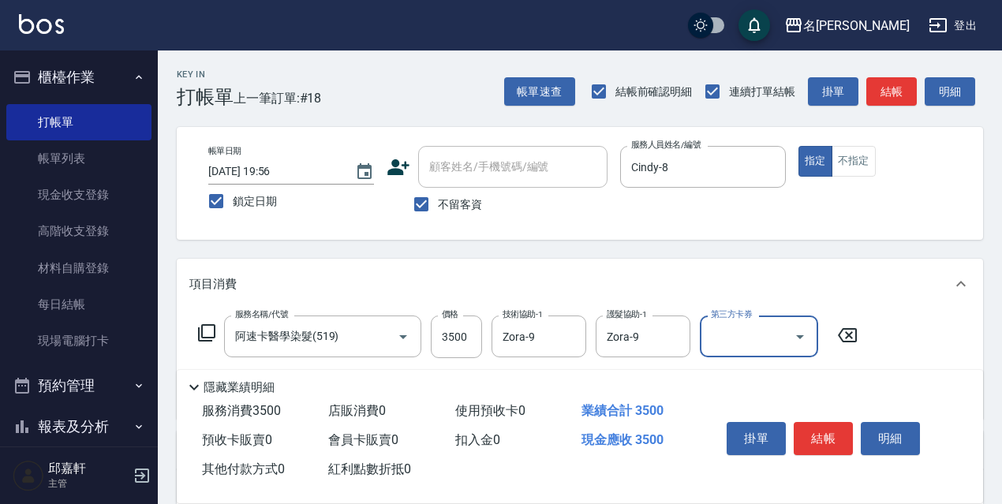
scroll to position [158, 0]
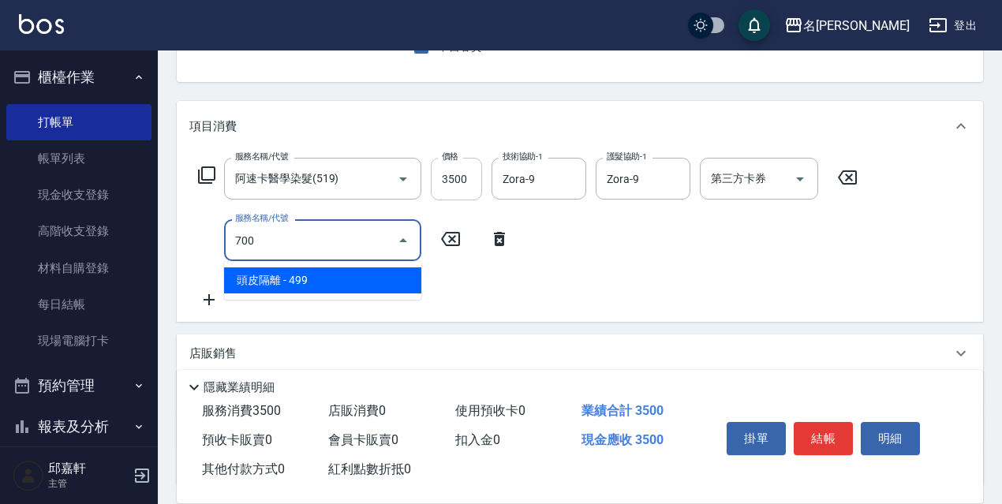
type input "頭皮隔離(700)"
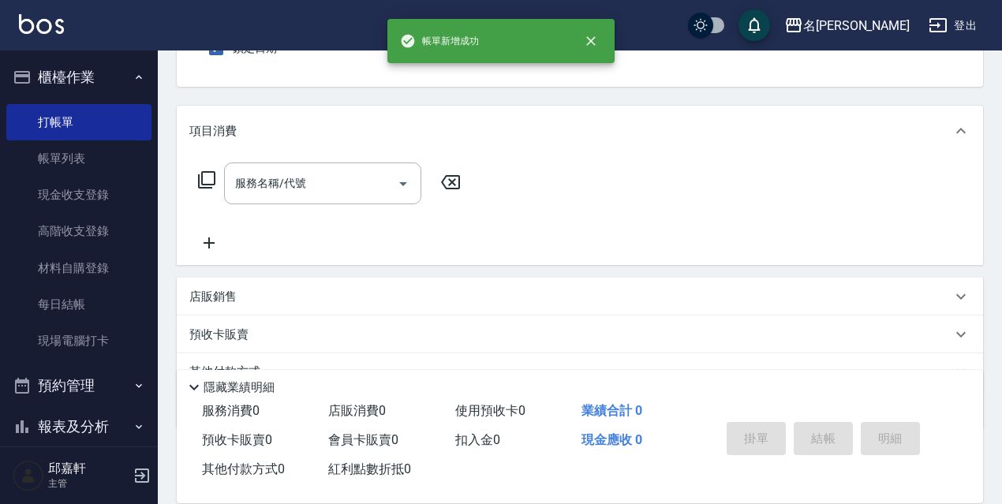
scroll to position [0, 0]
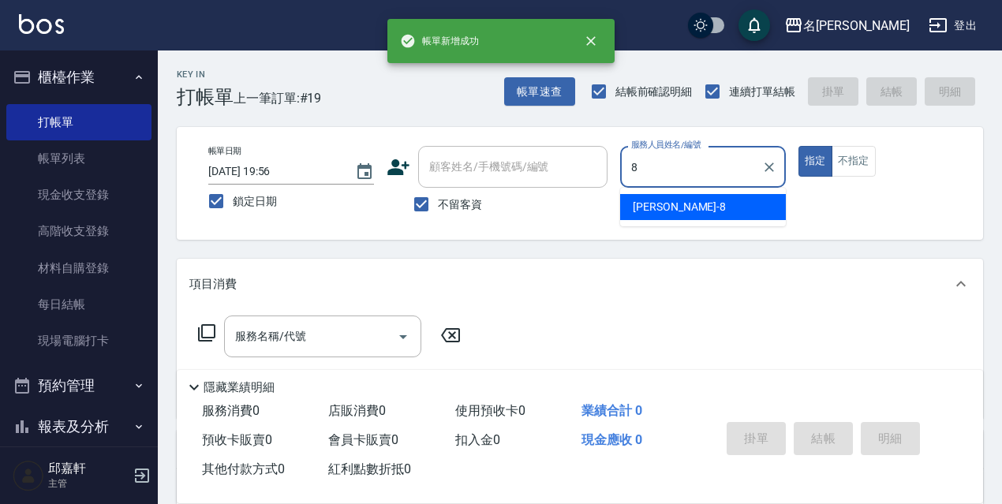
type input "Cindy-8"
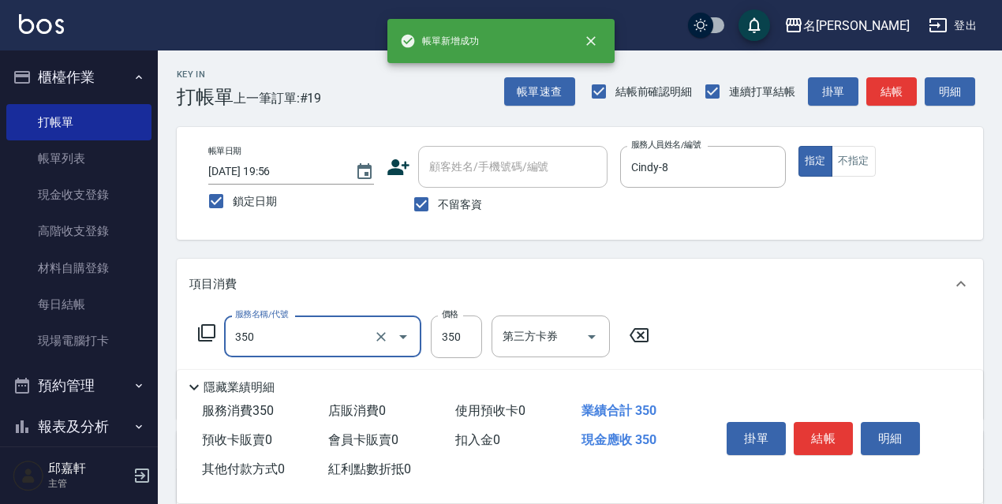
type input "洗髮350(350)"
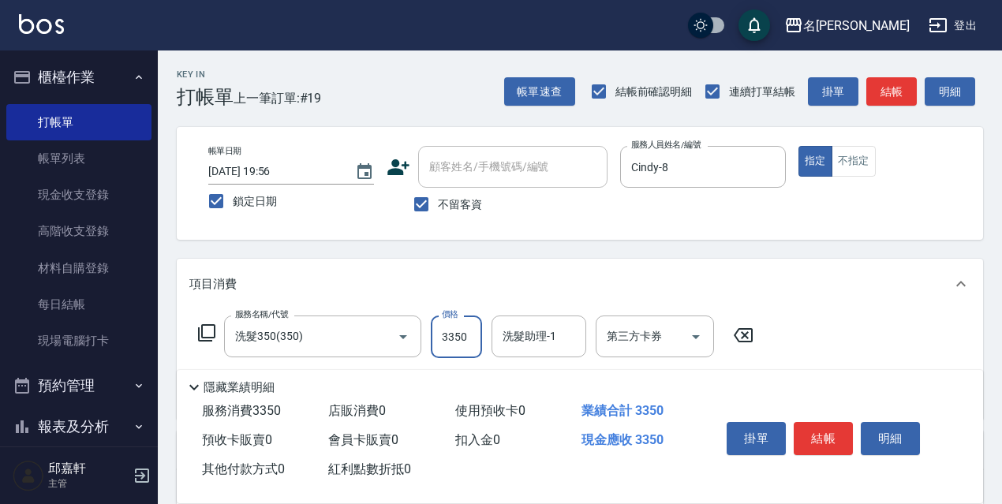
type input "3350"
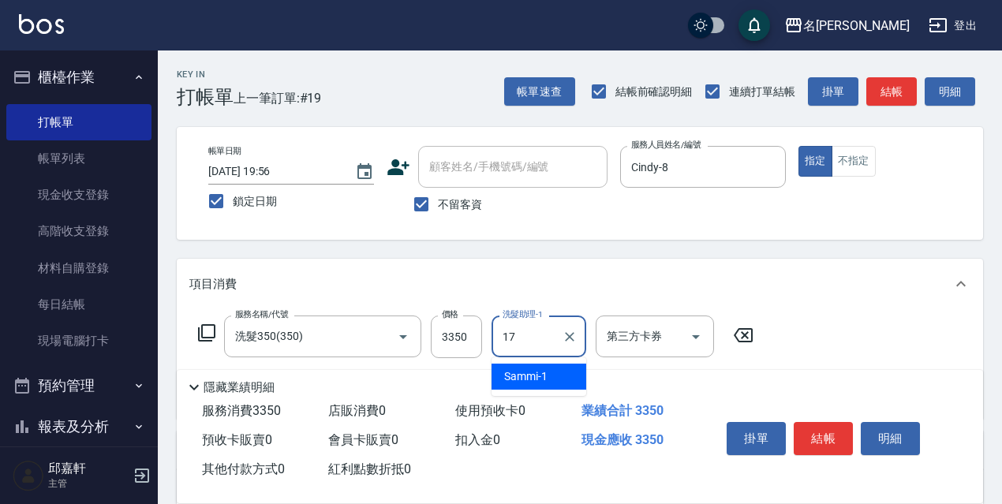
type input "安安-17"
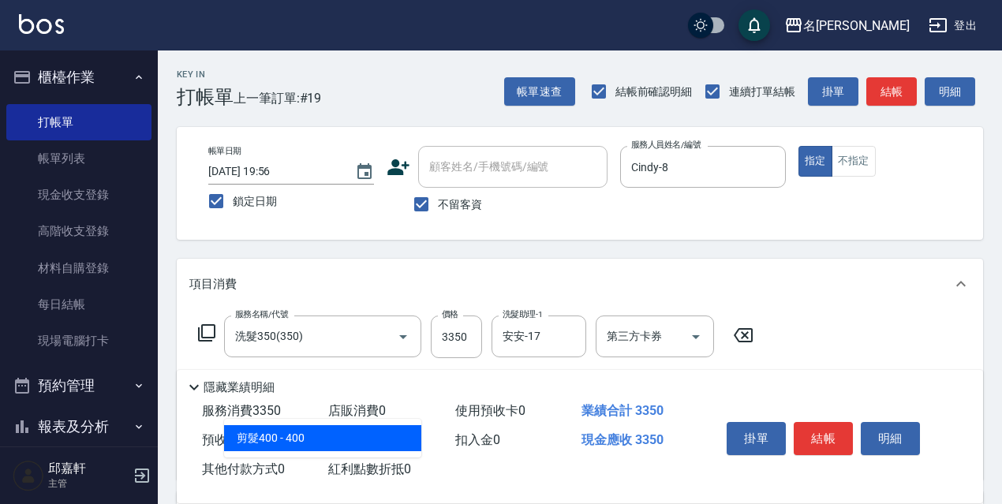
type input "剪髮400(305)"
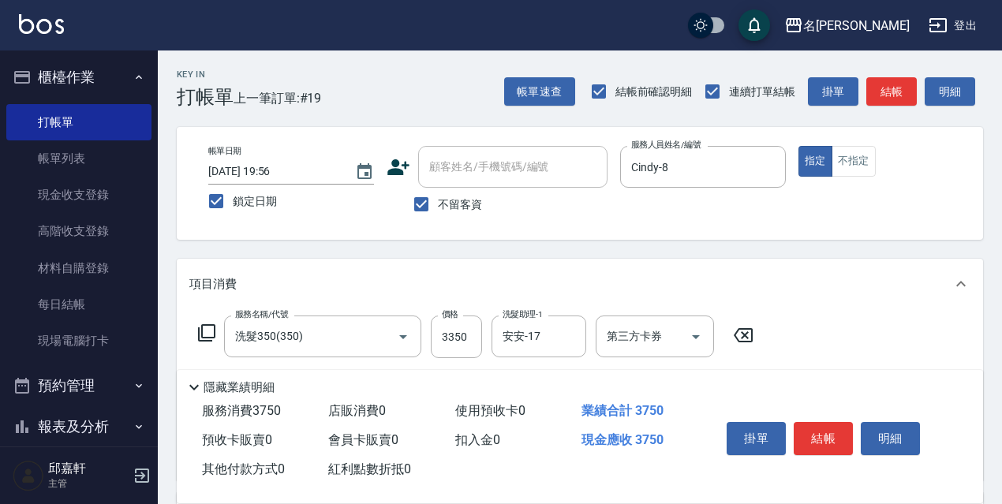
scroll to position [79, 0]
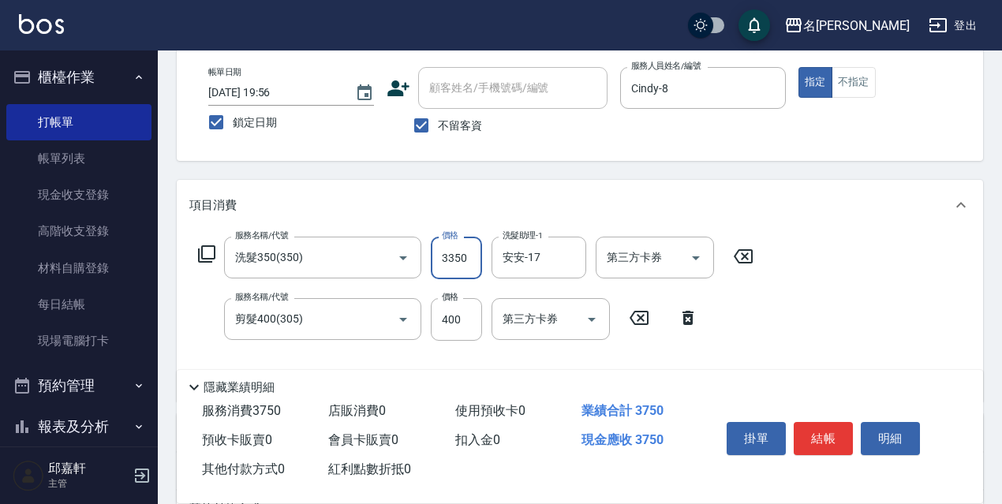
click at [451, 261] on input "3350" at bounding box center [456, 258] width 51 height 43
type input "350"
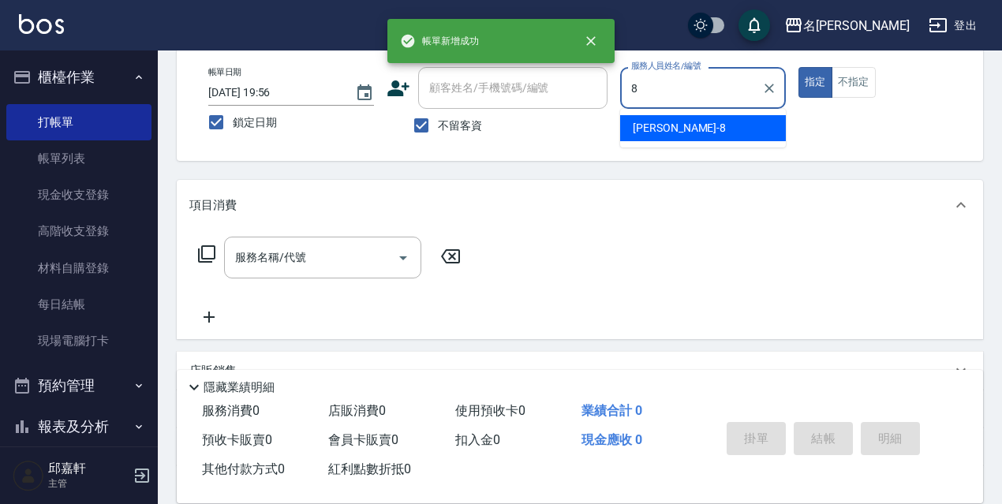
type input "Cindy-8"
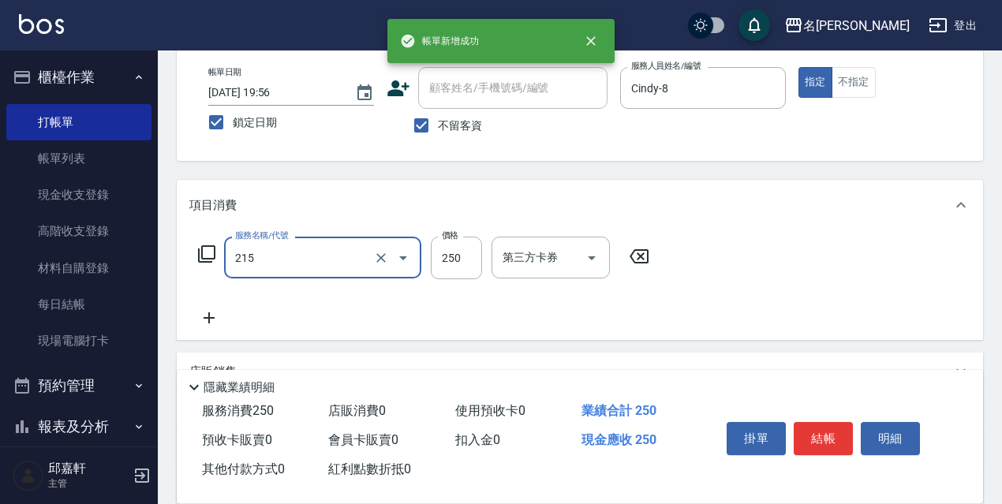
type input "洗髮卷<抵>250(215)"
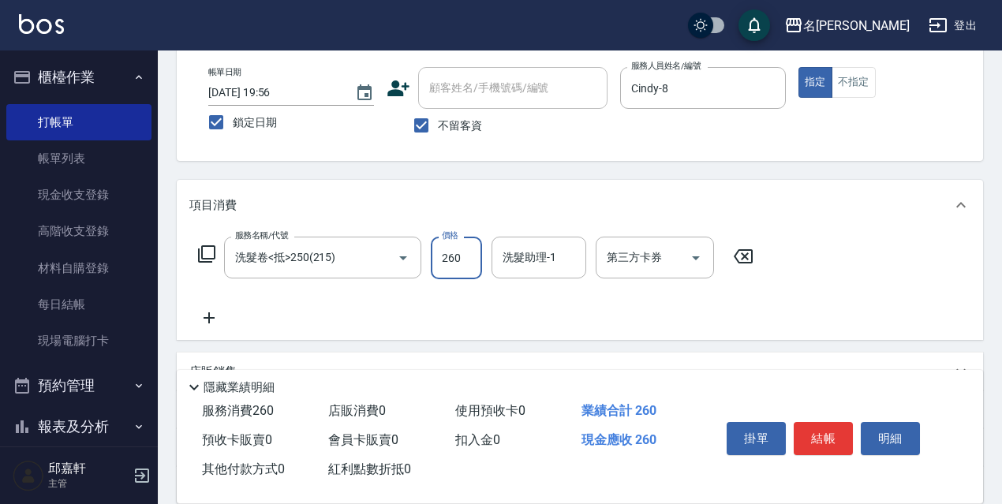
type input "260"
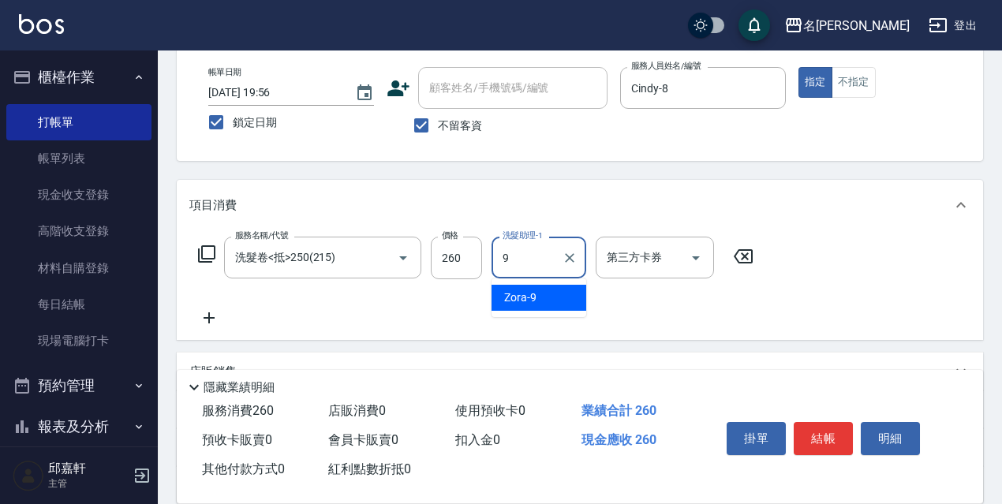
type input "Zora-9"
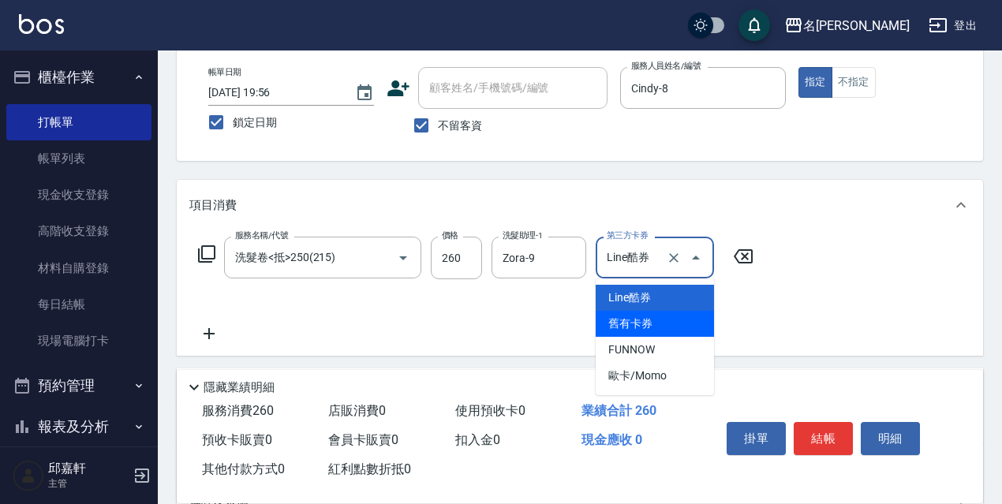
type input "舊有卡券"
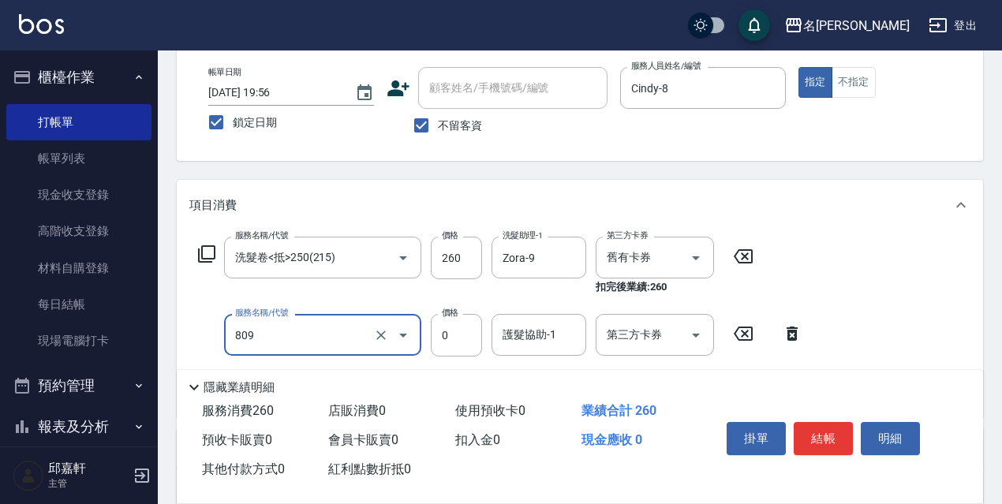
type input "保濕護髮(809)"
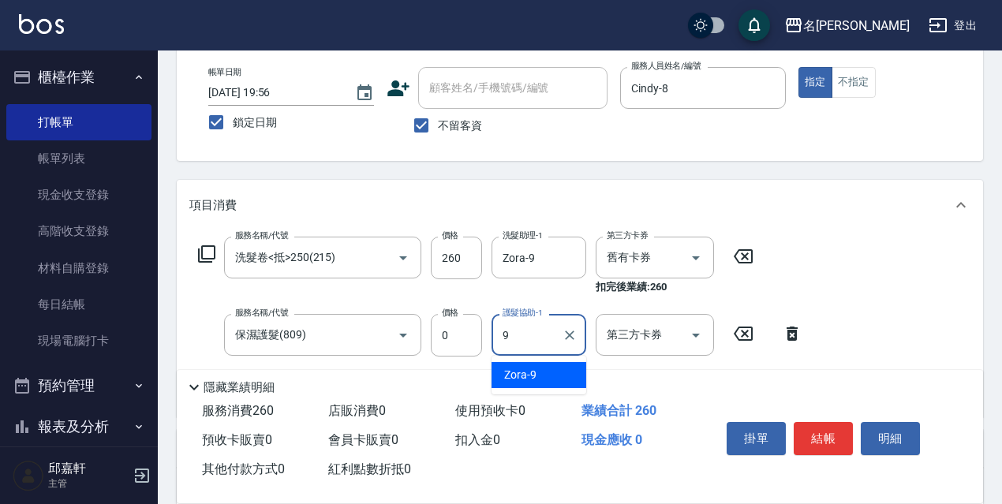
type input "Zora-9"
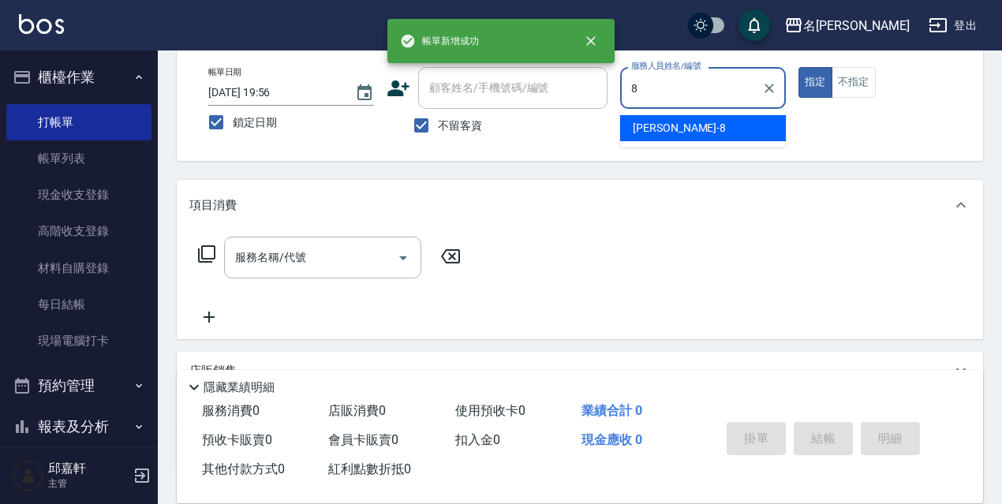
type input "Cindy-8"
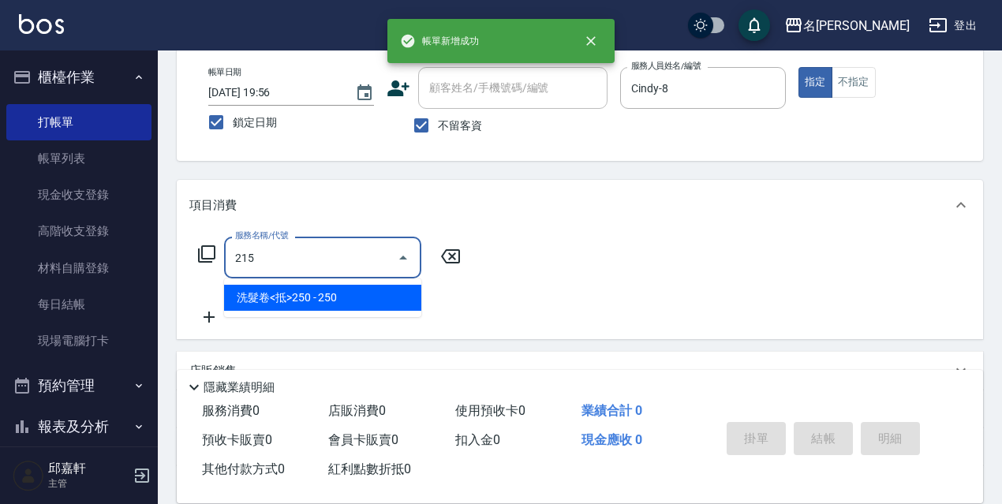
type input "洗髮卷<抵>250(215)"
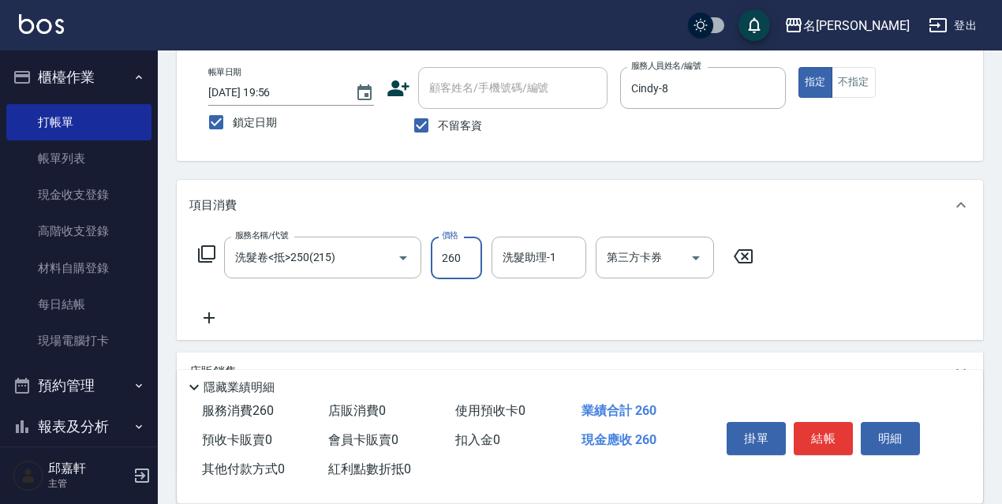
type input "260"
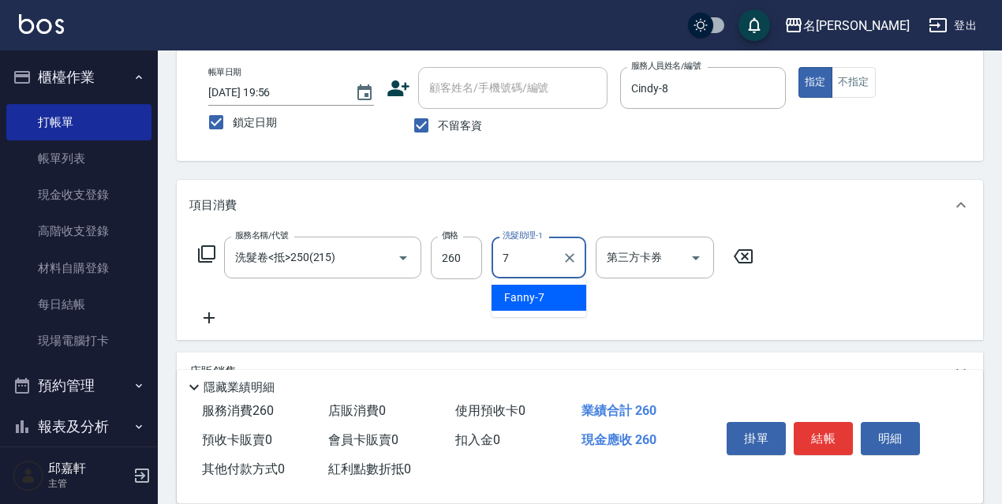
type input "Fanny-7"
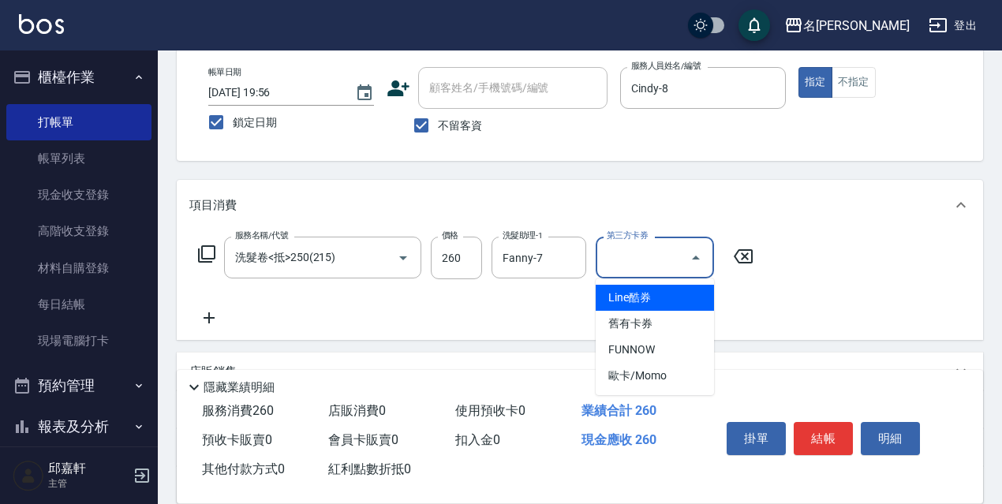
type input "Line酷券"
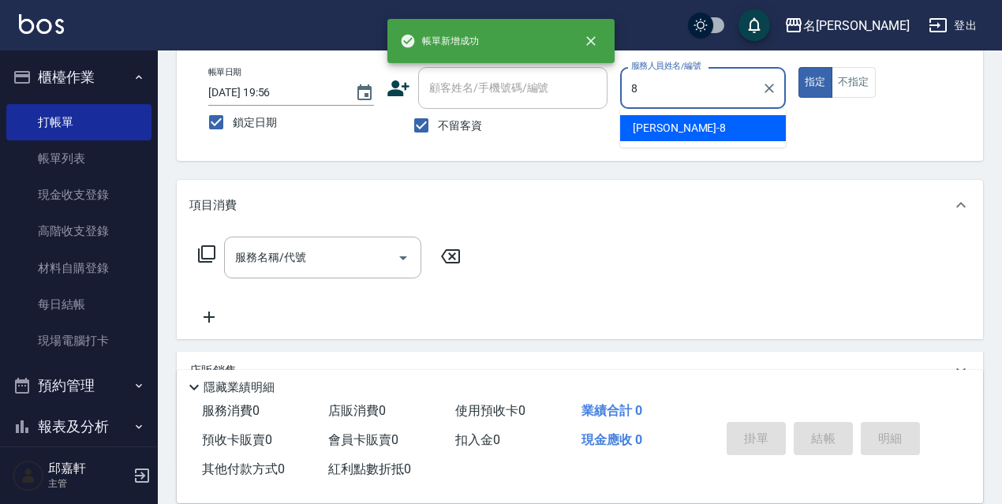
type input "Cindy-8"
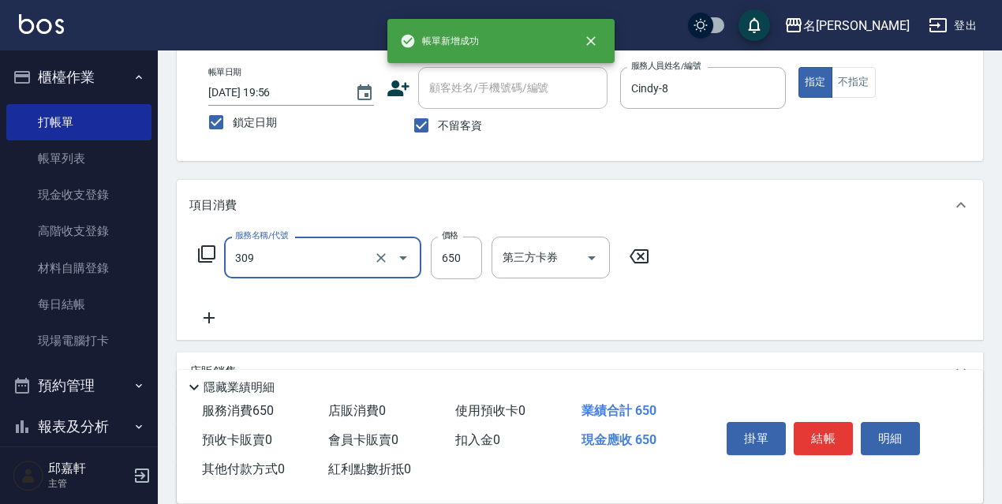
type input "剪髮650(309)"
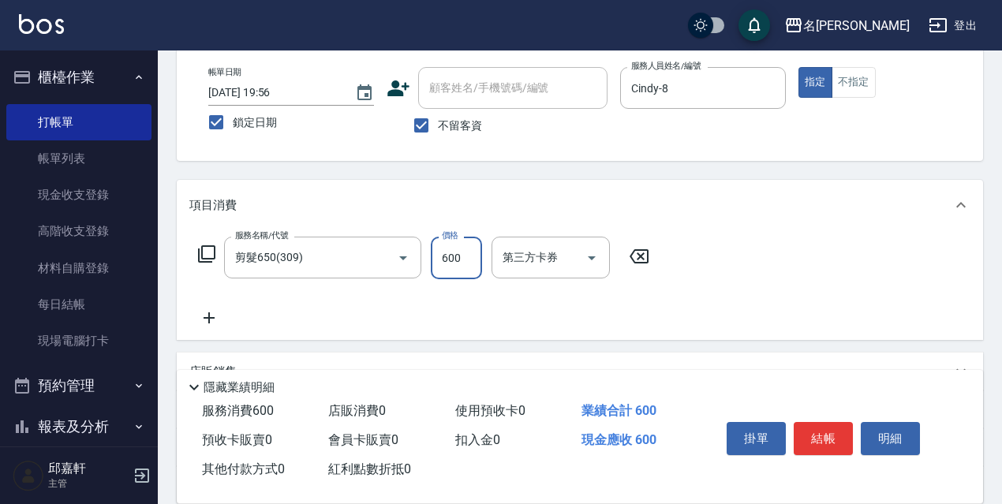
type input "600"
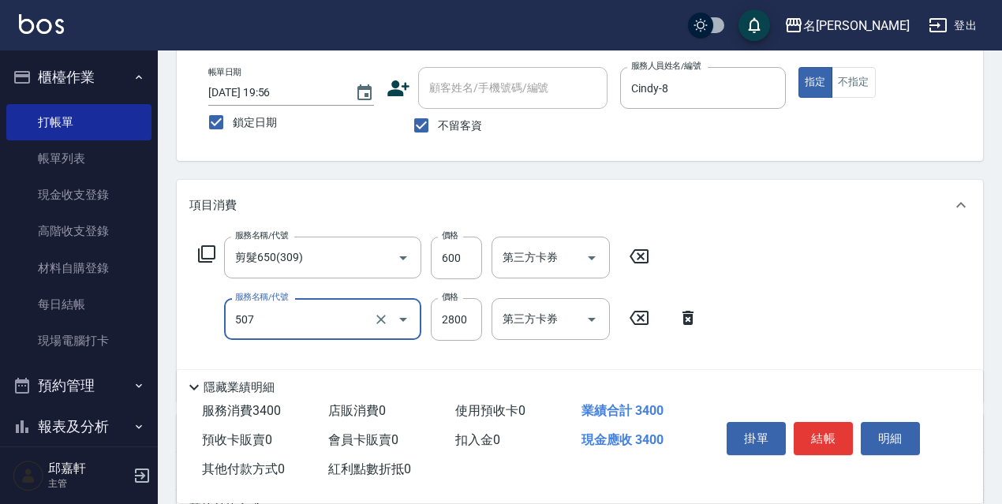
type input "染髮(2800)(507)"
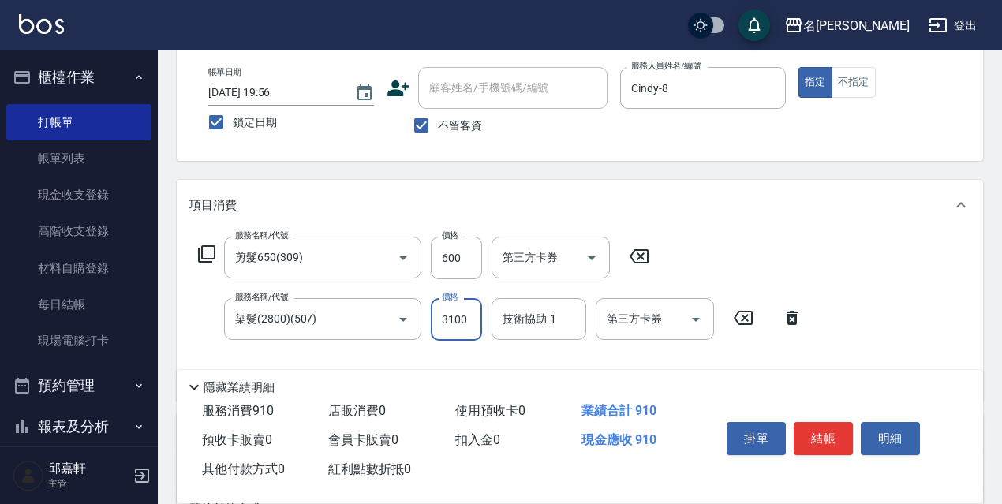
type input "3100"
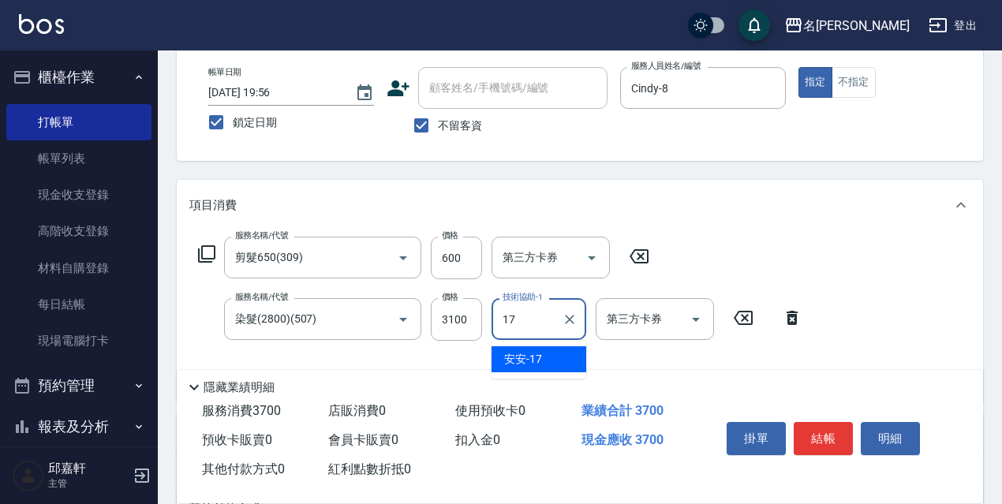
type input "安安-17"
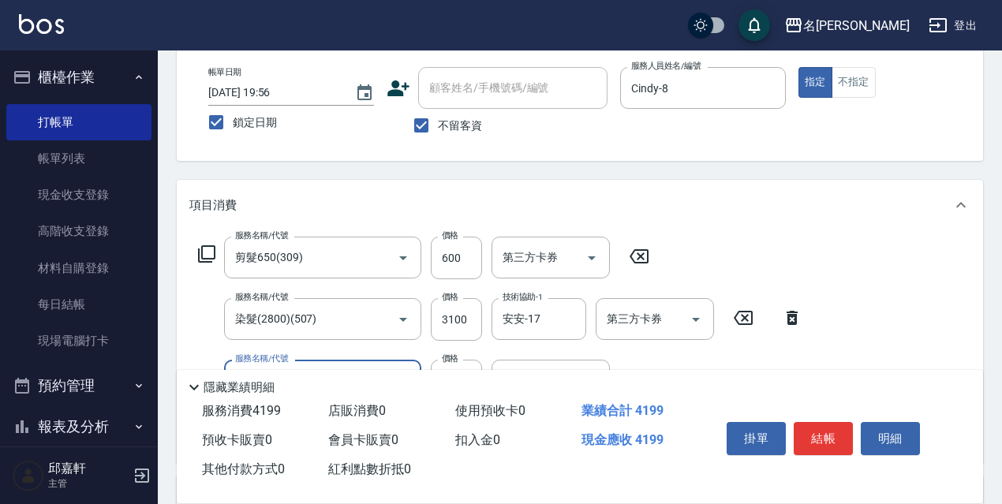
type input "頭皮隔離(700)"
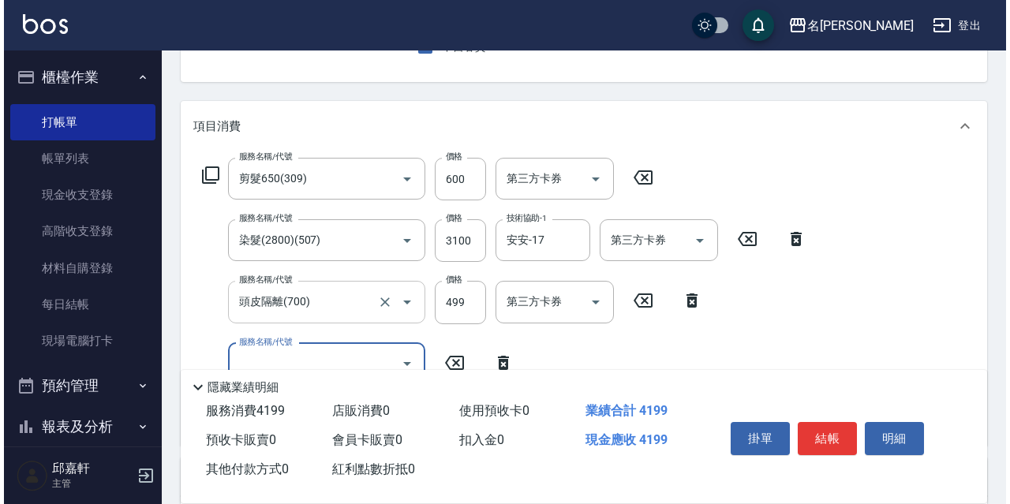
scroll to position [237, 0]
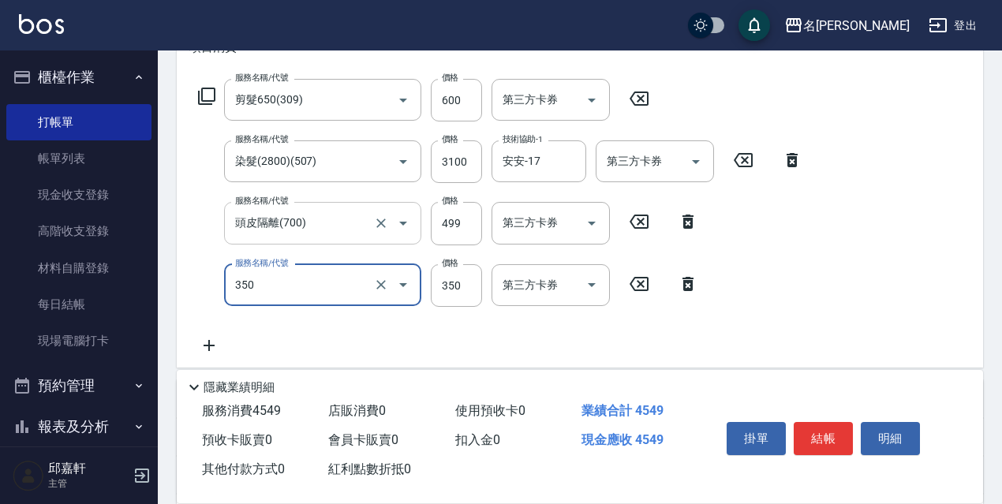
type input "洗髮350(350)"
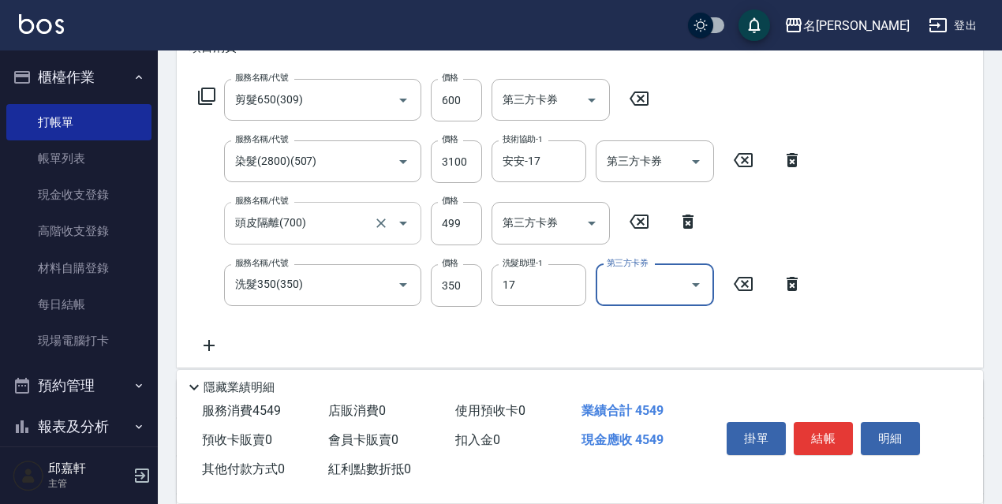
type input "安安-17"
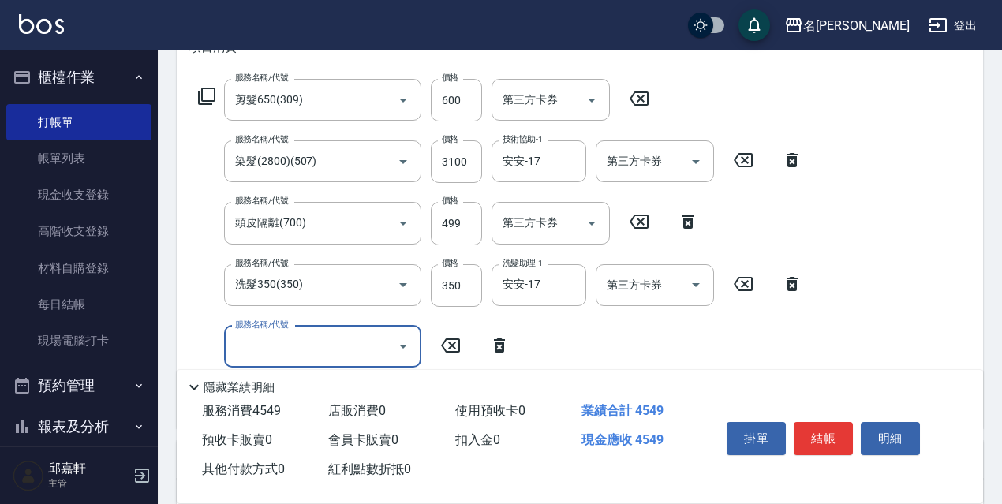
click at [212, 105] on icon at bounding box center [206, 96] width 17 height 17
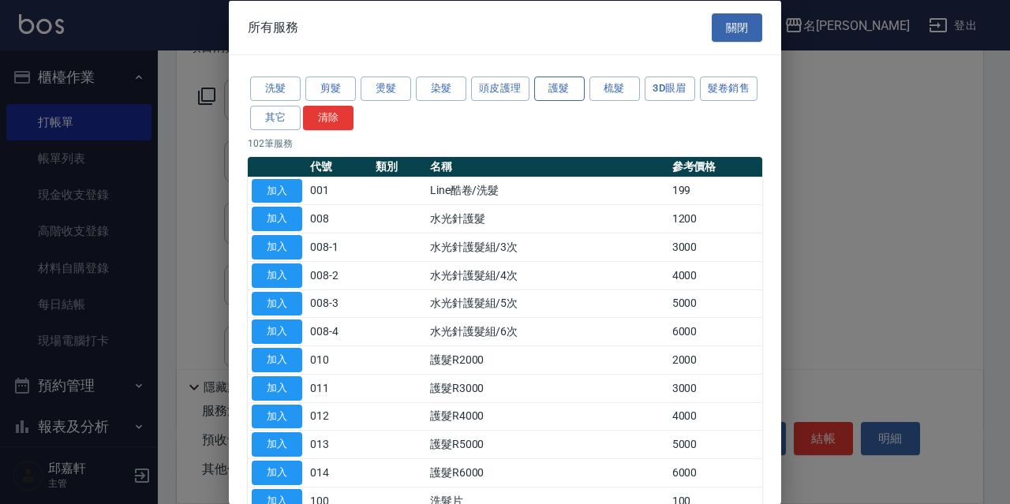
click at [571, 97] on button "護髮" at bounding box center [559, 89] width 51 height 24
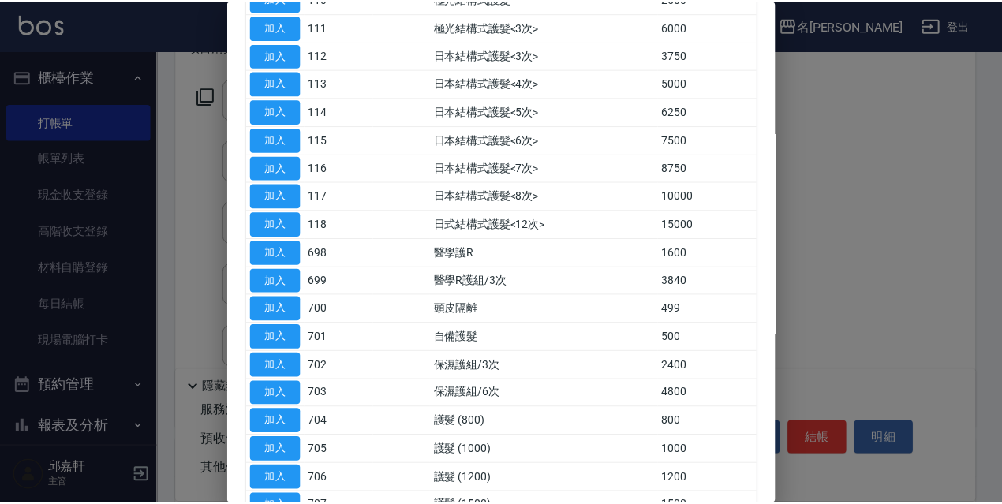
scroll to position [718, 0]
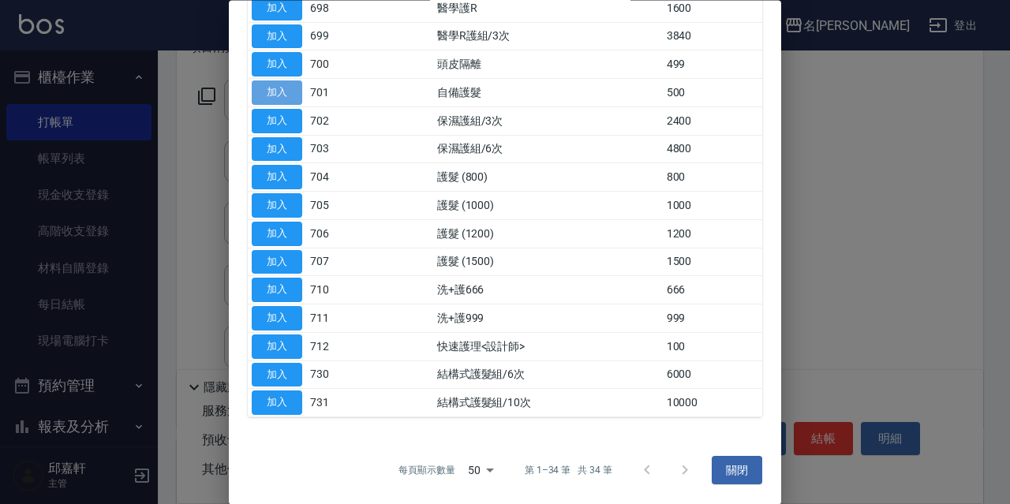
click at [283, 93] on button "加入" at bounding box center [277, 93] width 51 height 24
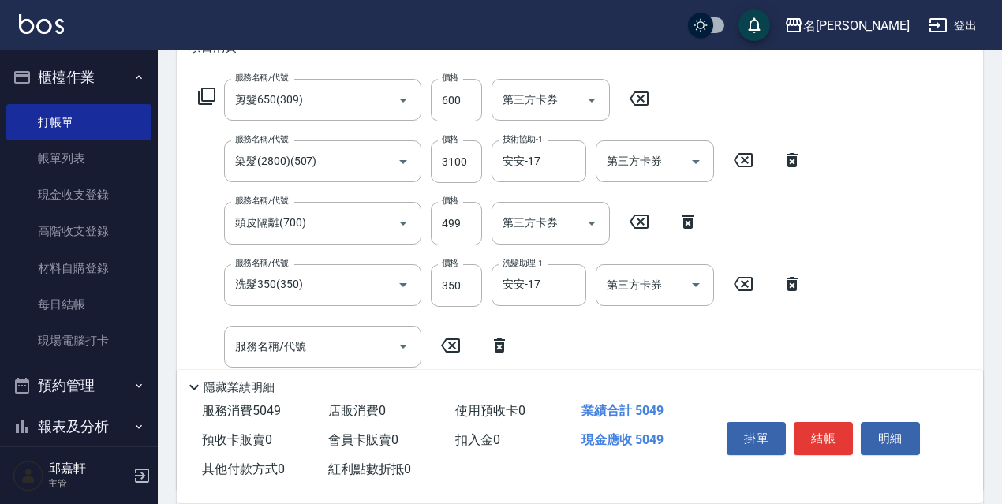
scroll to position [316, 0]
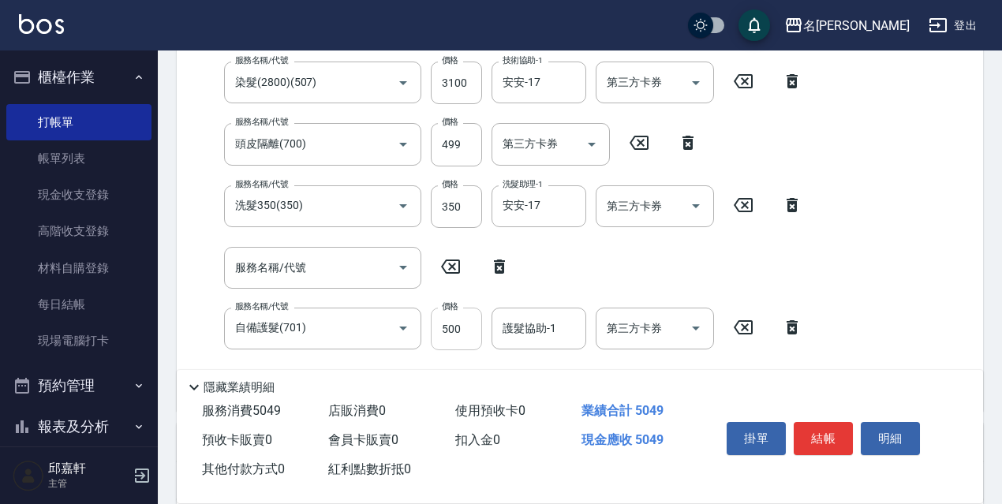
click at [471, 331] on input "500" at bounding box center [456, 329] width 51 height 43
type input "699"
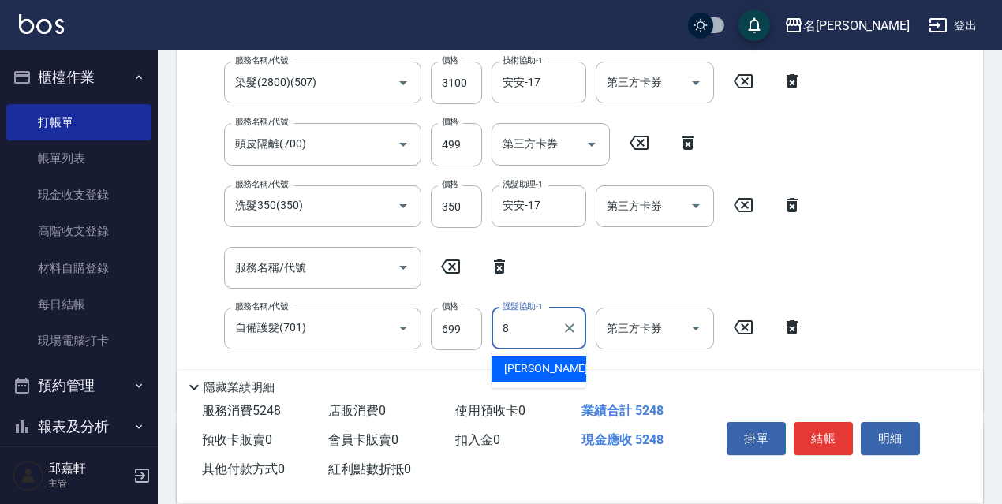
type input "Cindy-8"
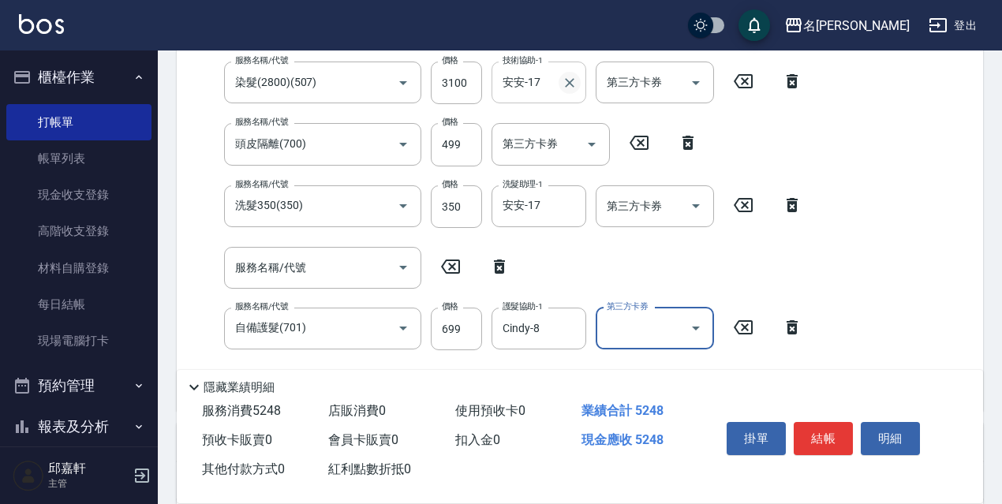
click at [567, 84] on icon "Clear" at bounding box center [569, 82] width 9 height 9
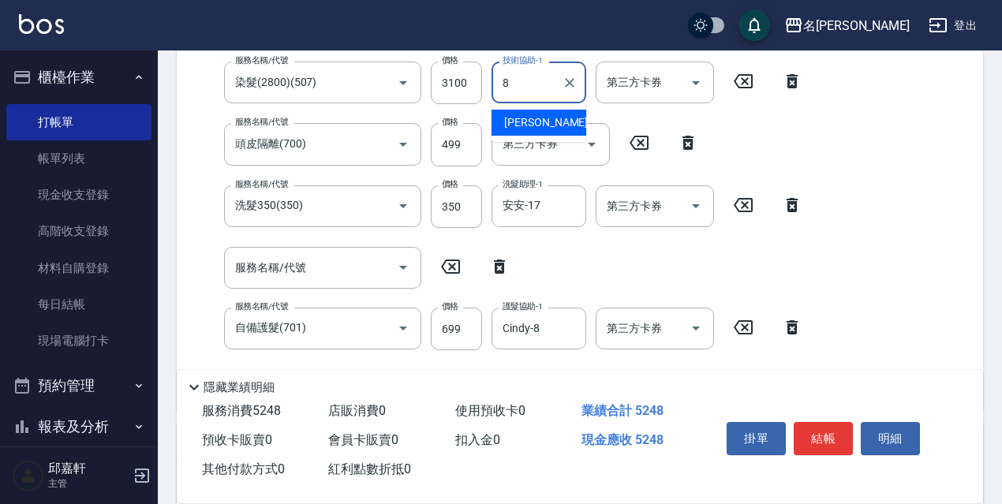
type input "Cindy-8"
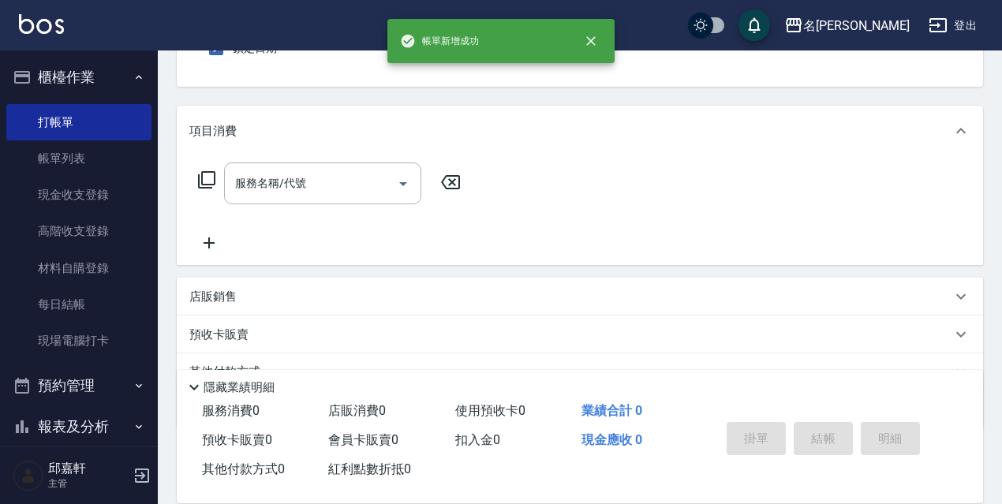
scroll to position [0, 0]
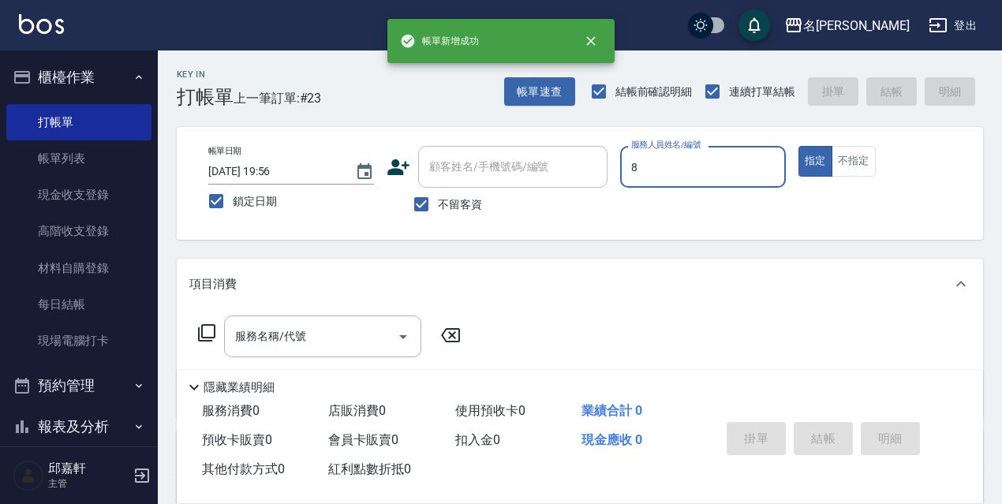
type input "Cindy-8"
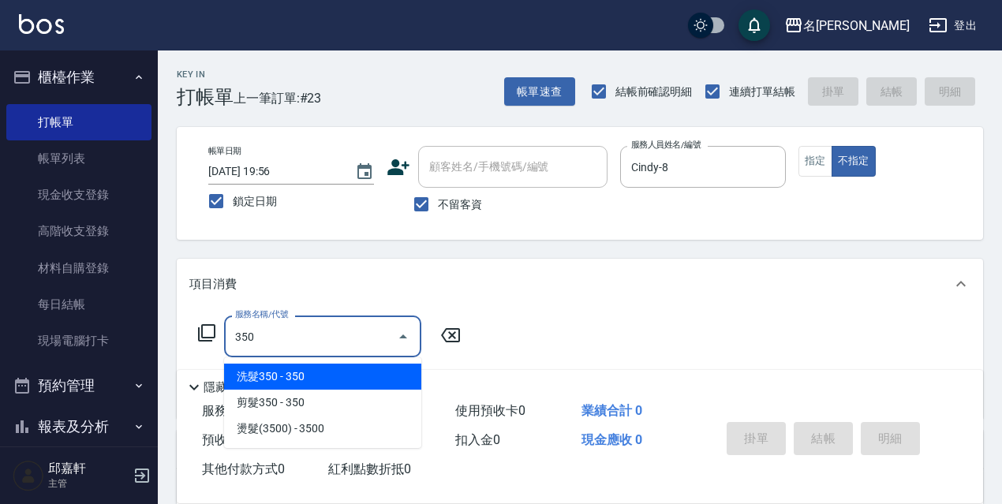
type input "洗髮350(350)"
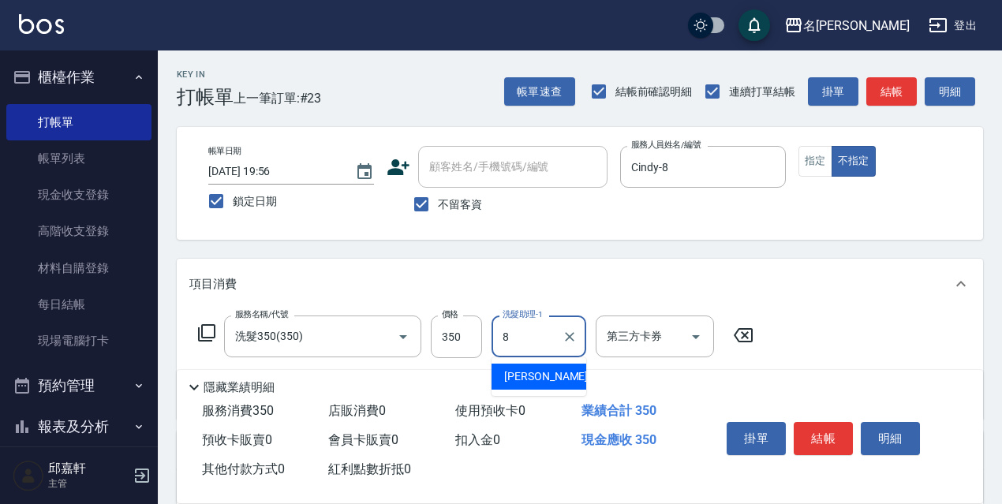
type input "Cindy-8"
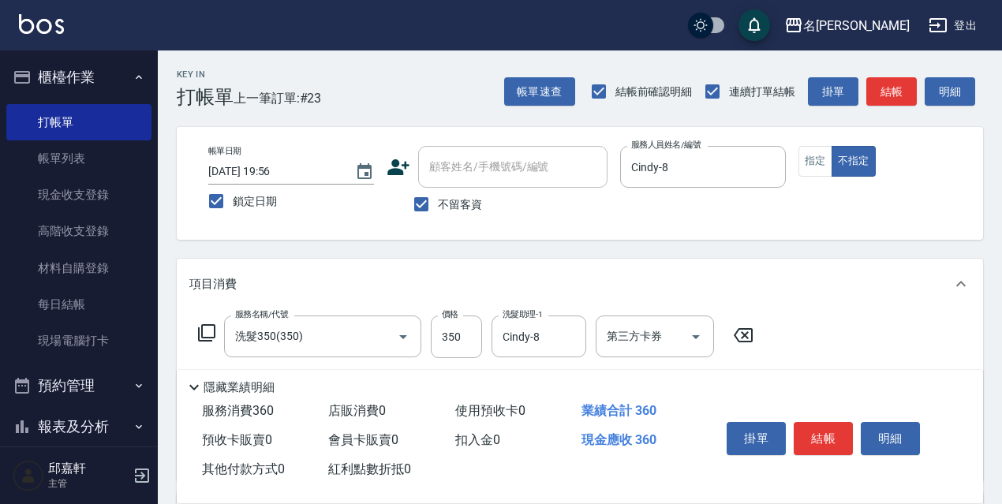
type input "潤絲精(801)"
type input "20"
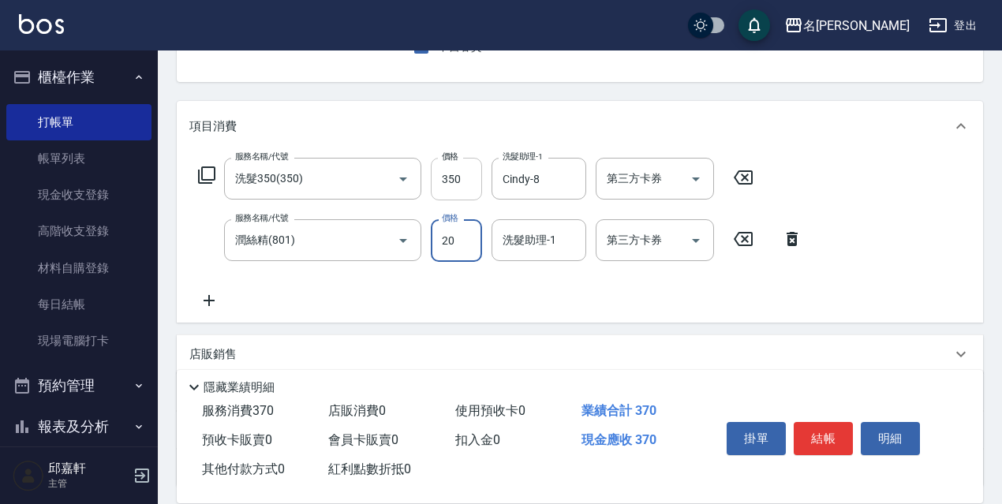
click at [466, 181] on input "350" at bounding box center [456, 179] width 51 height 43
type input "330"
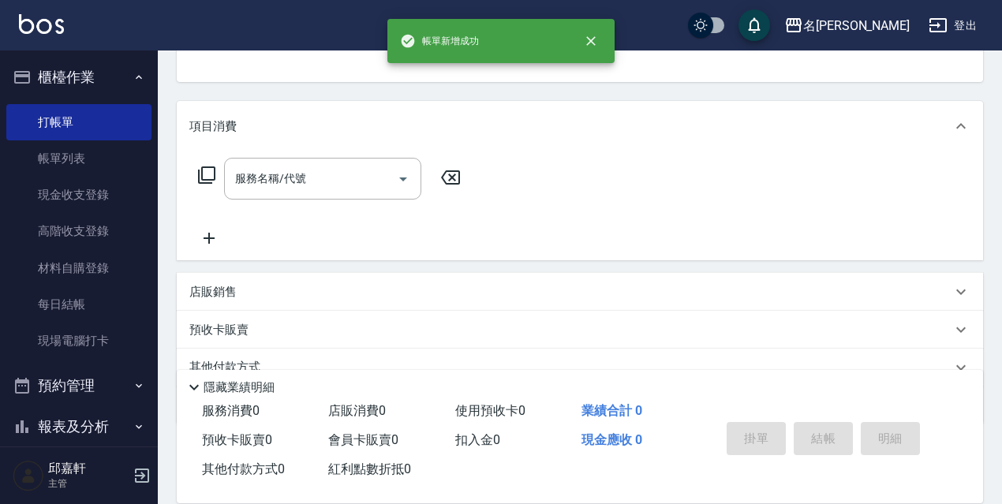
scroll to position [153, 0]
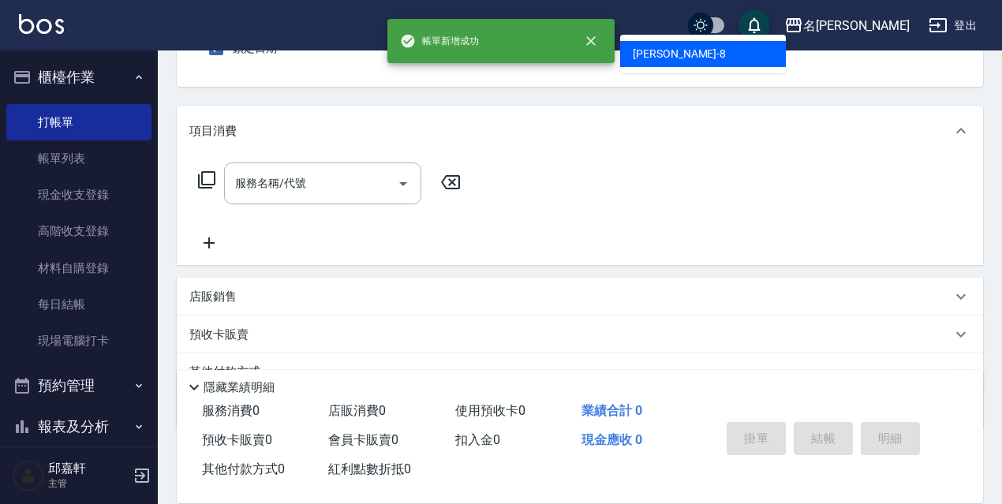
type input "Cindy-8"
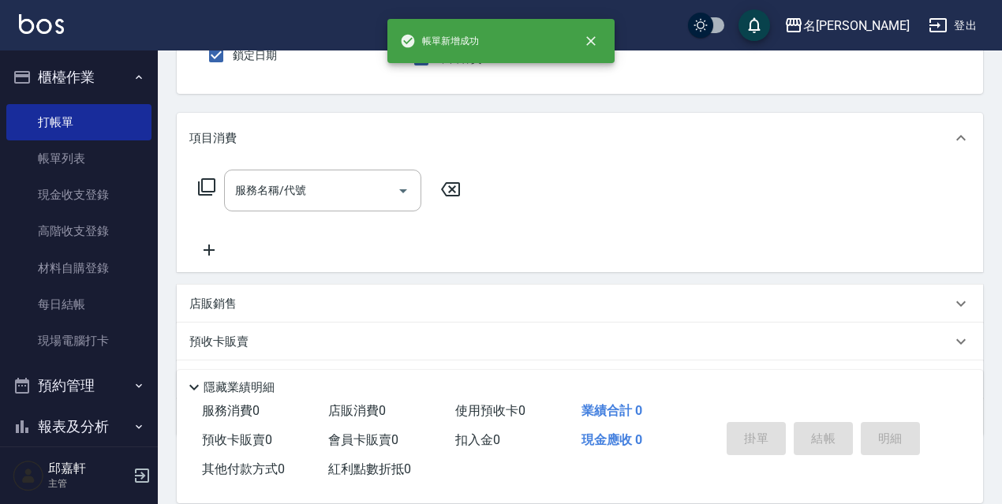
scroll to position [0, 0]
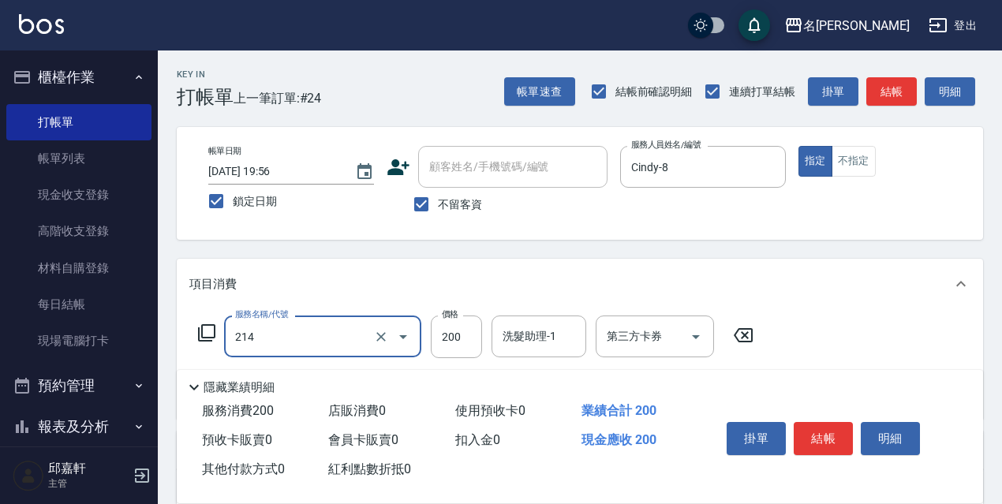
type input "洗髮卷(抵)200(214)"
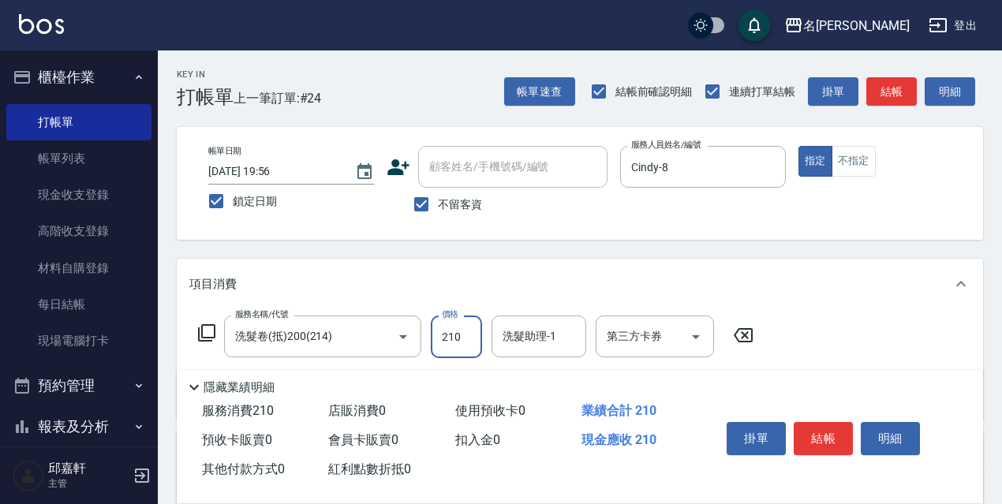
type input "210"
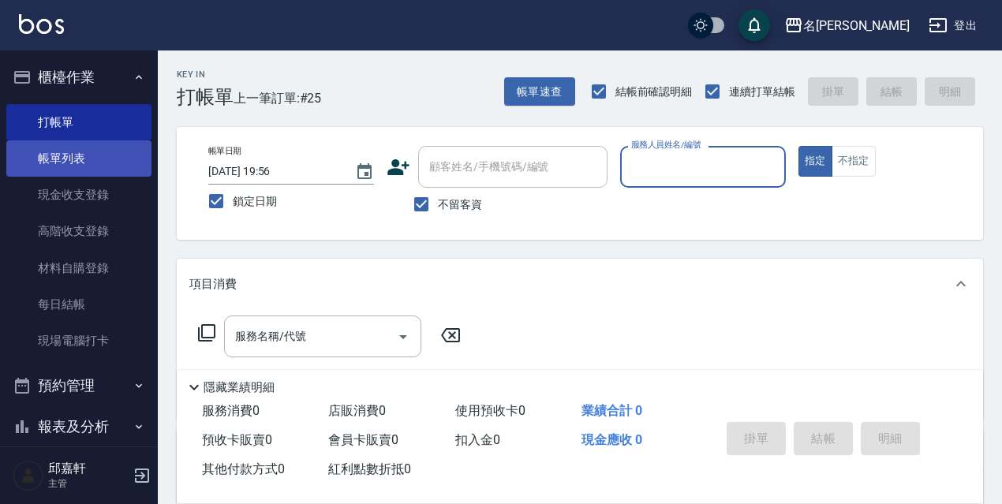
click at [109, 161] on link "帳單列表" at bounding box center [78, 158] width 145 height 36
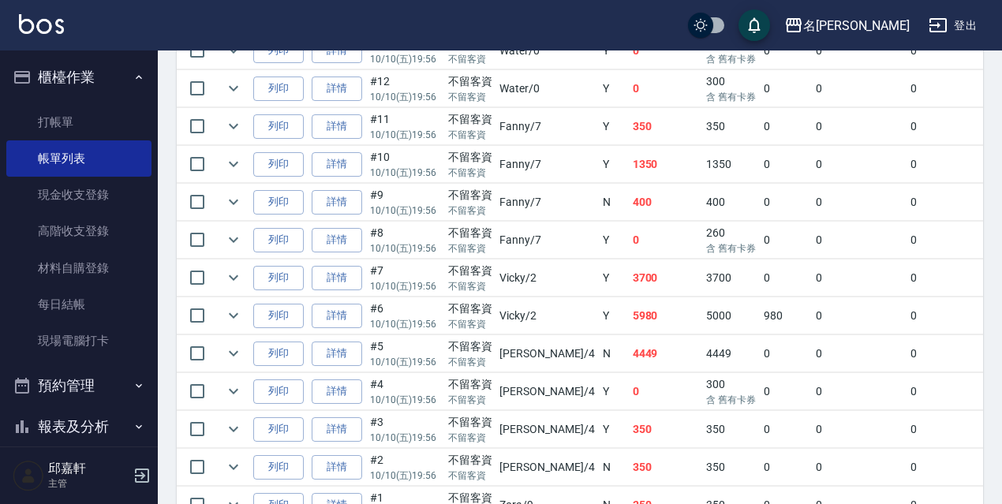
scroll to position [1041, 0]
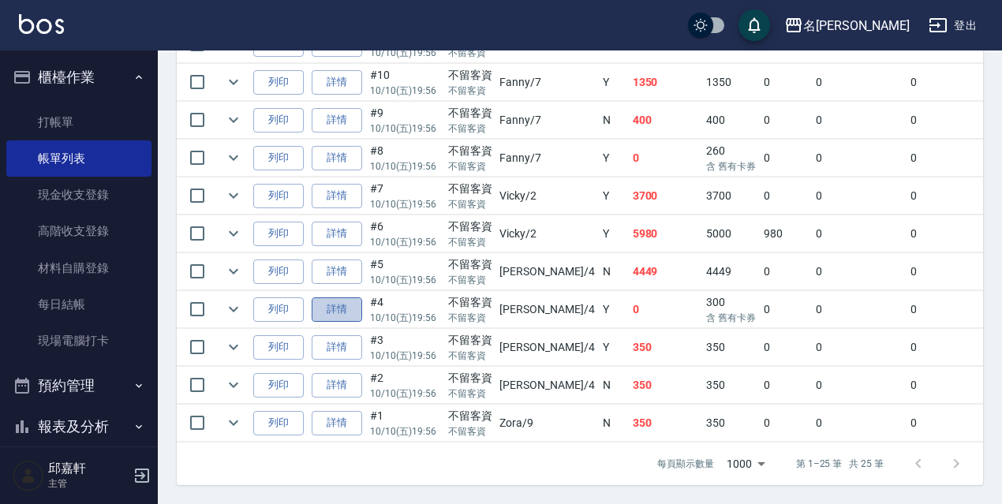
click at [320, 298] on link "詳情" at bounding box center [337, 309] width 51 height 24
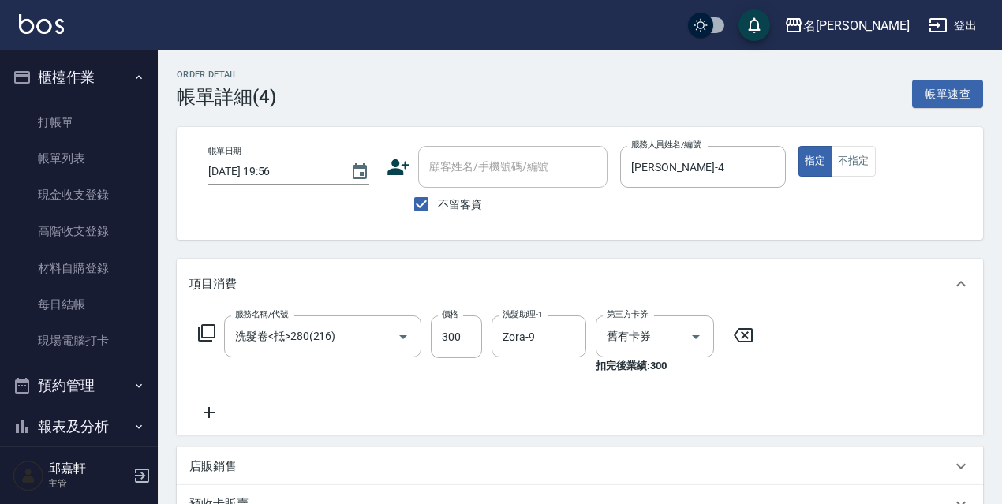
scroll to position [79, 0]
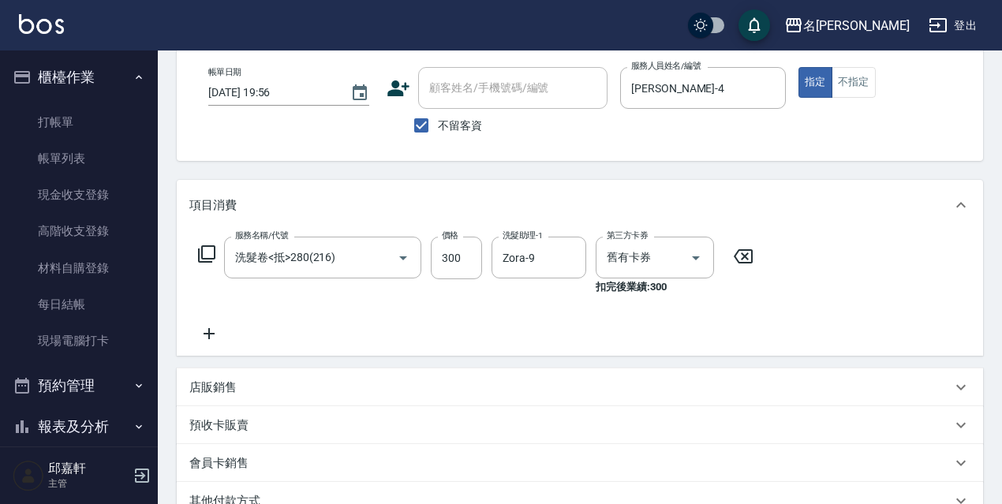
click at [215, 325] on icon at bounding box center [208, 333] width 39 height 19
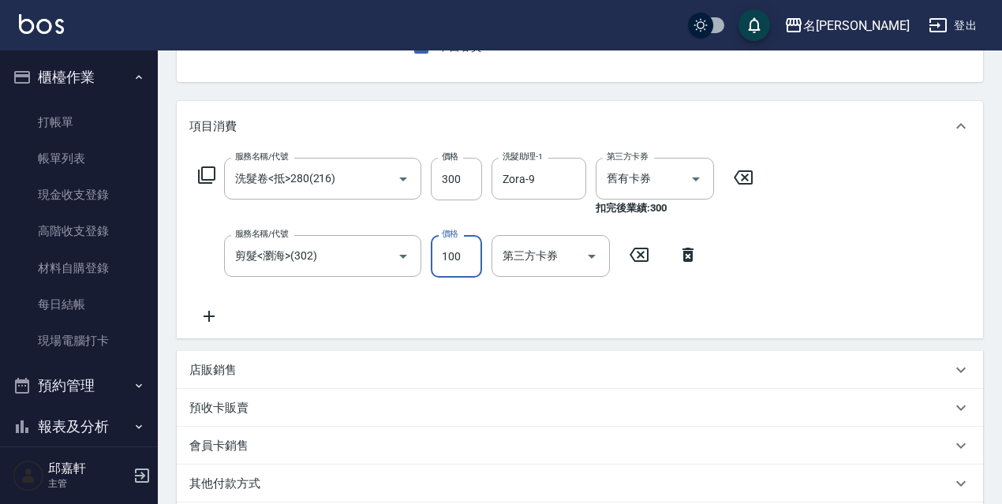
scroll to position [365, 0]
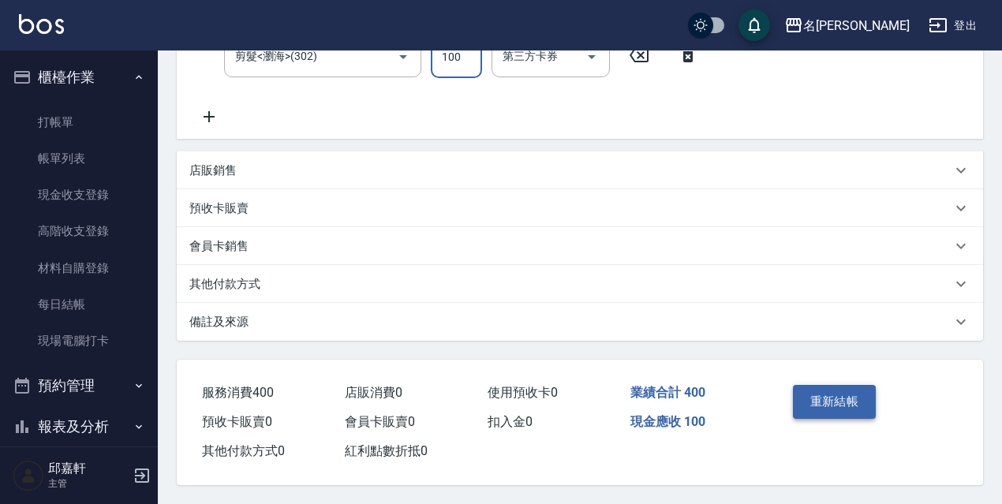
click at [864, 404] on button "重新結帳" at bounding box center [835, 401] width 84 height 33
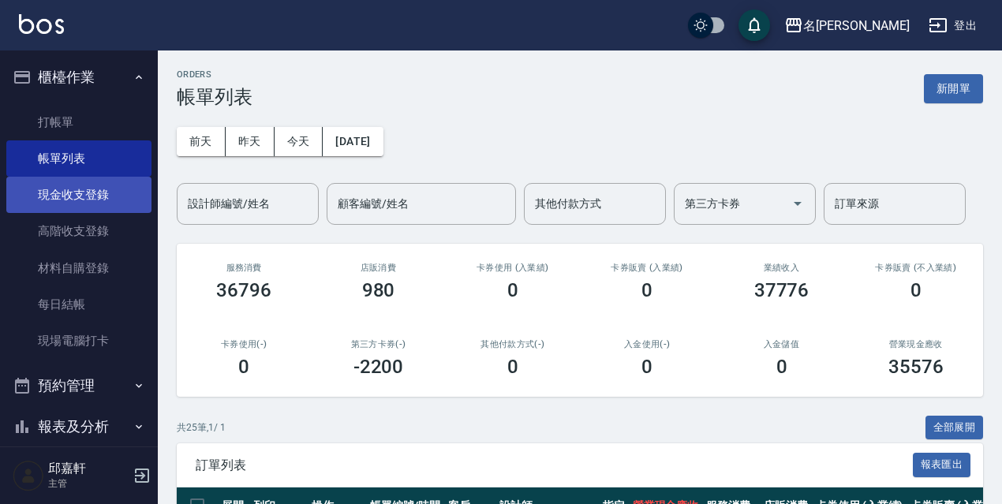
click at [92, 200] on link "現金收支登錄" at bounding box center [78, 195] width 145 height 36
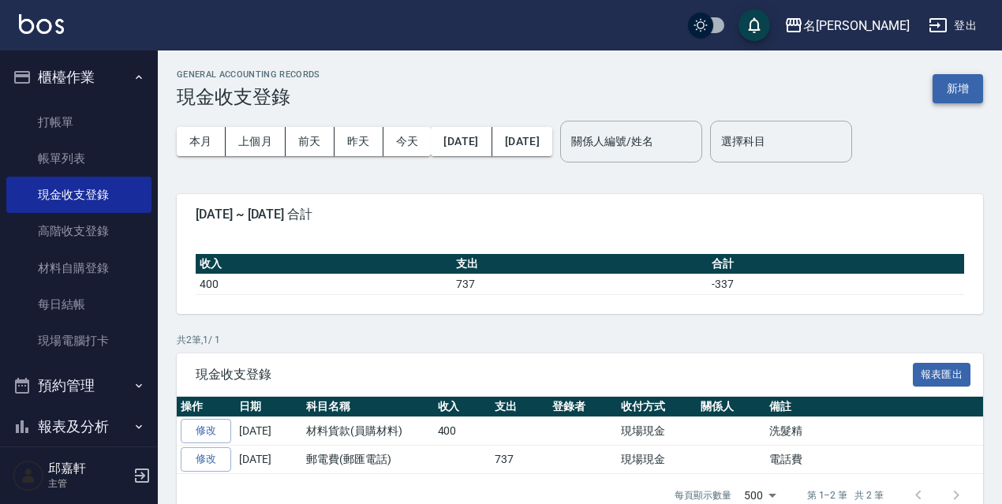
click at [963, 95] on button "新增" at bounding box center [958, 88] width 51 height 29
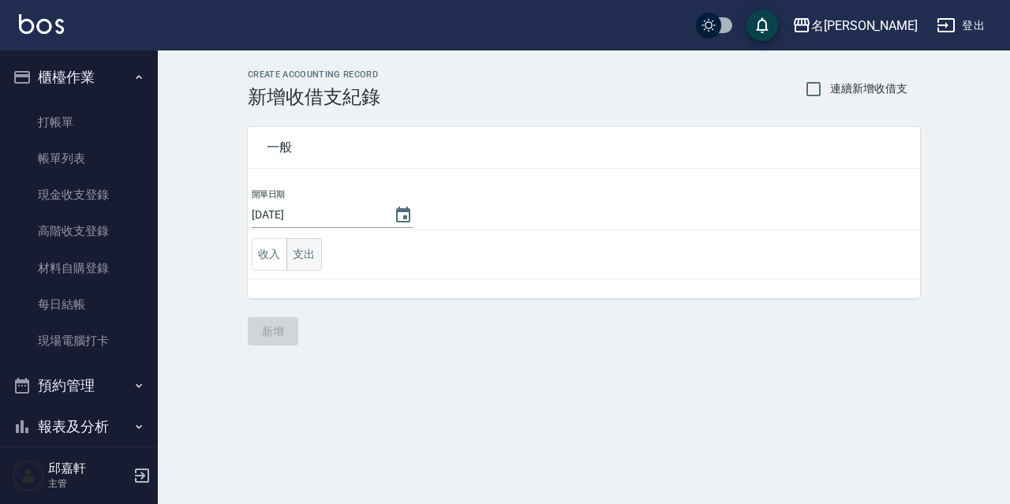
click at [292, 247] on button "支出" at bounding box center [304, 254] width 36 height 32
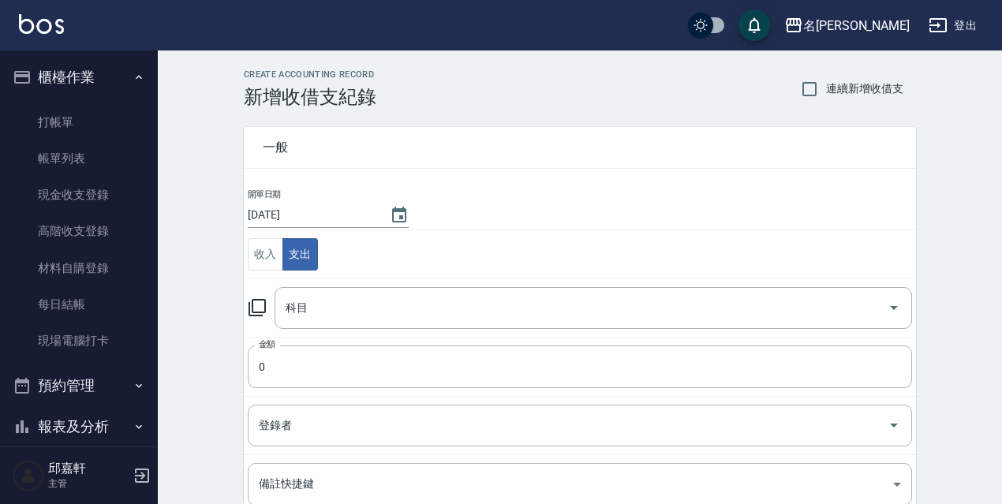
click at [262, 311] on icon at bounding box center [257, 307] width 19 height 19
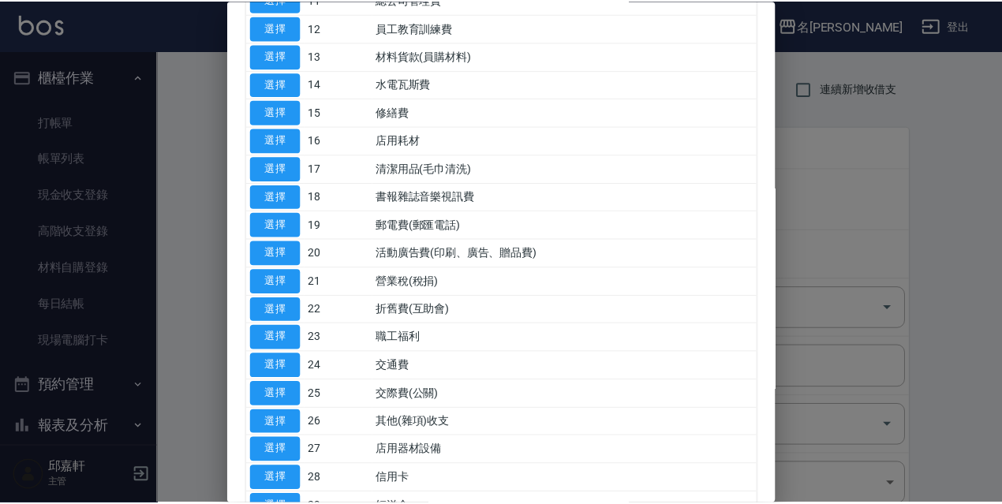
scroll to position [261, 0]
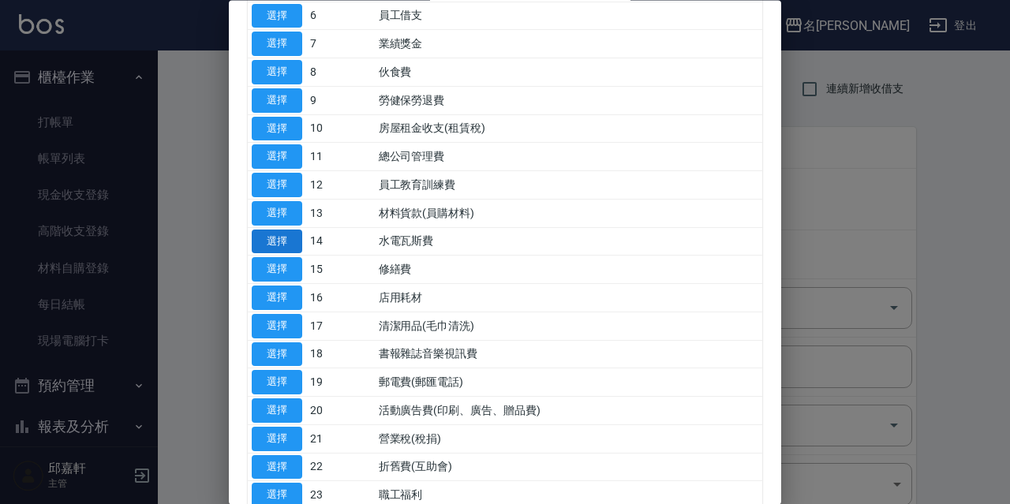
click at [284, 238] on button "選擇" at bounding box center [277, 242] width 51 height 24
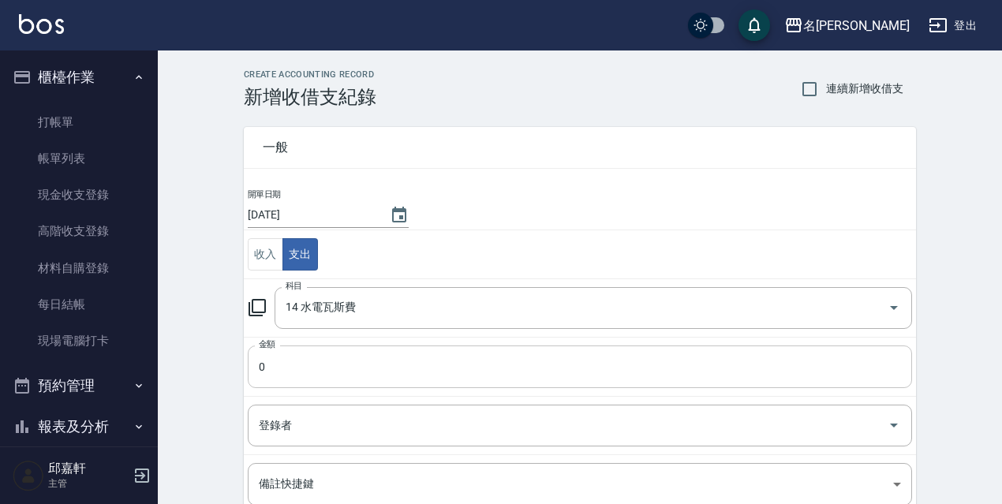
click at [308, 379] on input "0" at bounding box center [580, 367] width 664 height 43
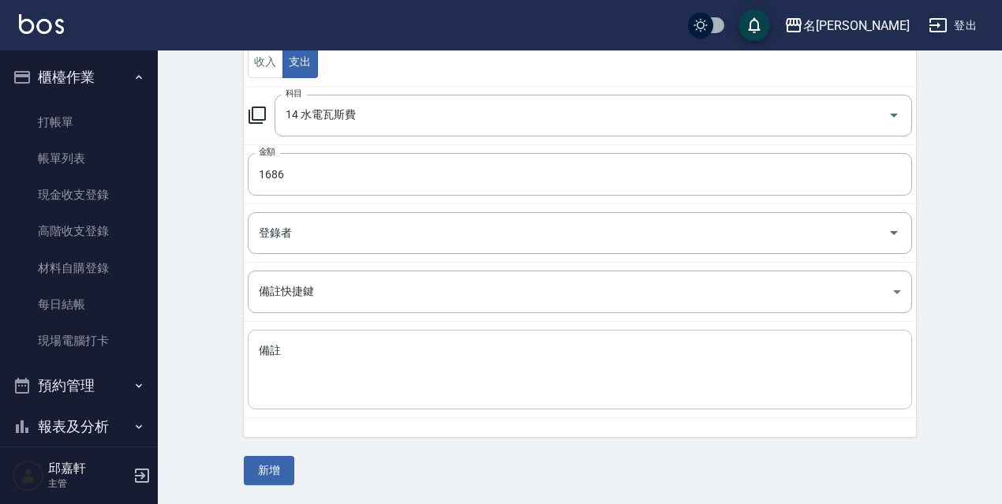
click at [316, 354] on textarea "備註" at bounding box center [580, 370] width 642 height 54
click at [283, 465] on button "新增" at bounding box center [269, 470] width 51 height 29
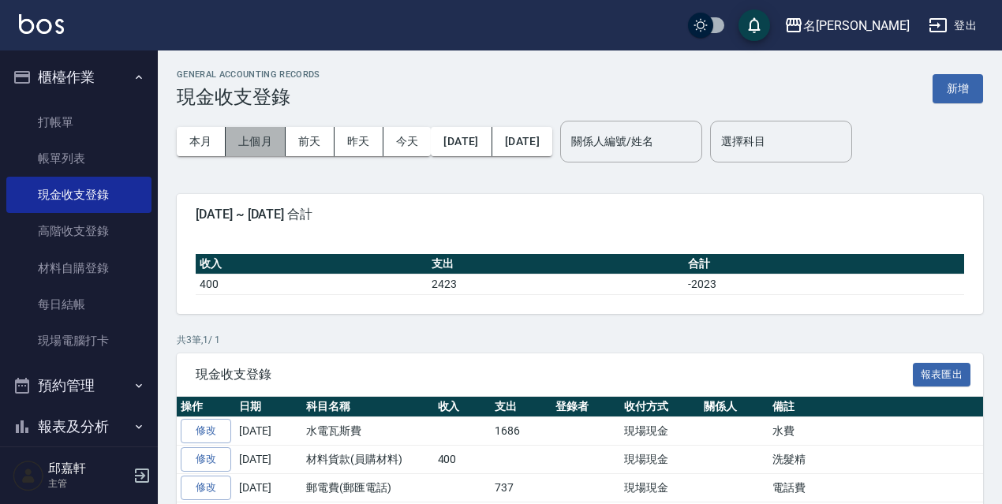
click at [249, 153] on button "上個月" at bounding box center [256, 141] width 60 height 29
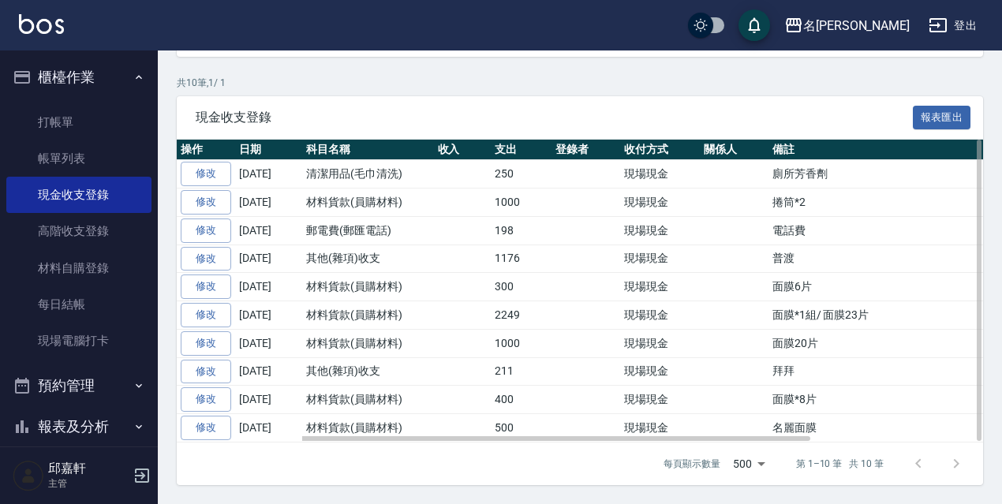
scroll to position [21, 0]
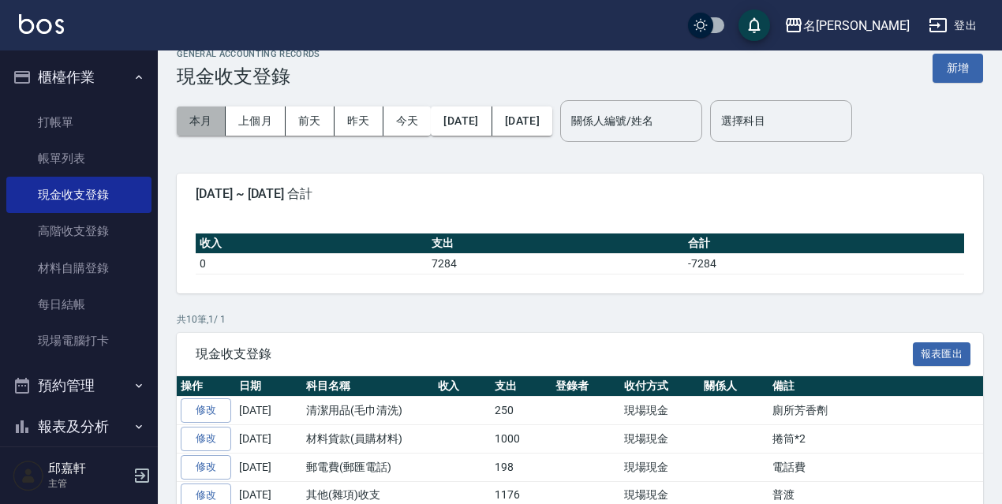
click at [203, 116] on button "本月" at bounding box center [201, 121] width 49 height 29
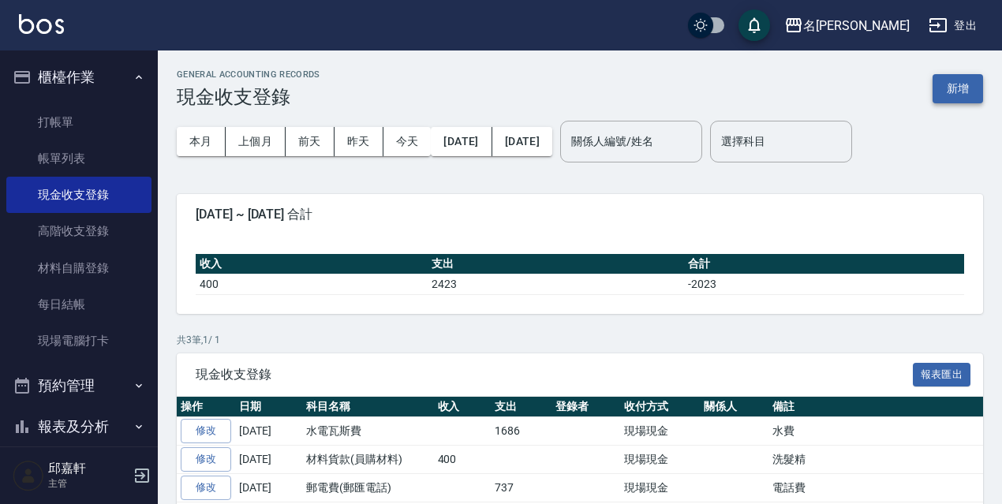
click at [952, 88] on button "新增" at bounding box center [958, 88] width 51 height 29
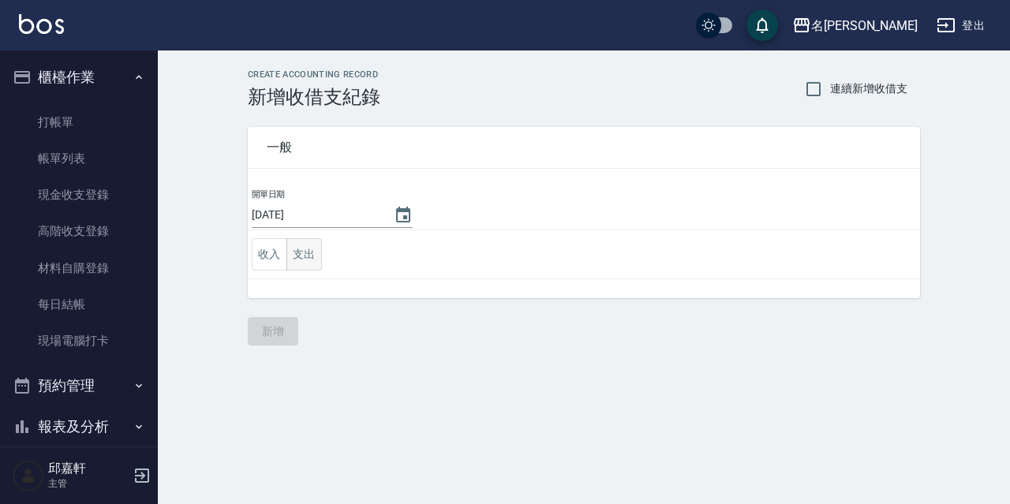
click at [300, 267] on button "支出" at bounding box center [304, 254] width 36 height 32
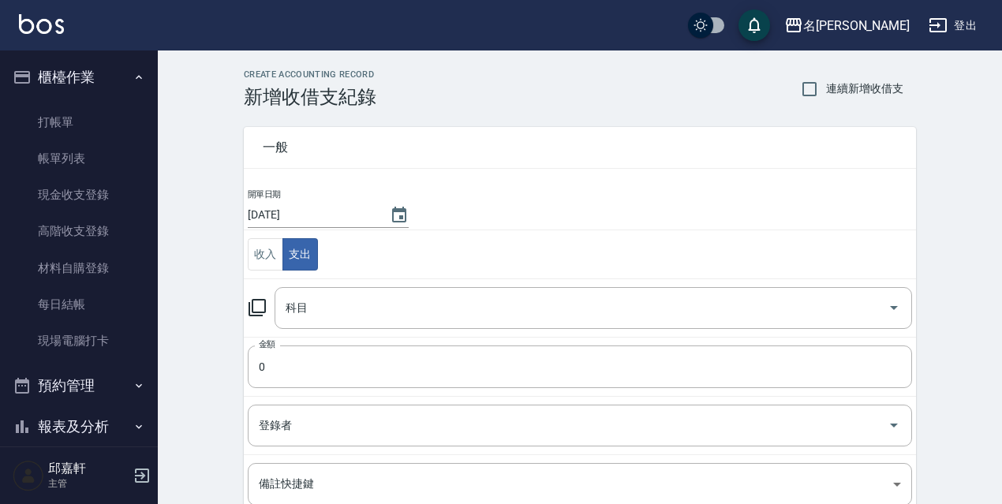
click at [259, 314] on icon at bounding box center [257, 307] width 19 height 19
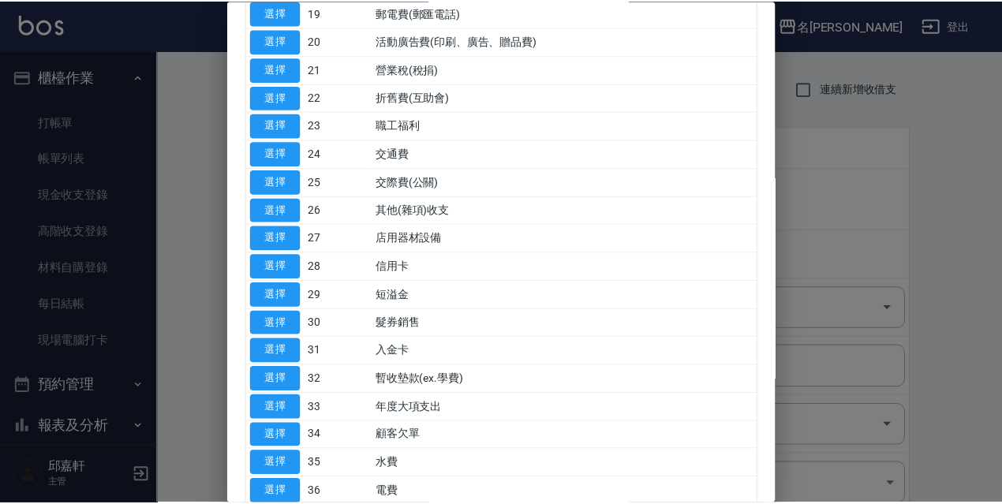
scroll to position [735, 0]
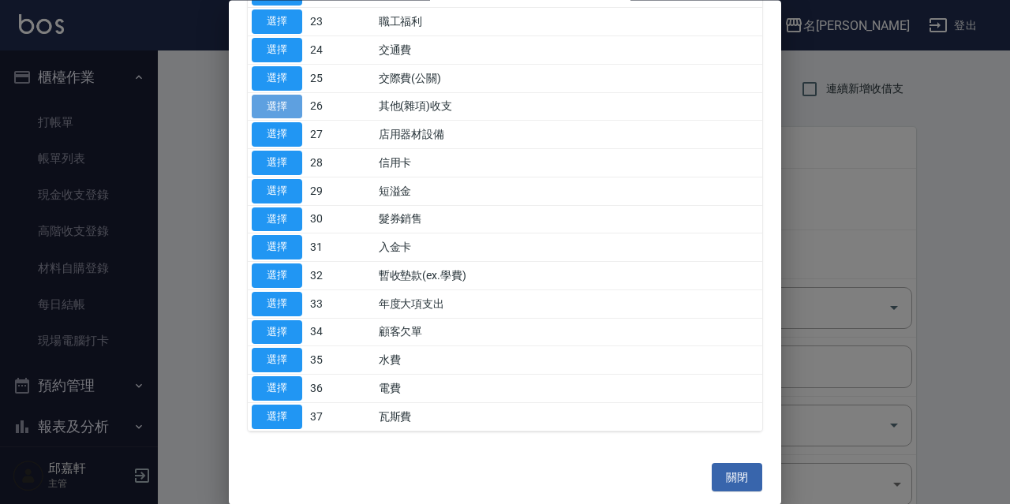
click at [263, 103] on button "選擇" at bounding box center [277, 107] width 51 height 24
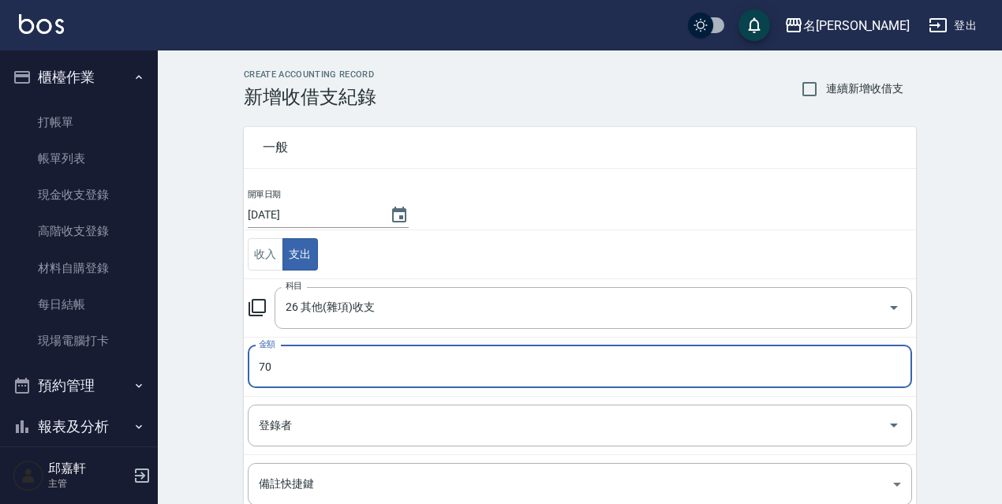
scroll to position [193, 0]
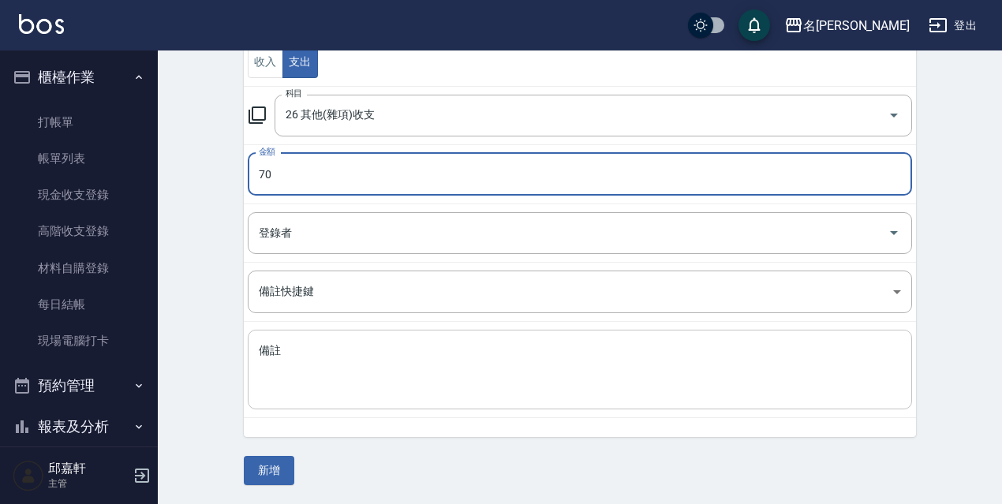
click at [532, 363] on textarea "備註" at bounding box center [580, 370] width 642 height 54
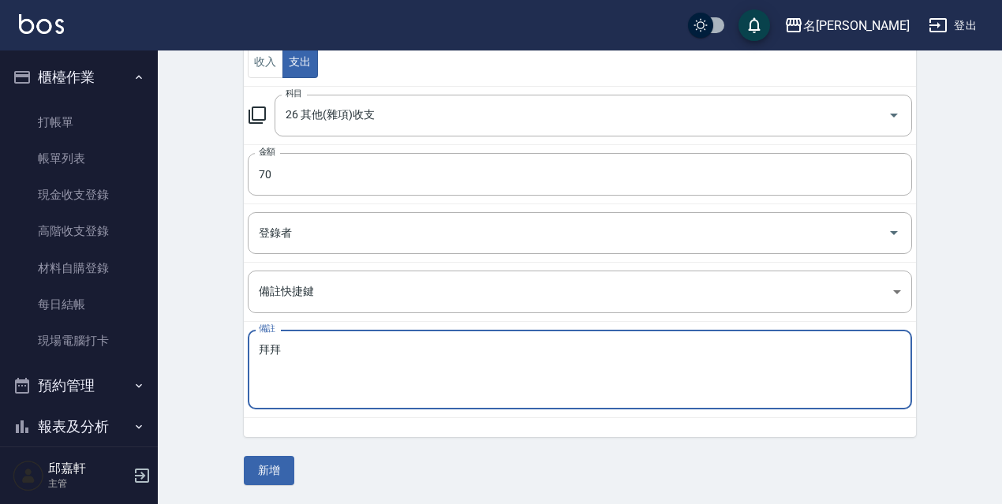
click at [273, 481] on button "新增" at bounding box center [269, 470] width 51 height 29
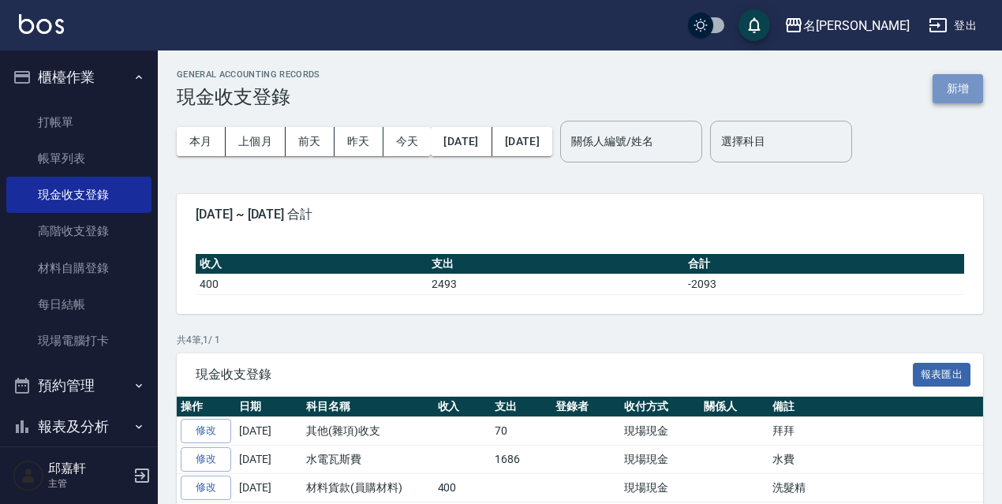
click at [960, 84] on button "新增" at bounding box center [958, 88] width 51 height 29
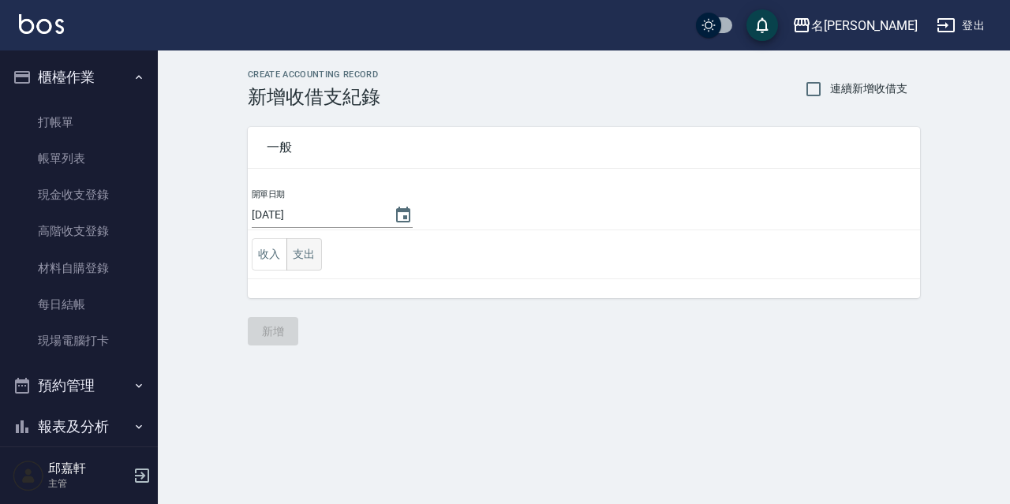
click at [313, 259] on button "支出" at bounding box center [304, 254] width 36 height 32
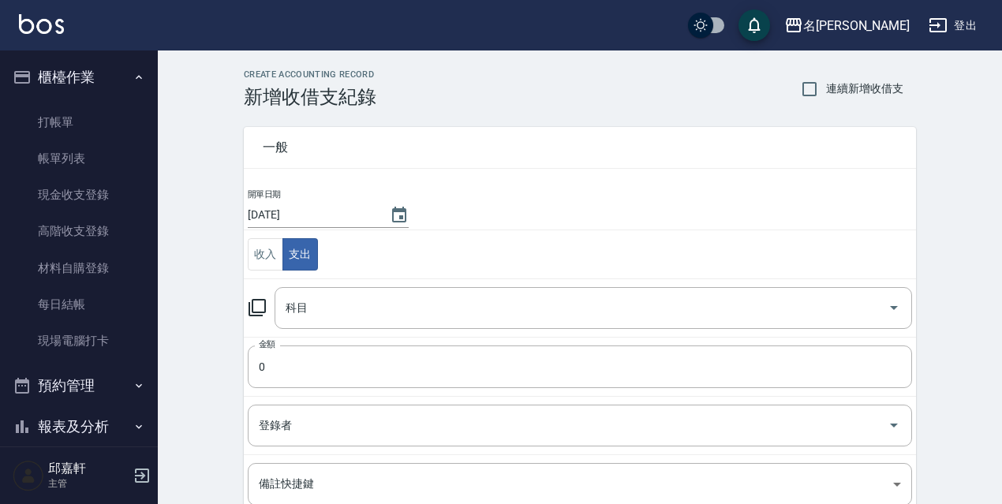
click at [258, 320] on div "科目 科目" at bounding box center [580, 308] width 664 height 42
click at [259, 310] on icon at bounding box center [257, 307] width 19 height 19
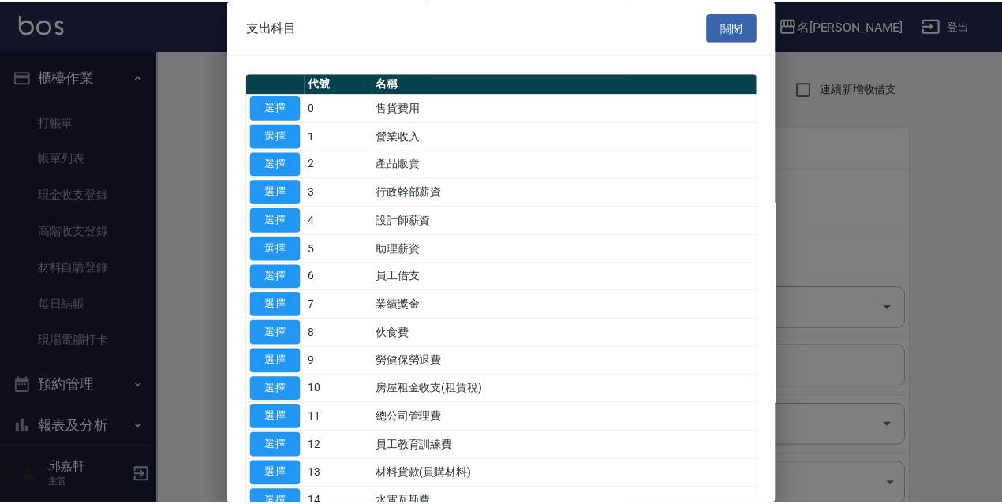
scroll to position [79, 0]
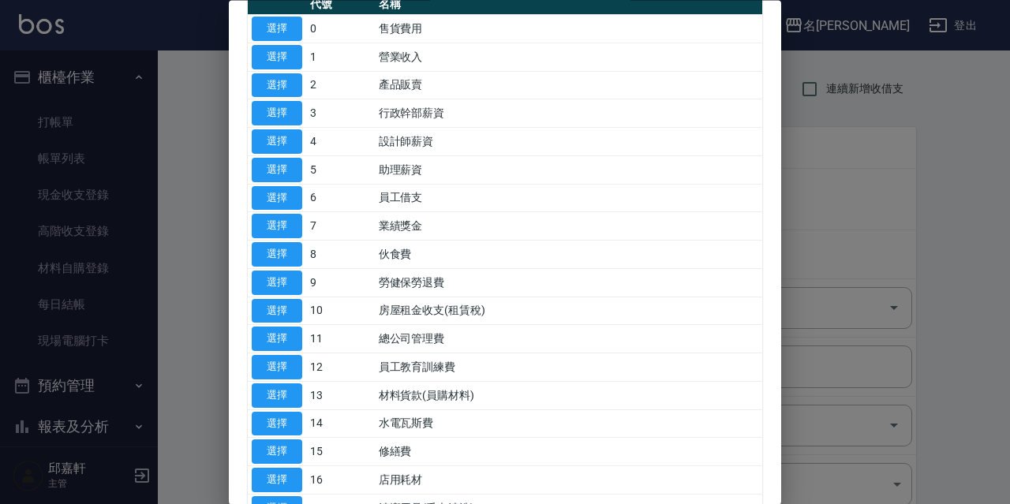
click at [279, 398] on button "選擇" at bounding box center [277, 396] width 51 height 24
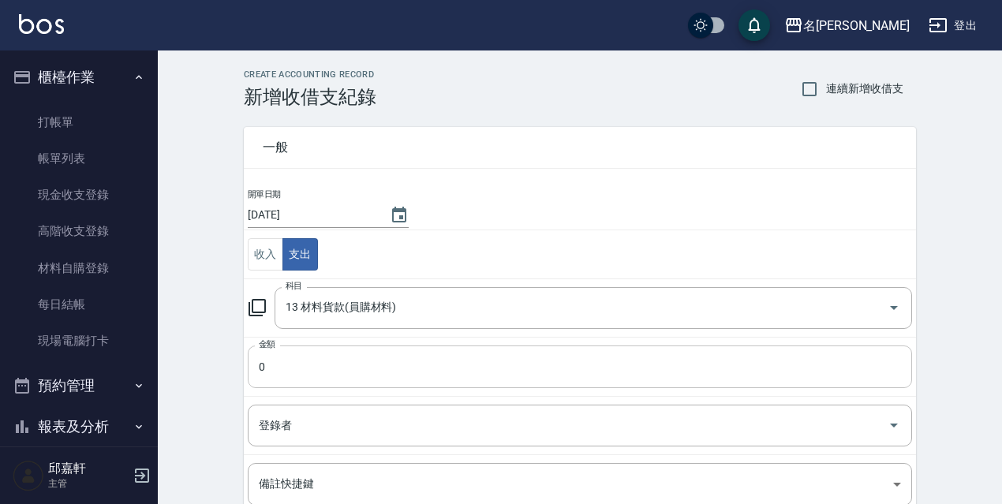
click at [300, 369] on input "0" at bounding box center [580, 367] width 664 height 43
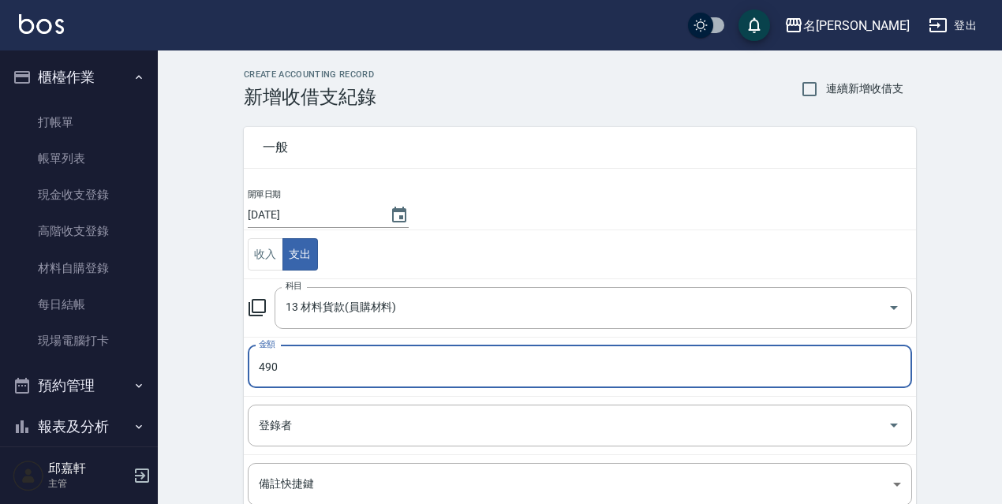
scroll to position [193, 0]
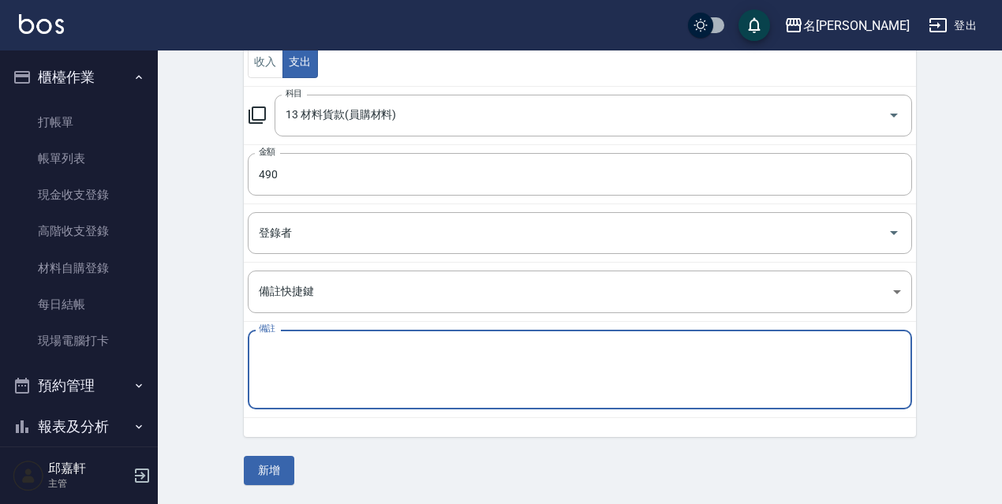
click at [334, 376] on textarea "備註" at bounding box center [580, 370] width 642 height 54
click at [268, 470] on button "新增" at bounding box center [269, 470] width 51 height 29
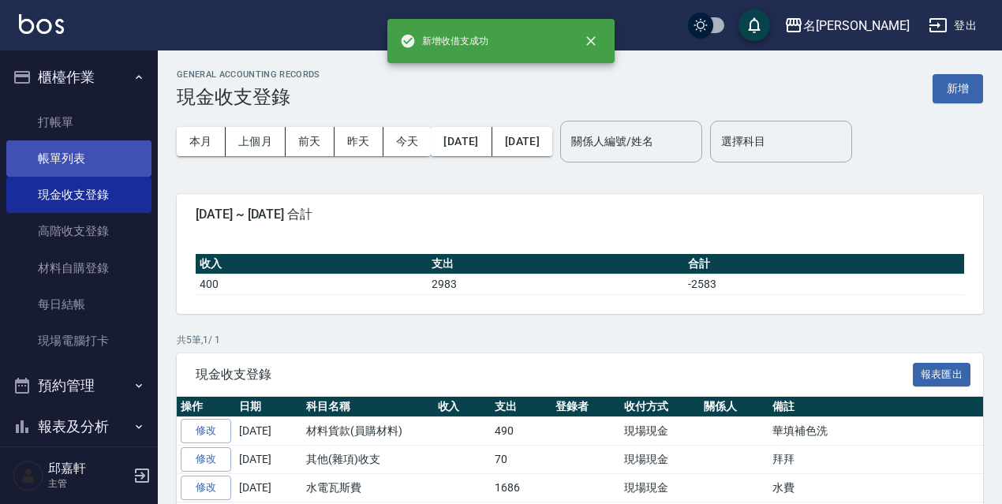
click at [73, 142] on link "帳單列表" at bounding box center [78, 158] width 145 height 36
click at [91, 159] on link "帳單列表" at bounding box center [78, 158] width 145 height 36
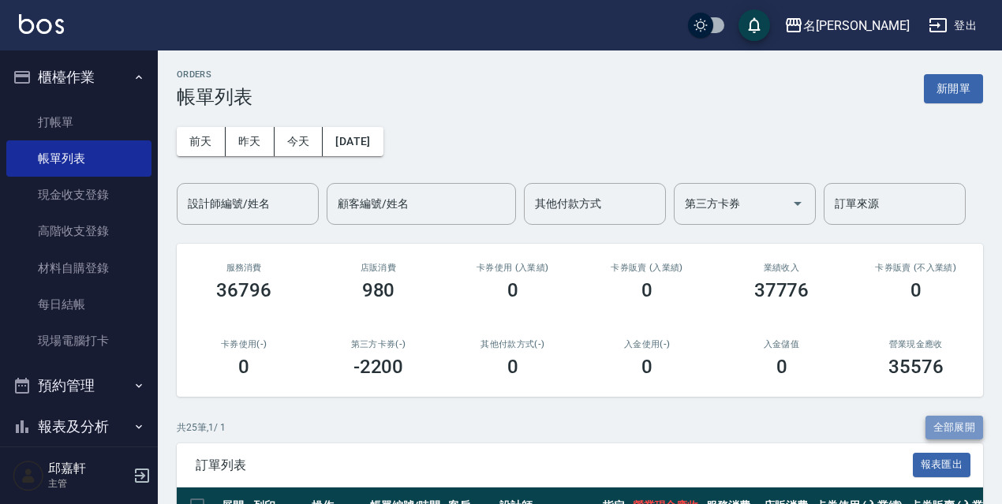
click at [936, 422] on button "全部展開" at bounding box center [955, 428] width 58 height 24
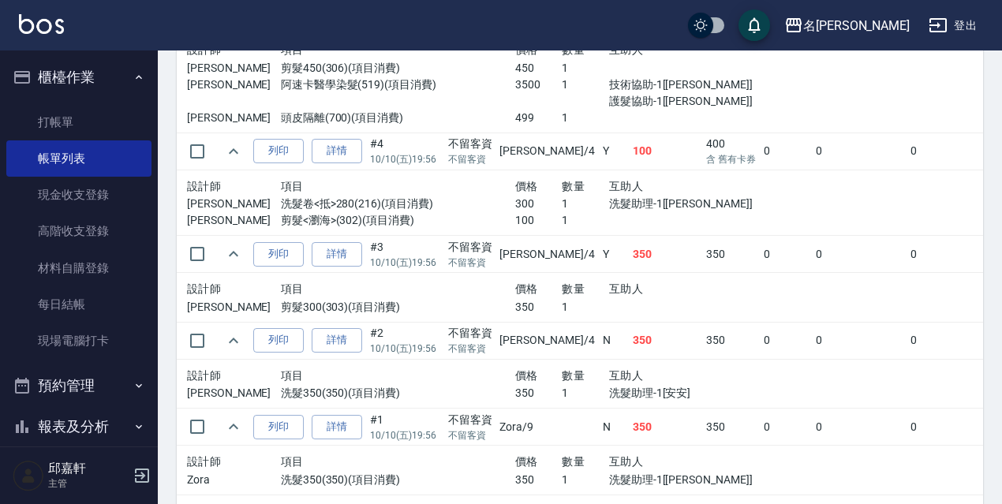
scroll to position [2669, 0]
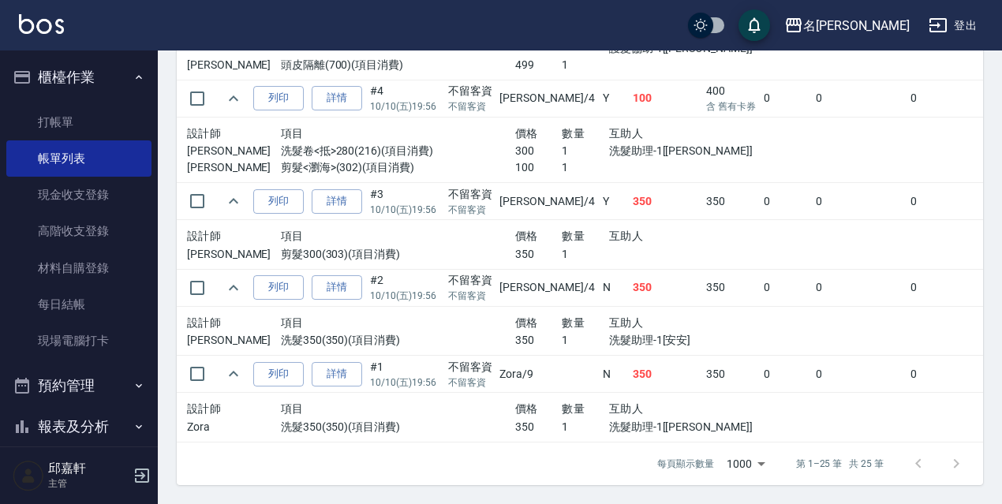
click at [760, 374] on td "0" at bounding box center [786, 374] width 52 height 37
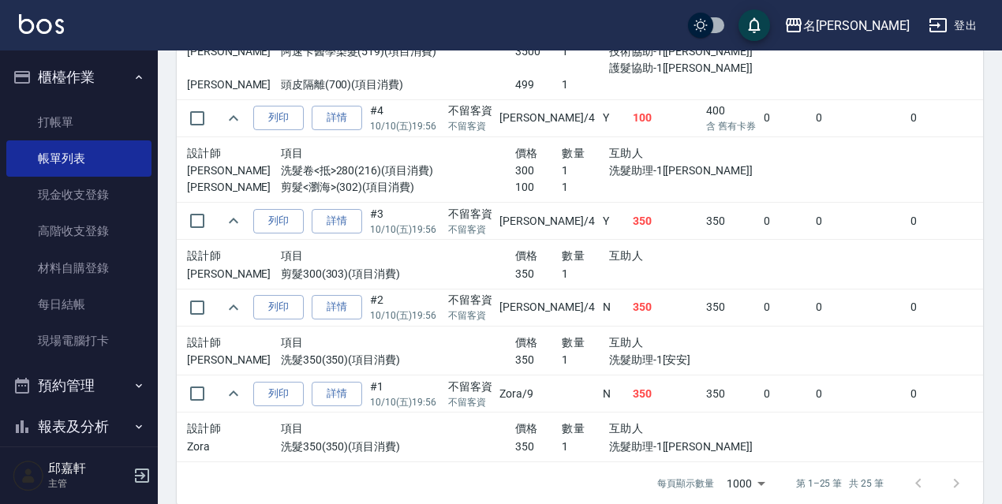
scroll to position [2606, 0]
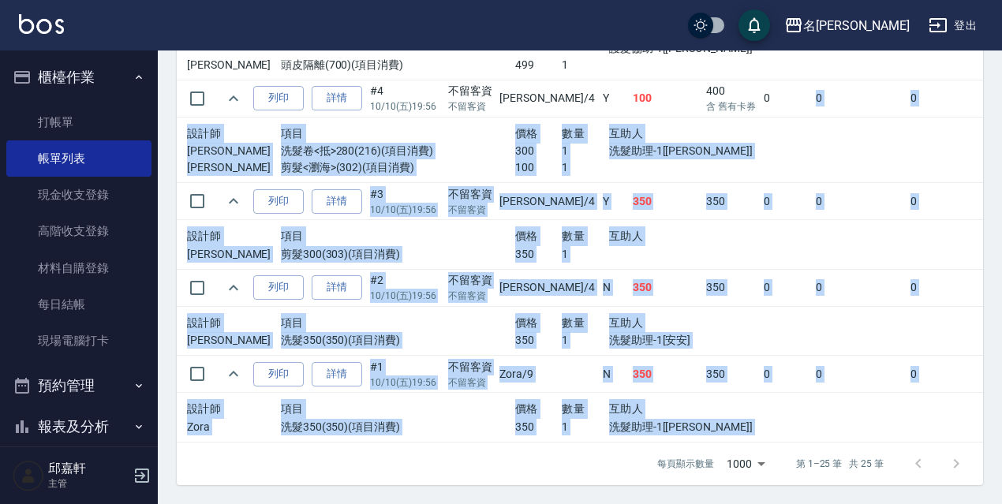
click at [919, 418] on td at bounding box center [992, 418] width 465 height 50
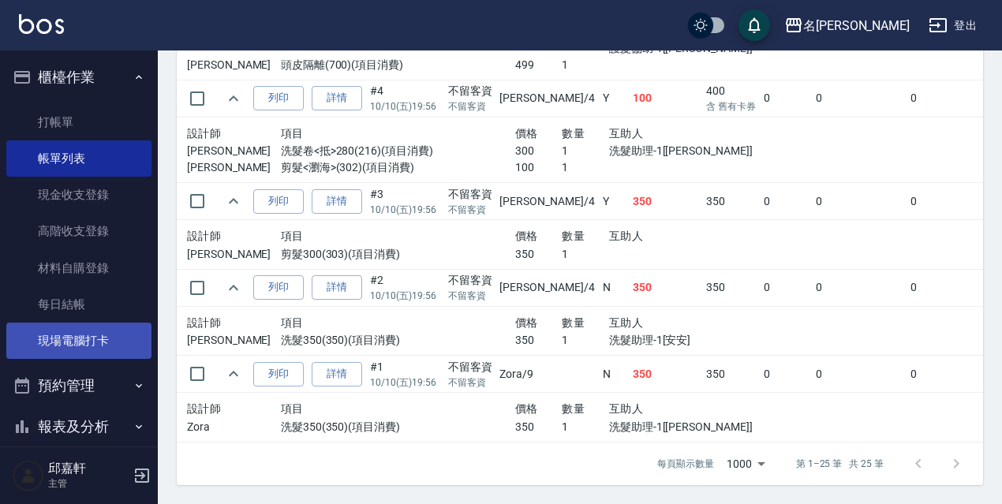
click at [84, 339] on link "現場電腦打卡" at bounding box center [78, 341] width 145 height 36
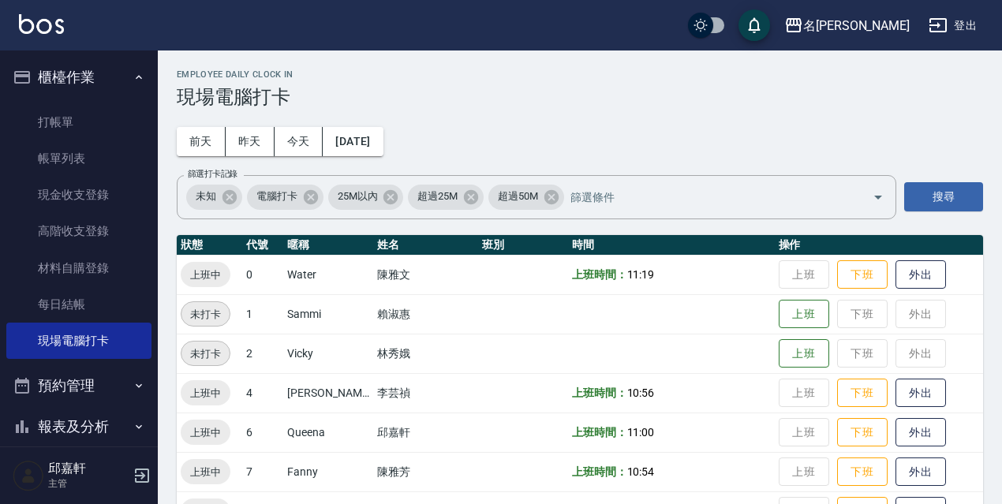
scroll to position [158, 0]
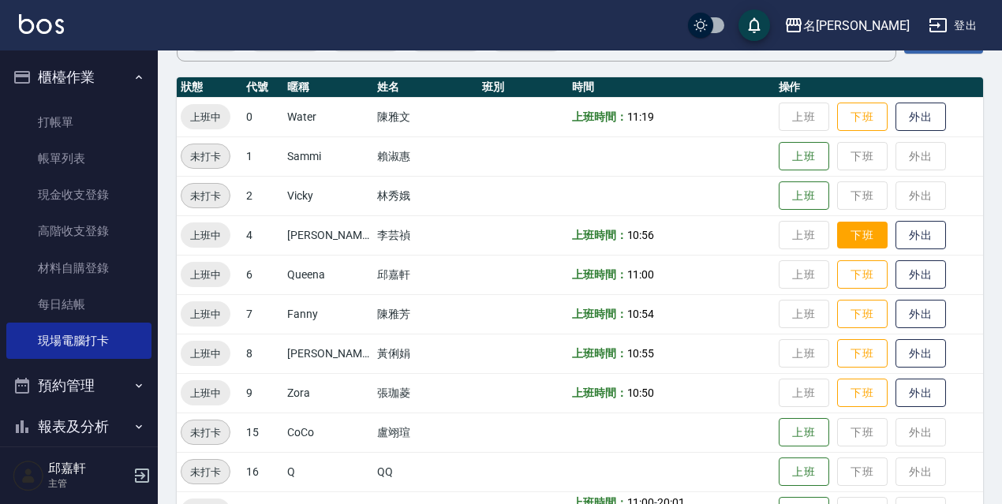
click at [849, 244] on button "下班" at bounding box center [862, 236] width 51 height 28
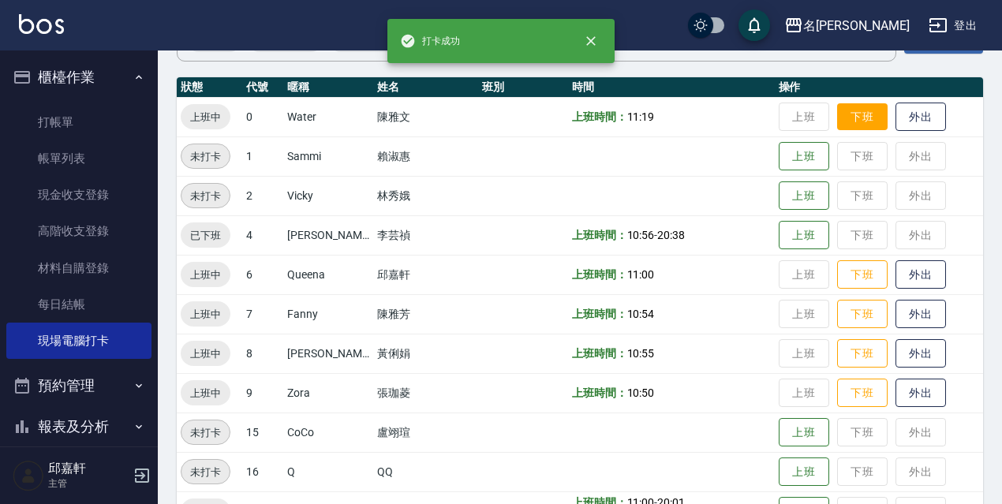
click at [840, 108] on button "下班" at bounding box center [862, 117] width 51 height 28
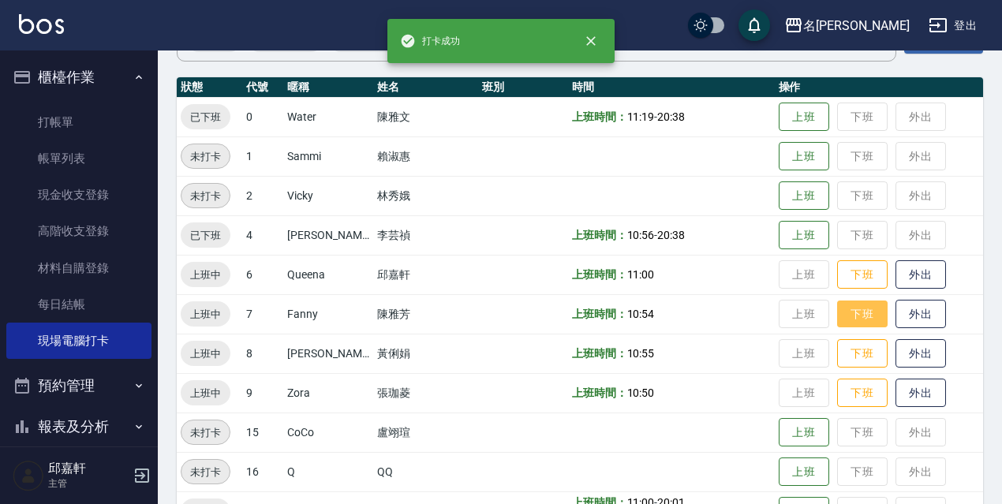
click at [863, 321] on button "下班" at bounding box center [862, 315] width 51 height 28
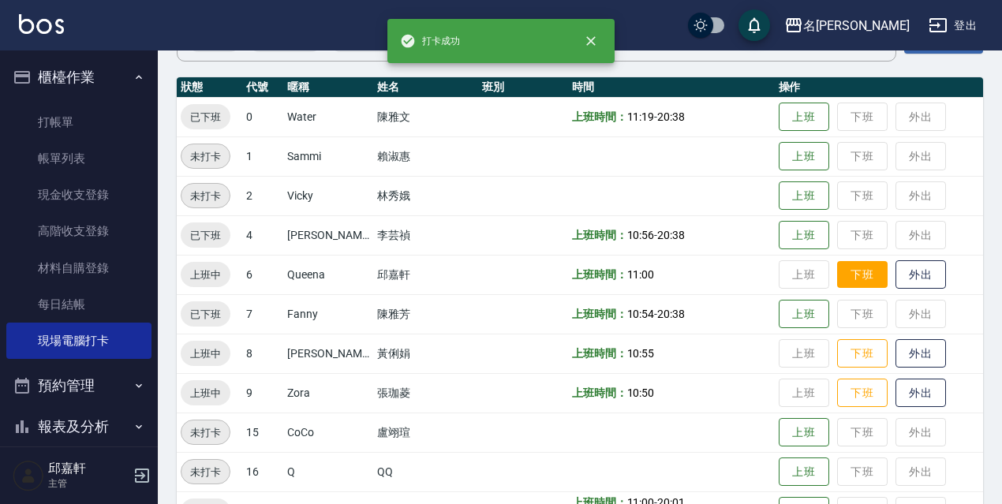
click at [858, 271] on button "下班" at bounding box center [862, 275] width 51 height 28
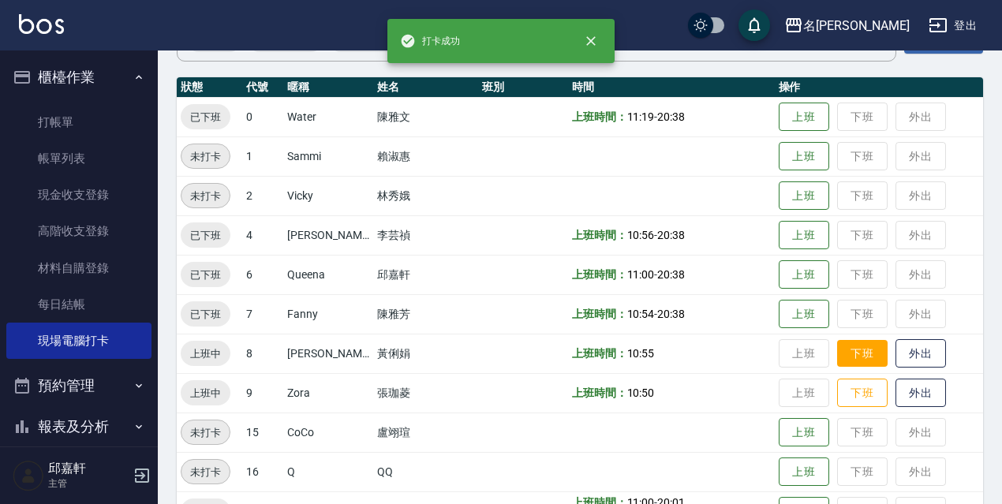
click at [866, 363] on button "下班" at bounding box center [862, 354] width 51 height 28
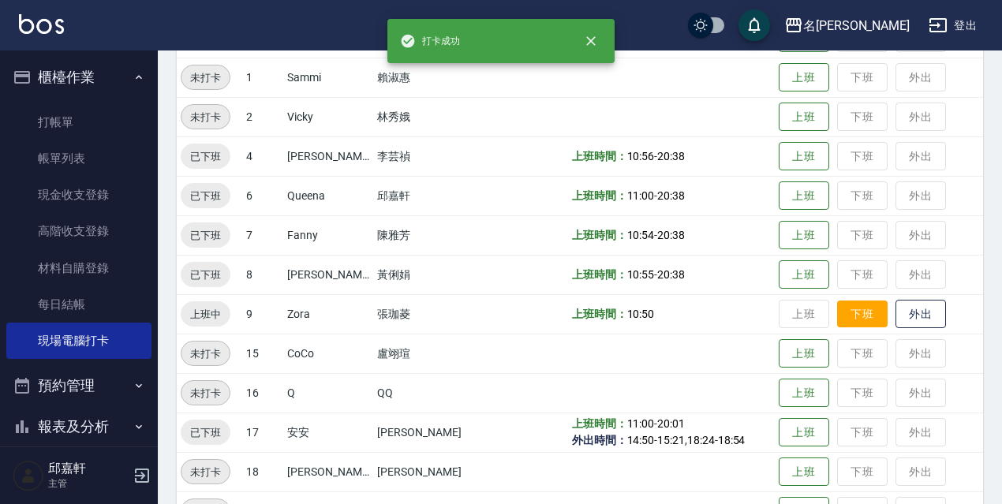
click at [851, 317] on button "下班" at bounding box center [862, 315] width 51 height 28
click at [962, 28] on button "登出" at bounding box center [952, 25] width 61 height 29
